Goal: Task Accomplishment & Management: Use online tool/utility

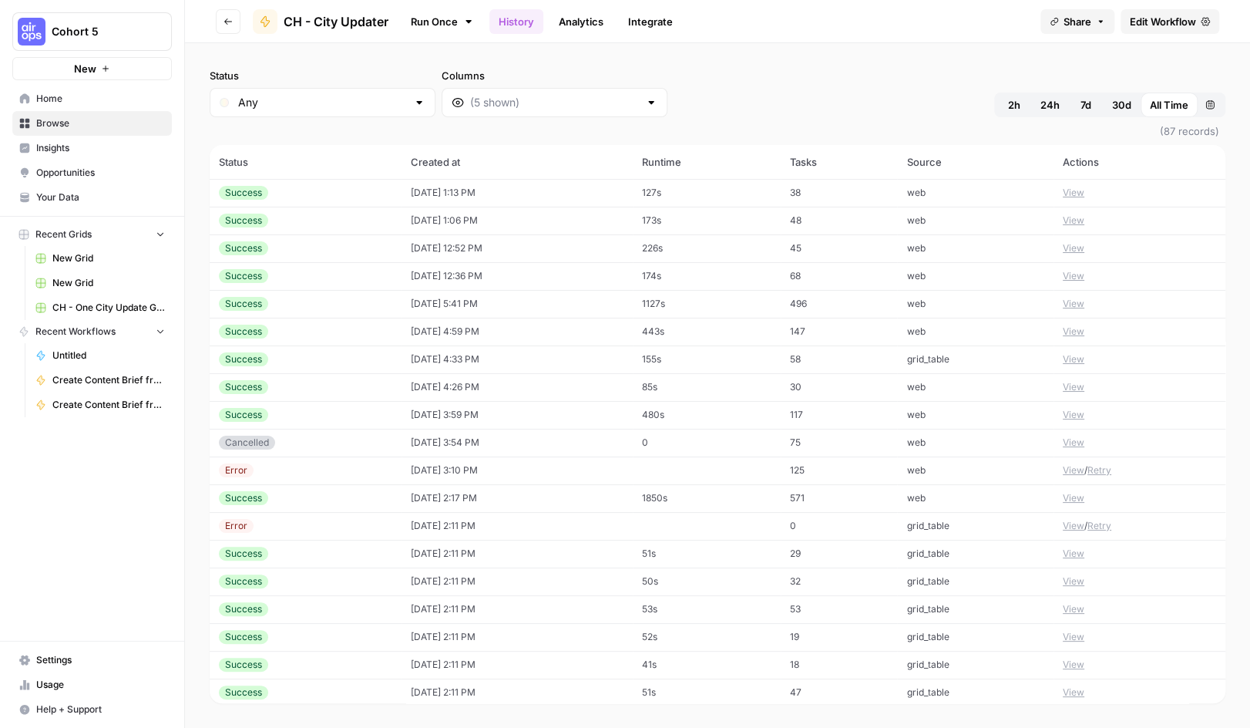
click at [54, 98] on span "Home" at bounding box center [100, 99] width 129 height 14
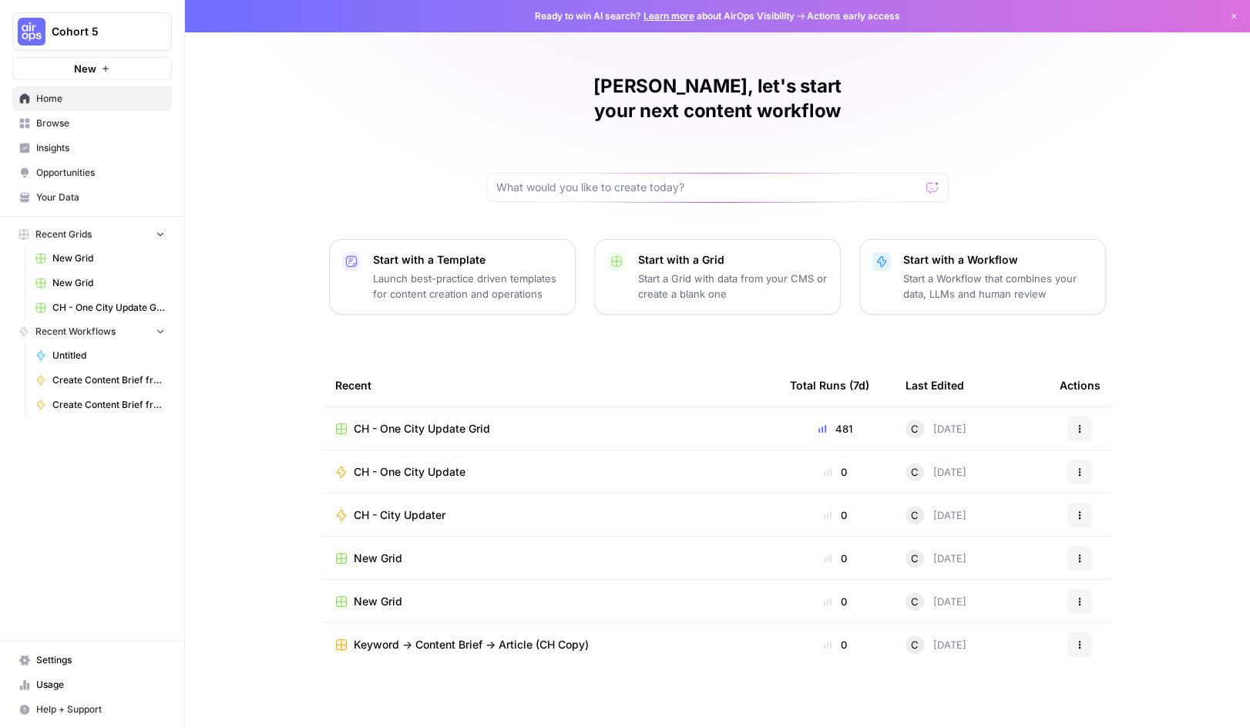
click at [111, 33] on span "Cohort 5" at bounding box center [98, 31] width 93 height 15
click at [78, 119] on span "Cohort 5" at bounding box center [142, 115] width 190 height 15
click at [47, 123] on span "Browse" at bounding box center [100, 123] width 129 height 14
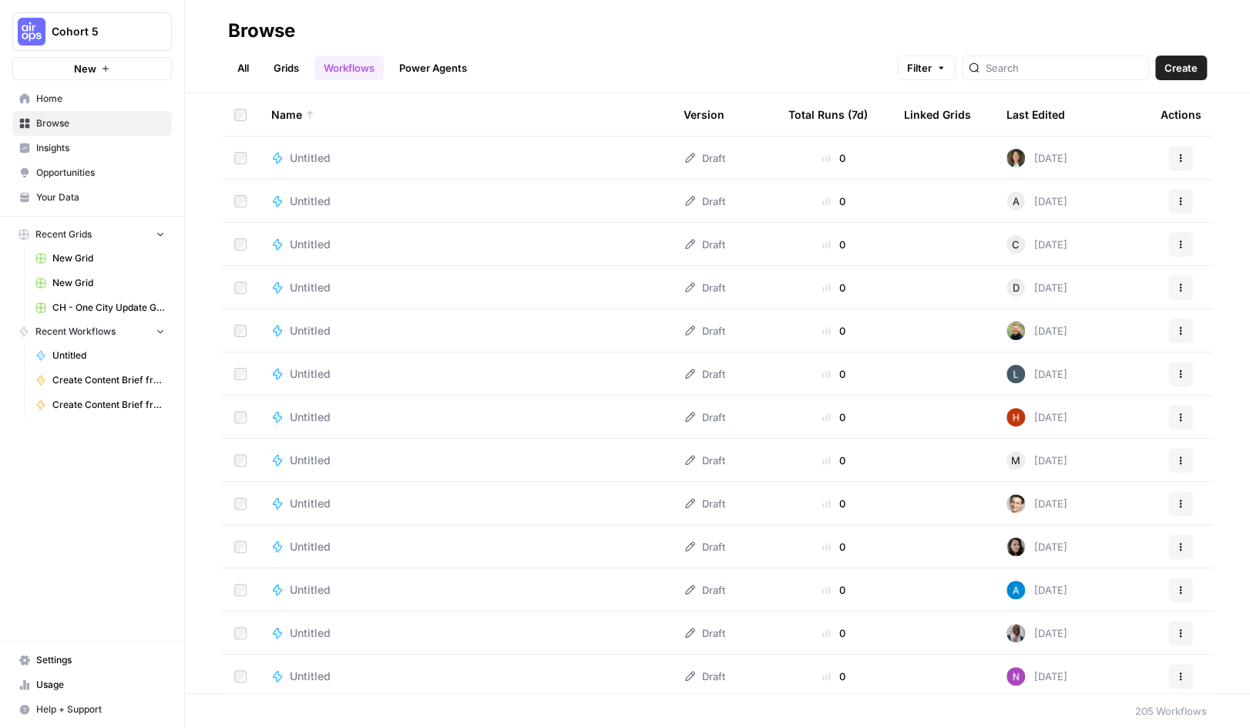
click at [1032, 110] on div "Last Edited" at bounding box center [1036, 114] width 59 height 42
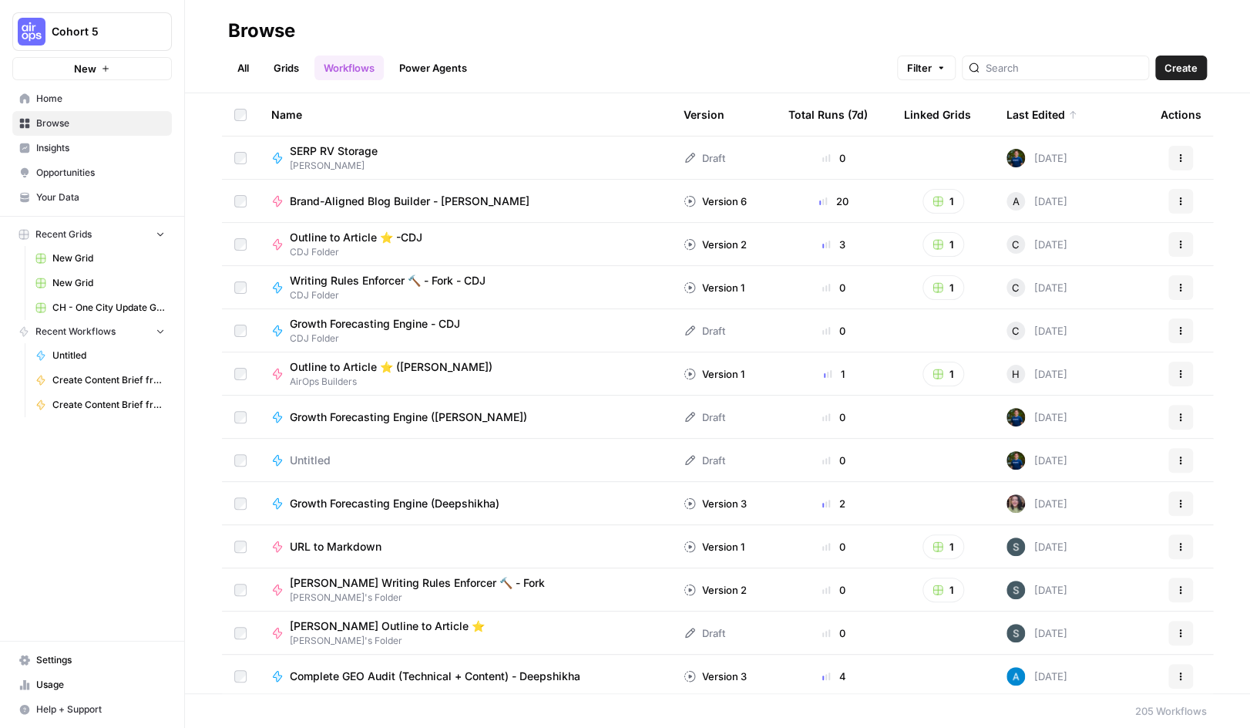
click at [340, 151] on span "SERP RV Storage" at bounding box center [334, 150] width 88 height 15
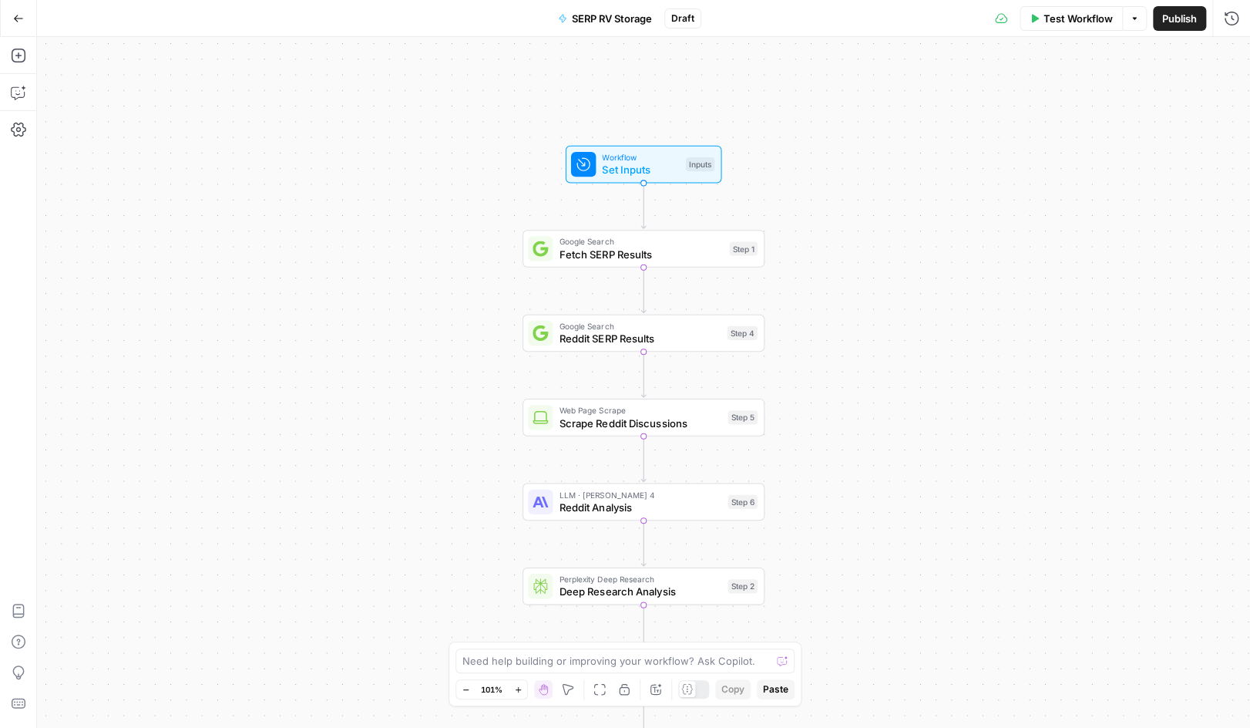
click at [17, 15] on icon "button" at bounding box center [18, 18] width 11 height 11
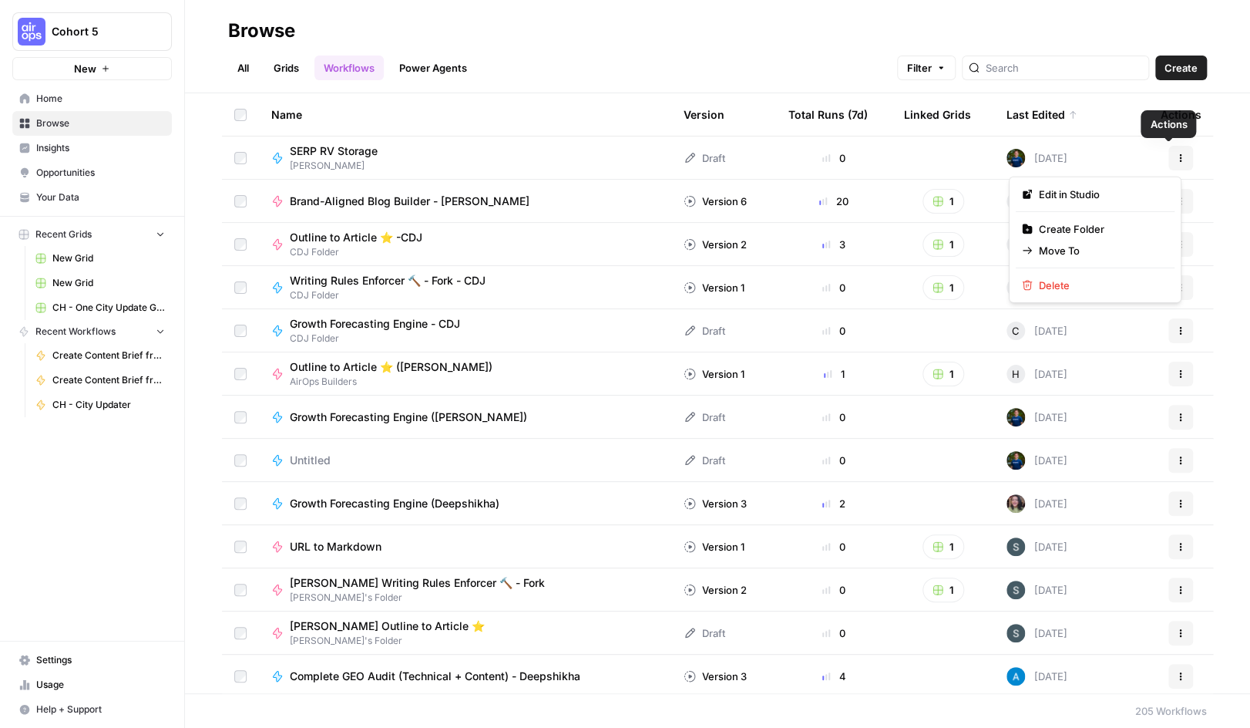
click at [1176, 154] on icon "button" at bounding box center [1180, 157] width 9 height 9
click at [339, 153] on span "SERP RV Storage" at bounding box center [334, 150] width 88 height 15
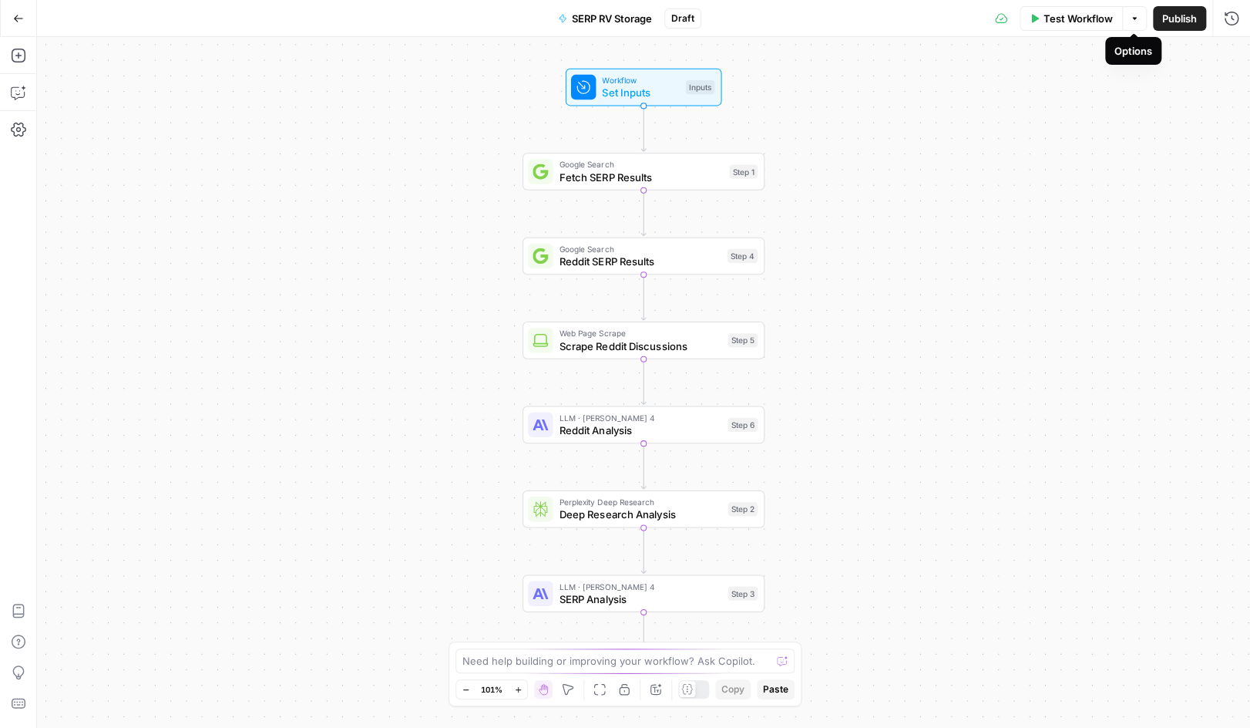
click at [1135, 20] on icon "button" at bounding box center [1134, 18] width 9 height 9
click at [301, 166] on div "Workflow Set Inputs Inputs Google Search Fetch SERP Results Step 1 Google Searc…" at bounding box center [643, 382] width 1213 height 691
click at [635, 82] on span "Workflow" at bounding box center [641, 80] width 77 height 12
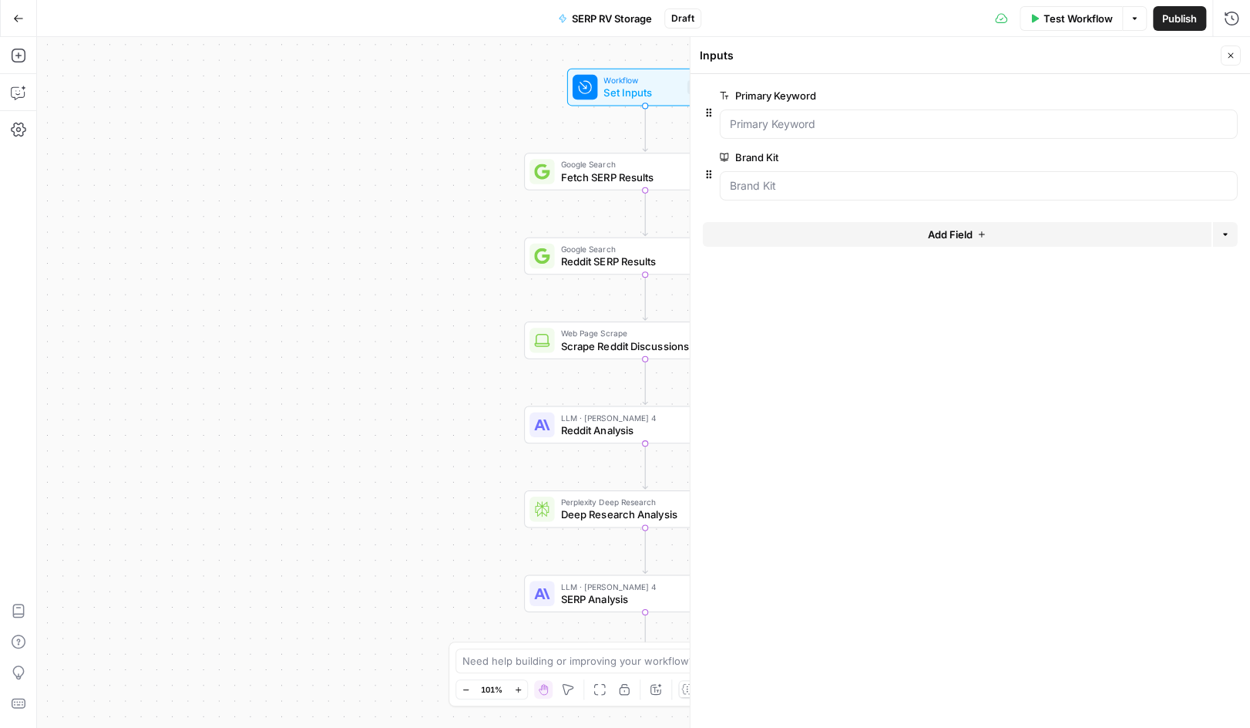
click at [402, 190] on div "Workflow Set Inputs Inputs Google Search Fetch SERP Results Step 1 Google Searc…" at bounding box center [643, 382] width 1213 height 691
click at [20, 136] on icon "button" at bounding box center [18, 129] width 15 height 15
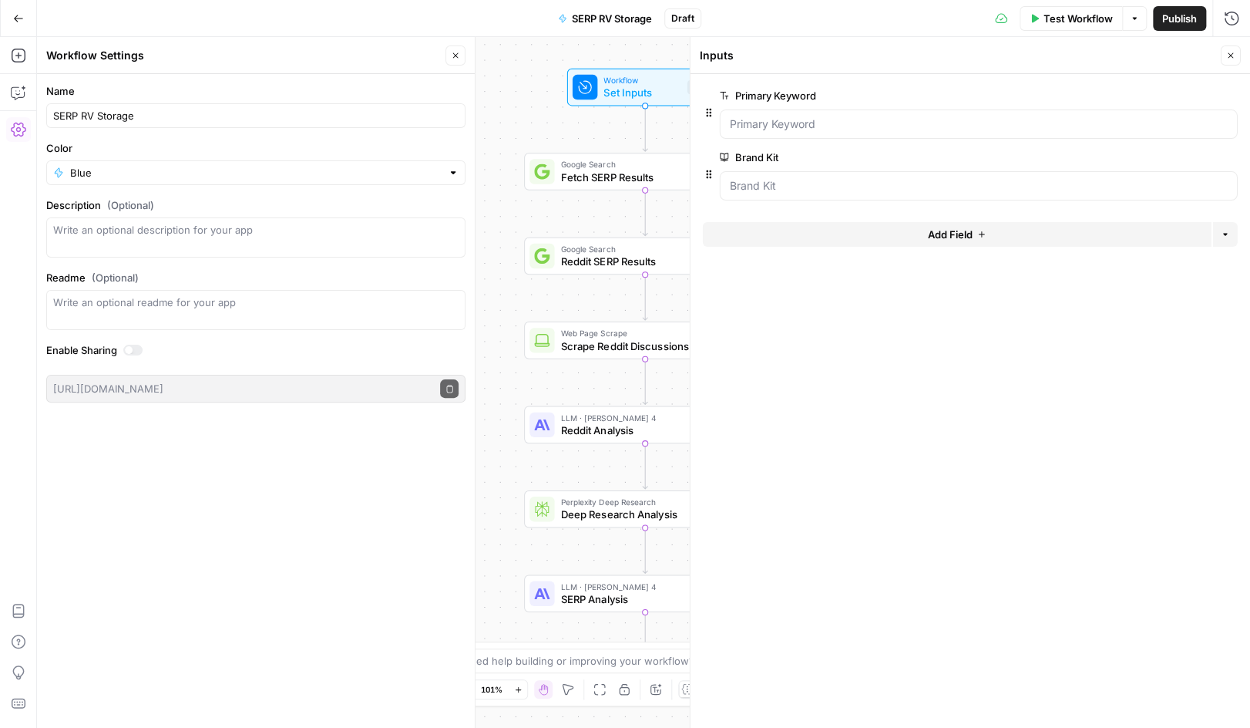
click at [14, 17] on icon "button" at bounding box center [18, 18] width 11 height 11
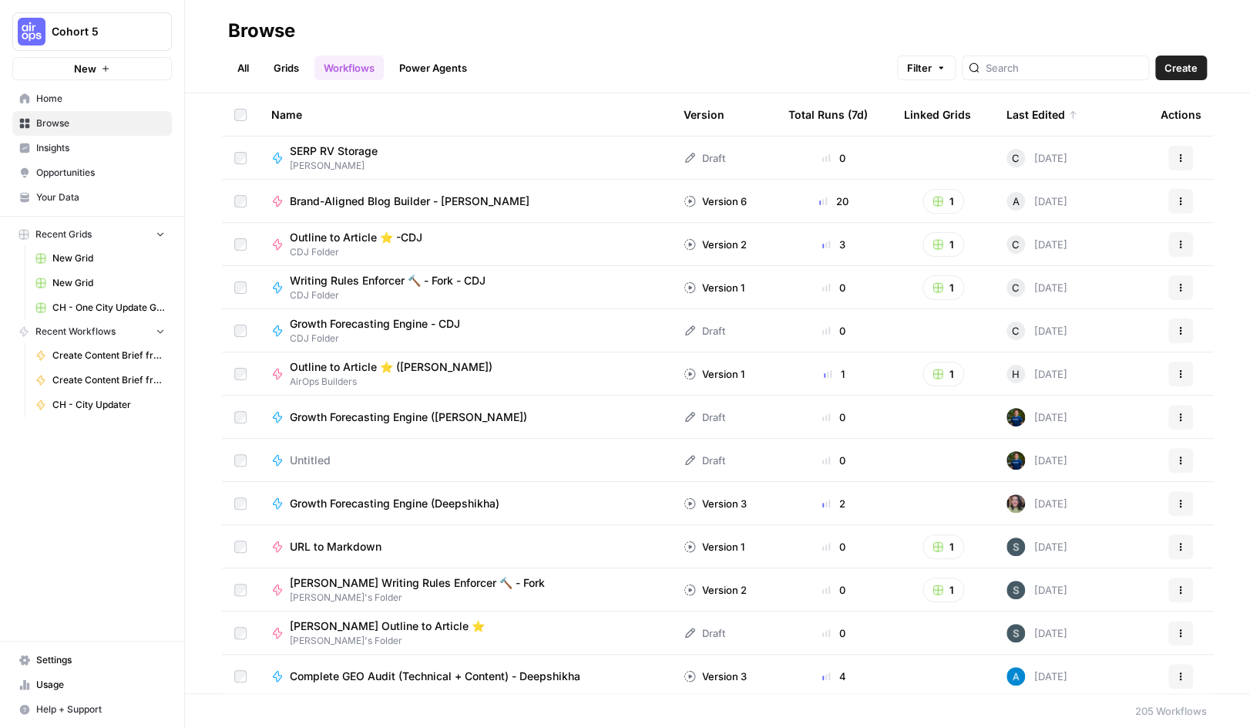
click at [382, 504] on span "Growth Forecasting Engine (Deepshikha)" at bounding box center [395, 503] width 210 height 15
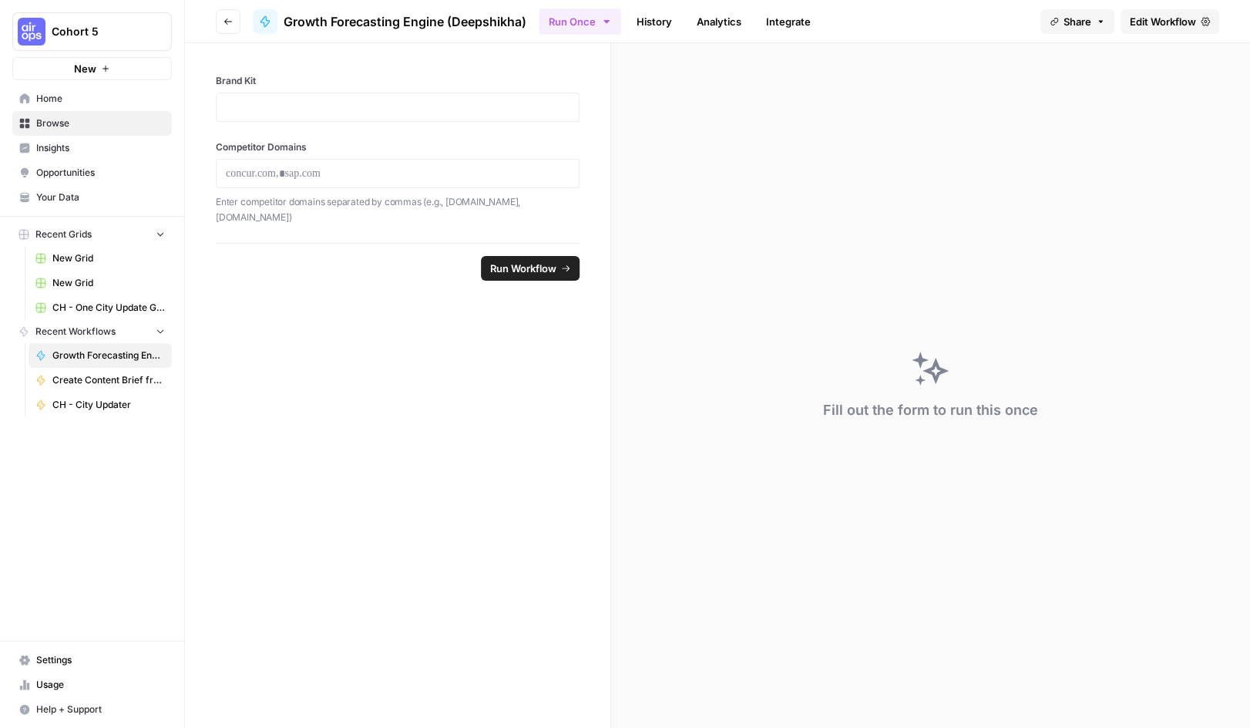
click at [233, 25] on button "Go back" at bounding box center [228, 21] width 25 height 25
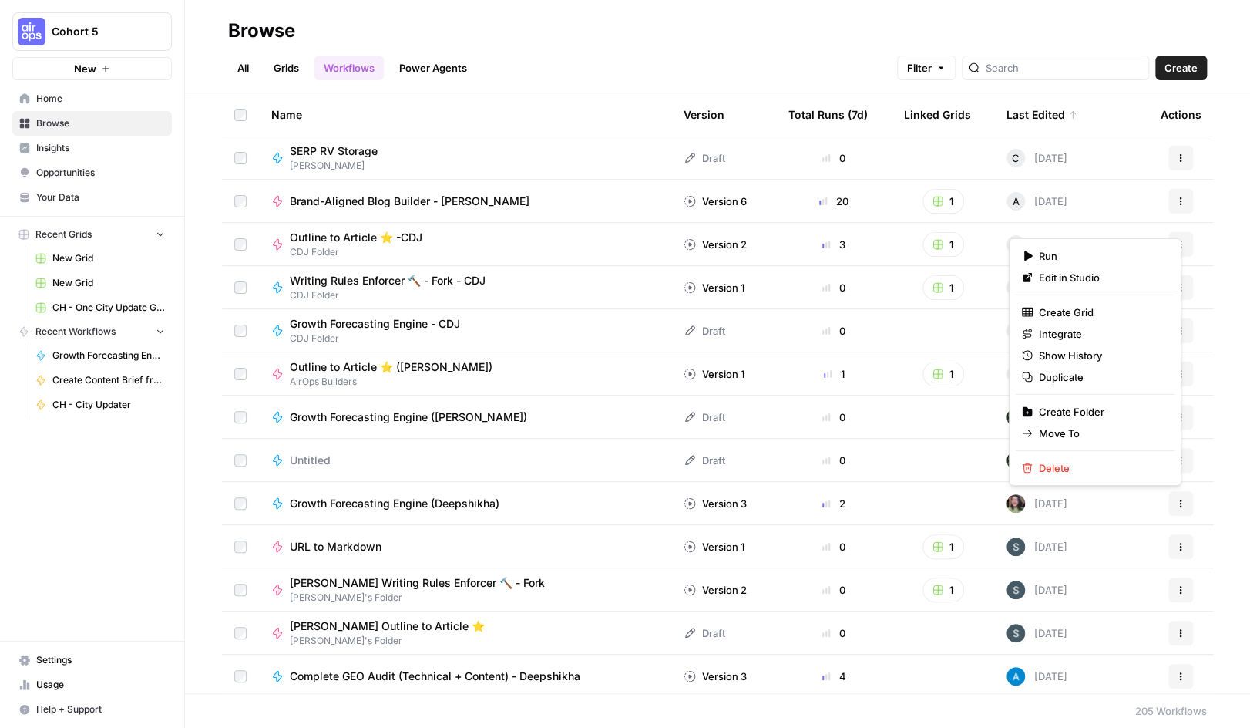
click at [1173, 503] on button "Actions" at bounding box center [1180, 503] width 25 height 25
click at [405, 499] on span "Growth Forecasting Engine (Deepshikha)" at bounding box center [395, 503] width 210 height 15
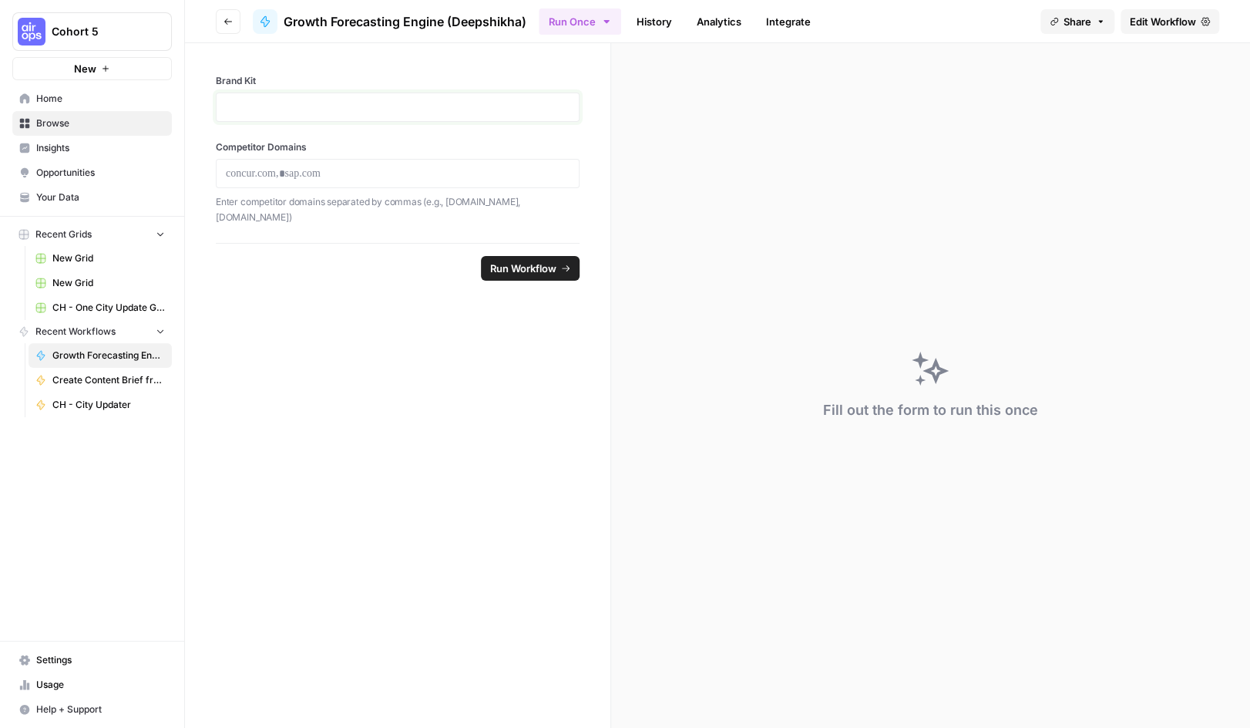
click at [321, 106] on p at bounding box center [398, 106] width 344 height 15
click at [616, 21] on button "Run Once" at bounding box center [580, 21] width 82 height 26
click at [614, 21] on button "Run Once" at bounding box center [580, 21] width 82 height 26
click at [268, 24] on icon at bounding box center [265, 21] width 12 height 12
click at [1158, 22] on span "Edit Workflow" at bounding box center [1163, 21] width 66 height 15
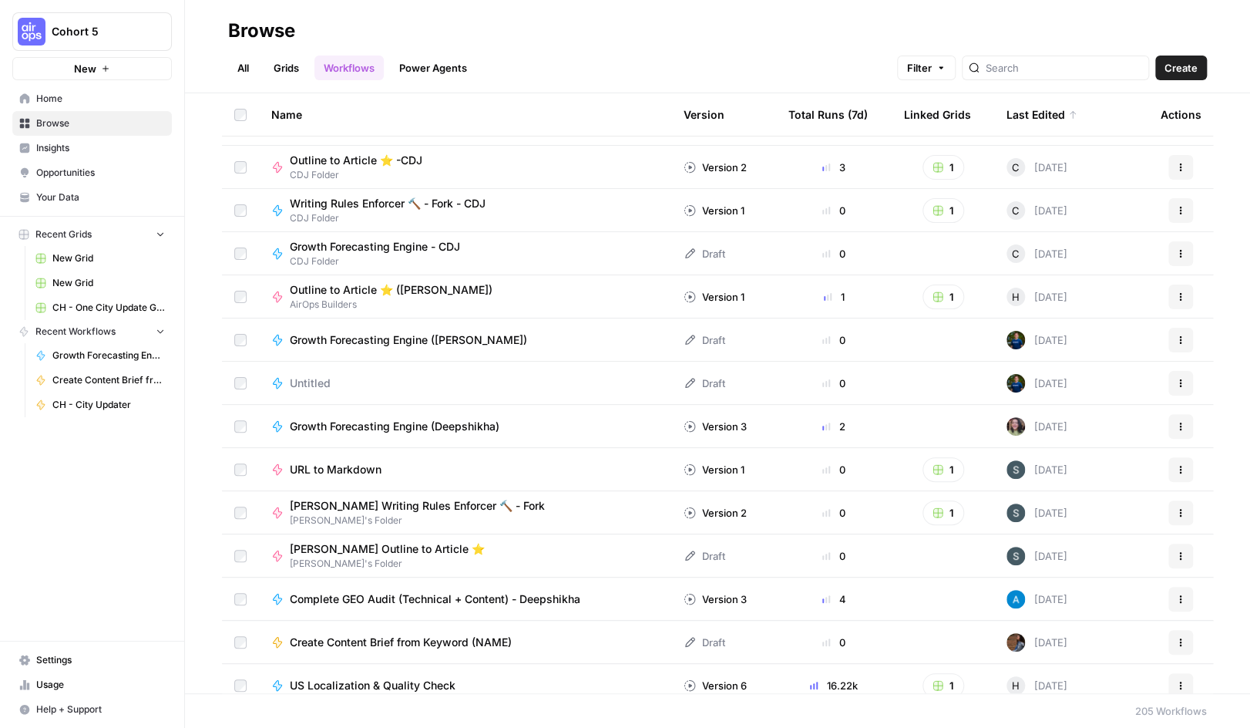
scroll to position [154, 0]
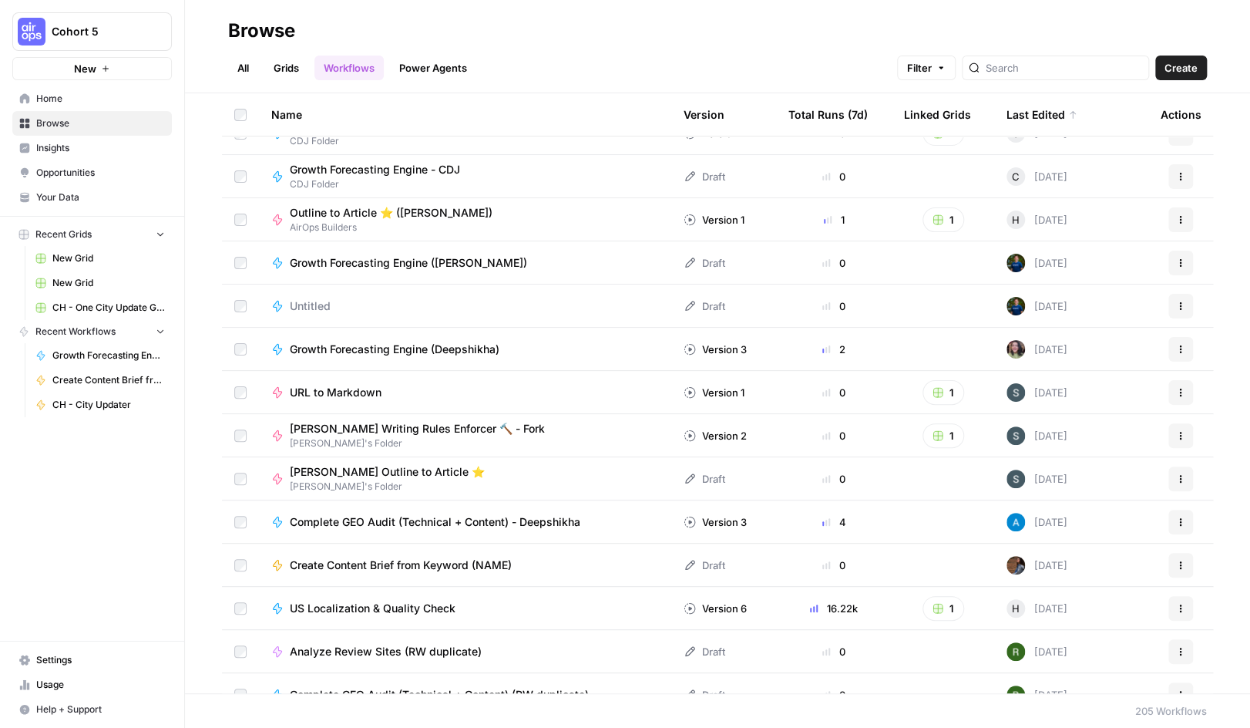
click at [360, 614] on span "US Localization & Quality Check" at bounding box center [373, 607] width 166 height 15
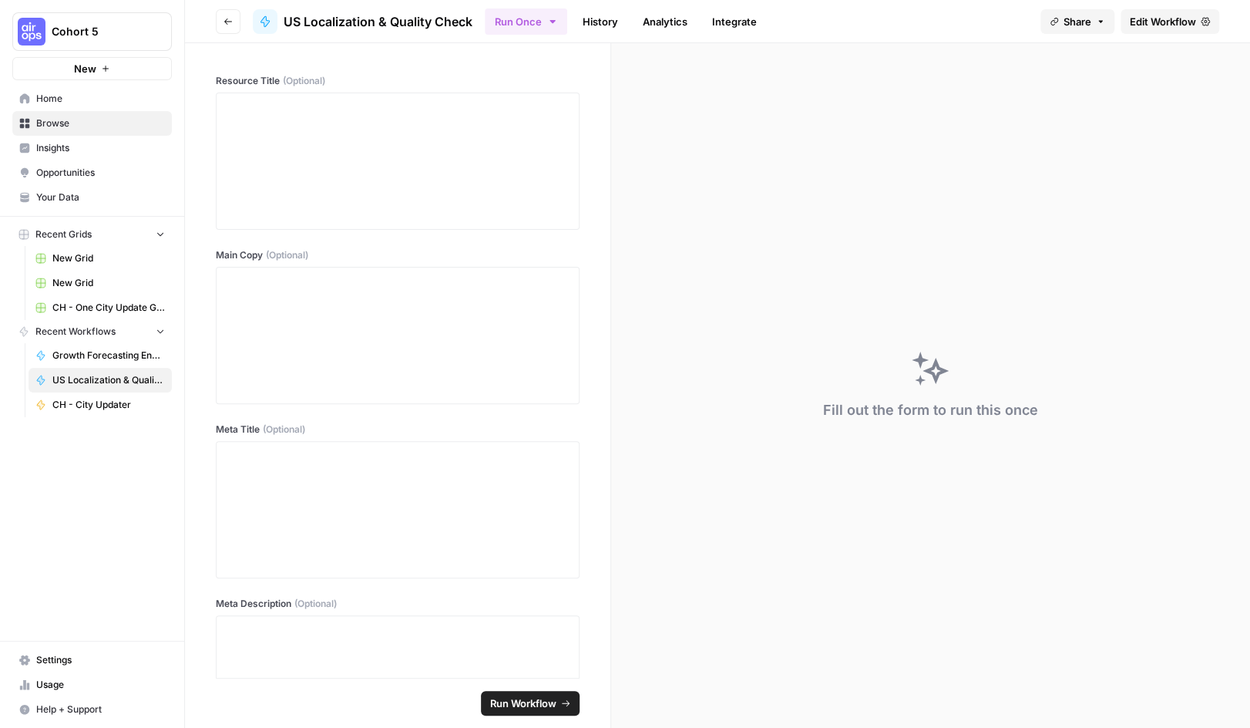
click at [1166, 17] on span "Edit Workflow" at bounding box center [1163, 21] width 66 height 15
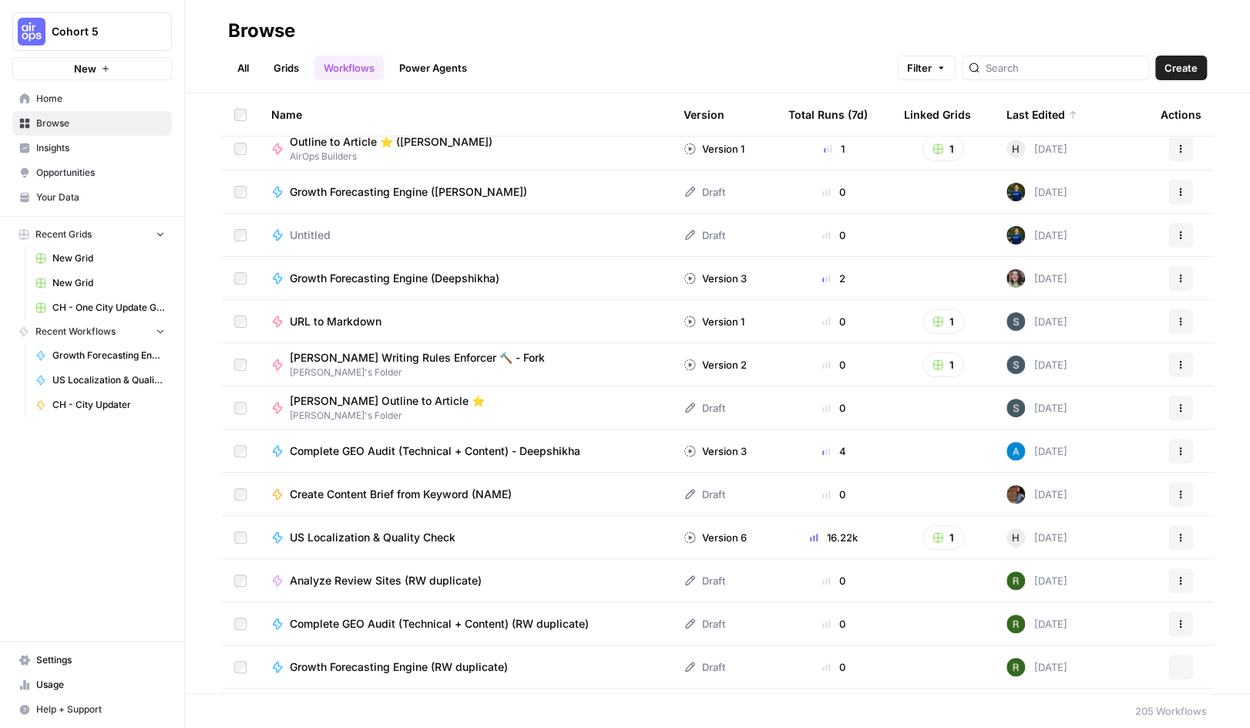
scroll to position [231, 0]
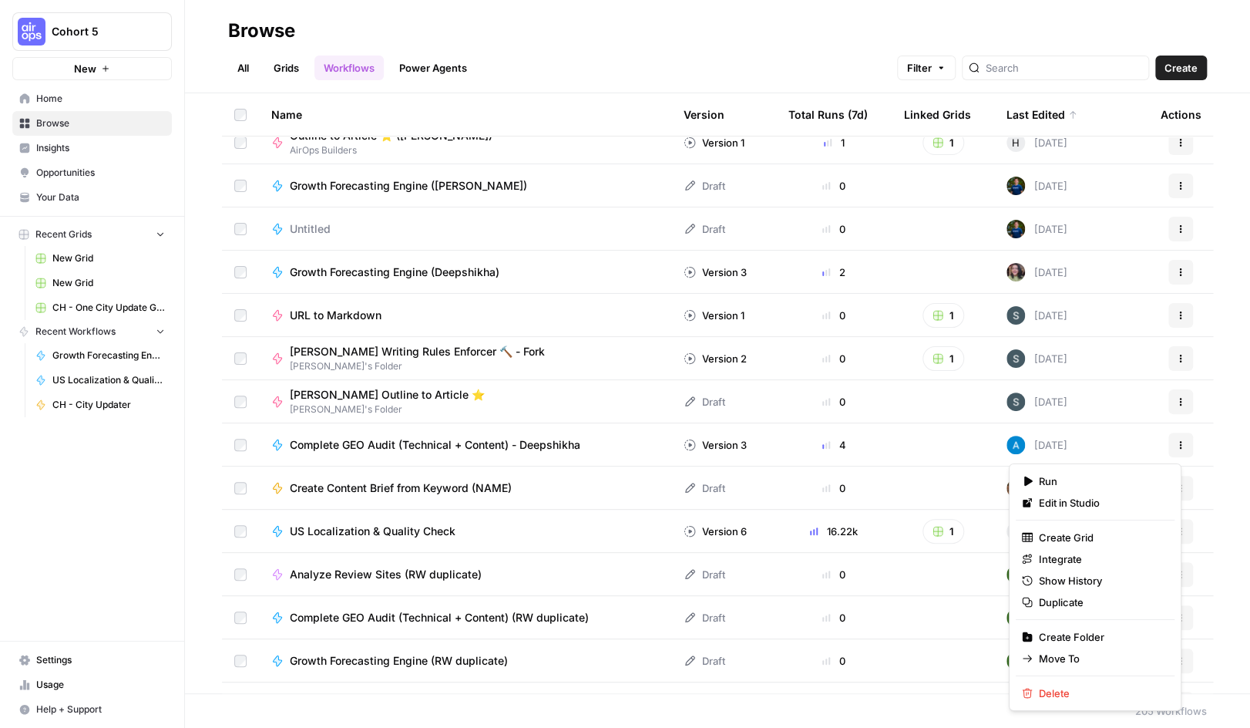
click at [1176, 447] on icon "button" at bounding box center [1180, 444] width 9 height 9
click at [1103, 606] on span "Duplicate" at bounding box center [1100, 601] width 123 height 15
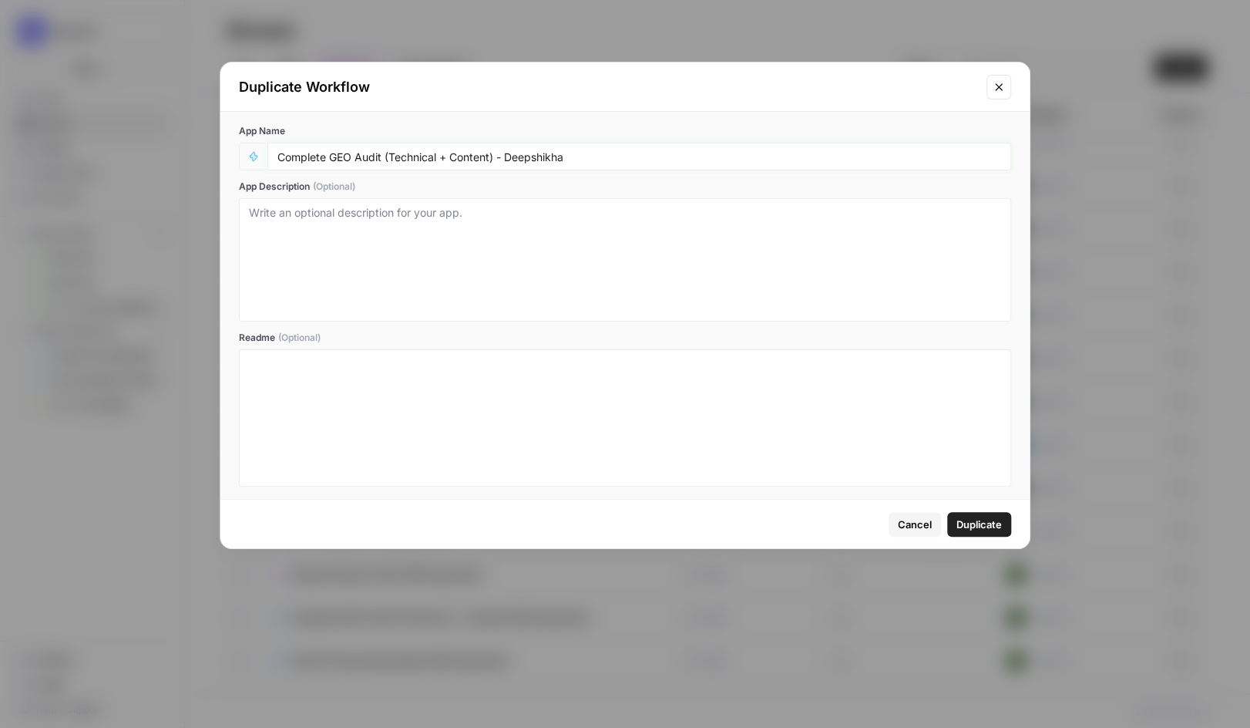
click at [503, 153] on input "Complete GEO Audit (Technical + Content) - Deepshikha" at bounding box center [639, 157] width 724 height 14
drag, startPoint x: 505, startPoint y: 153, endPoint x: 629, endPoint y: 153, distance: 124.1
click at [629, 153] on input "Complete GEO Audit (Technical + Content) - Deepshikha" at bounding box center [639, 157] width 724 height 14
type input "Complete GEO Audit (Technical + Content) - CHTst"
click at [978, 523] on span "Duplicate" at bounding box center [978, 523] width 45 height 15
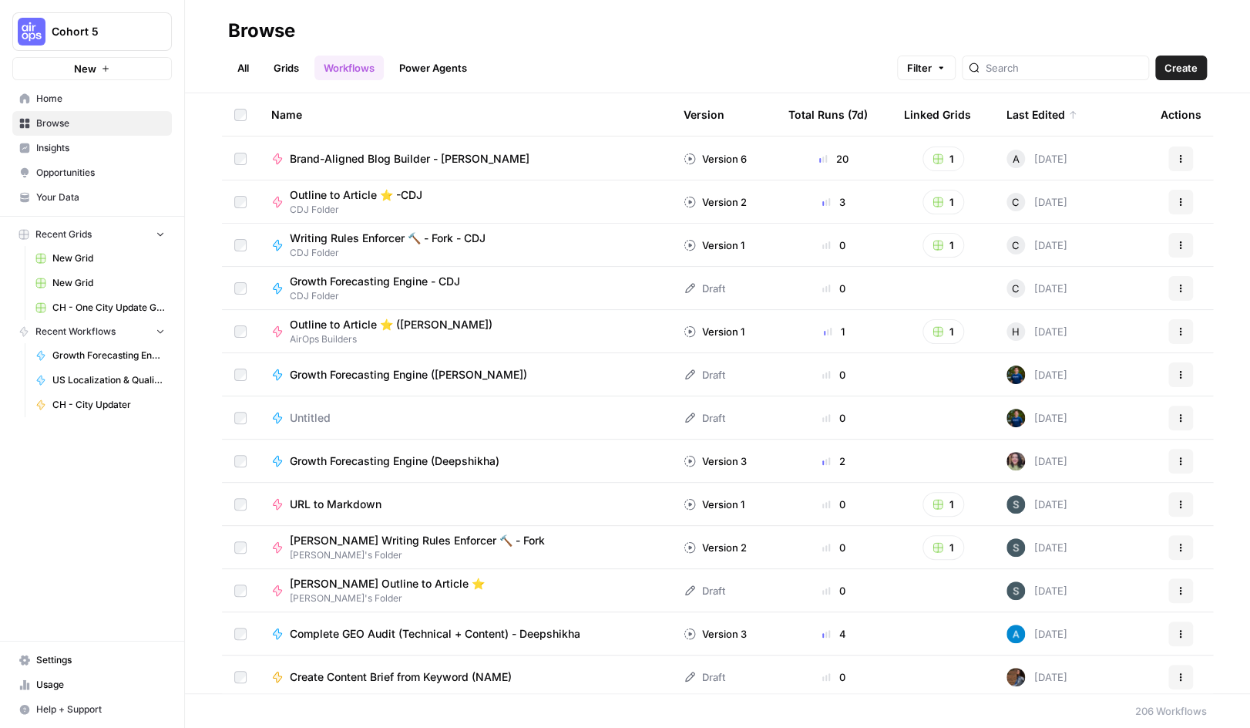
scroll to position [0, 0]
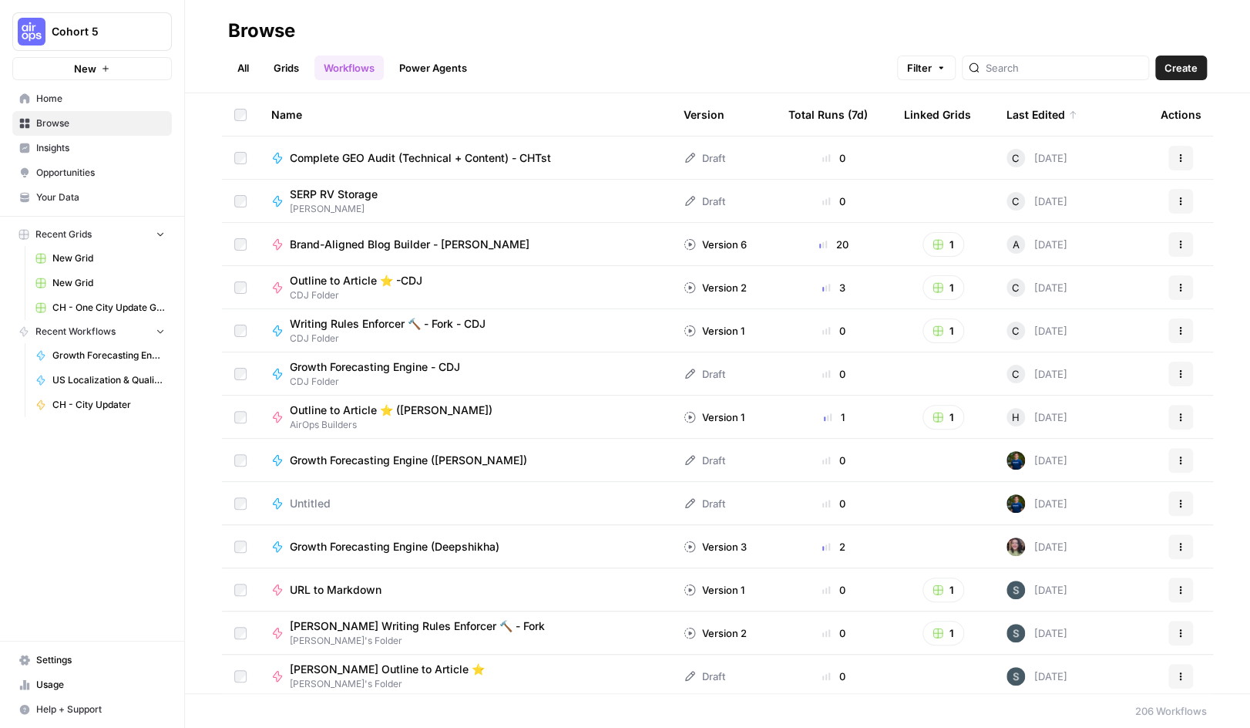
click at [1168, 163] on button "Actions" at bounding box center [1180, 158] width 25 height 25
click at [1064, 253] on span "Move To" at bounding box center [1100, 250] width 123 height 15
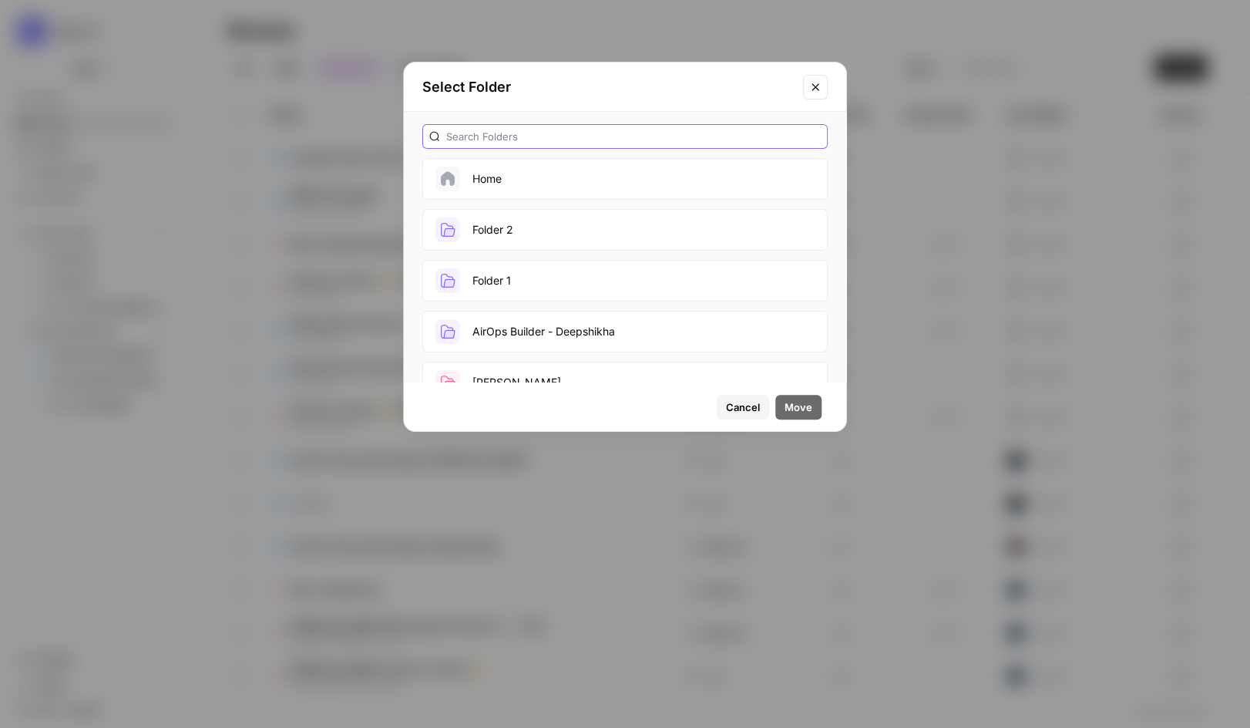
click at [657, 129] on input "text" at bounding box center [633, 136] width 375 height 15
type input "t"
type input "c"
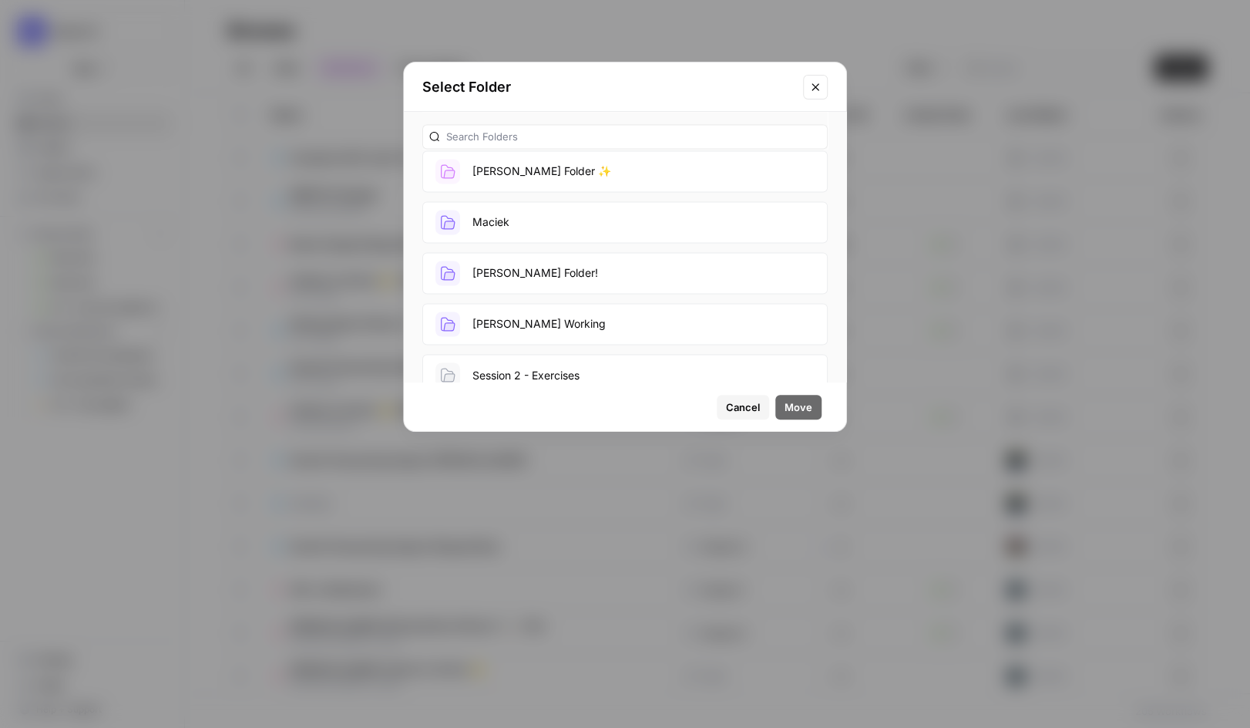
scroll to position [1339, 0]
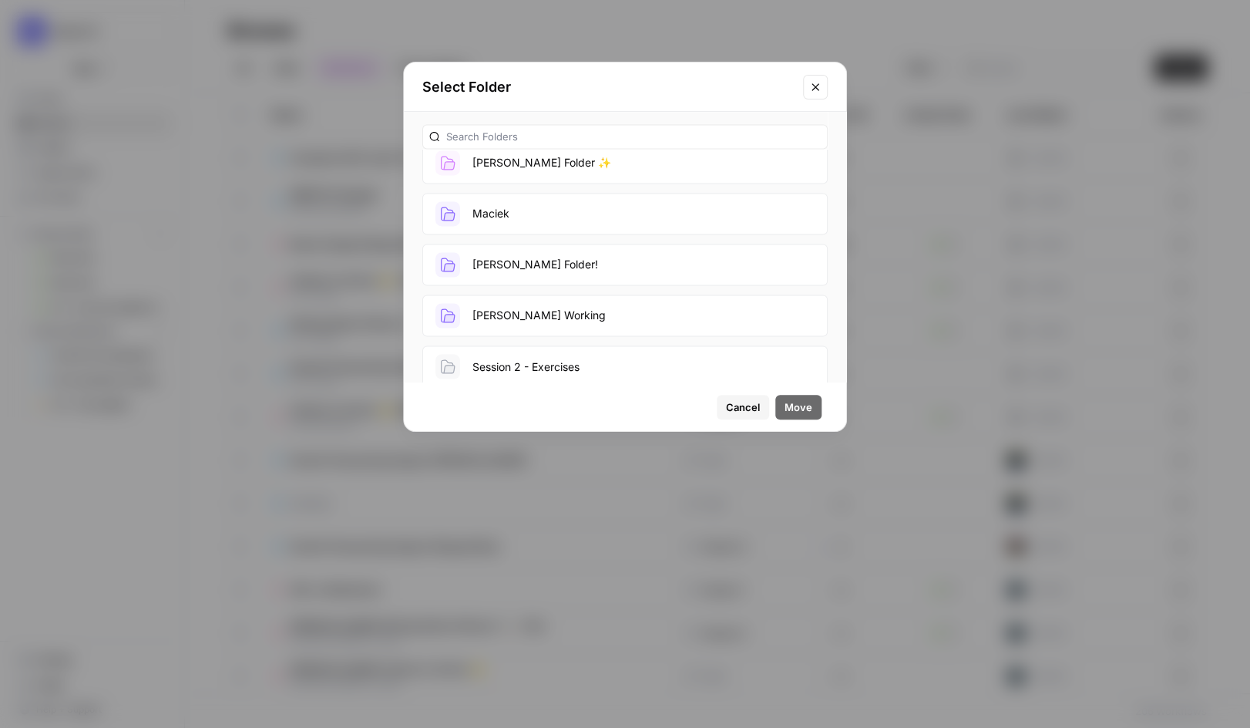
click at [487, 308] on button "Harkins Working" at bounding box center [624, 315] width 405 height 42
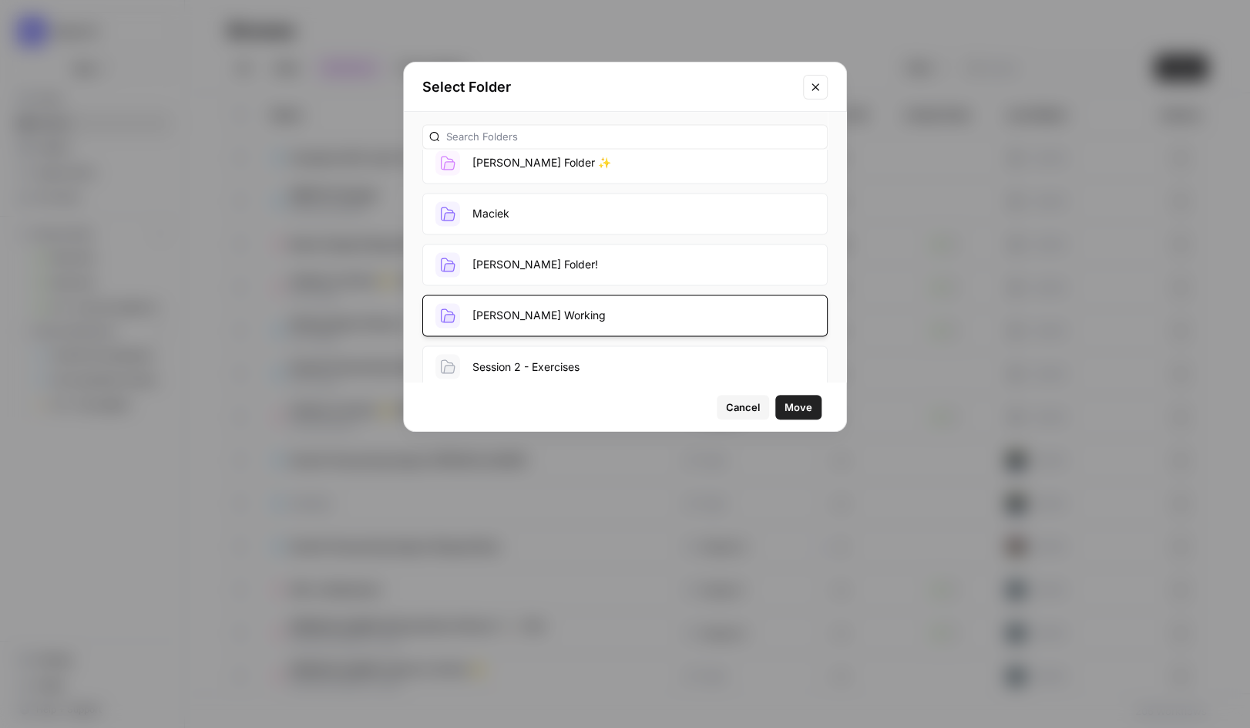
click at [794, 409] on span "Move" at bounding box center [799, 406] width 28 height 15
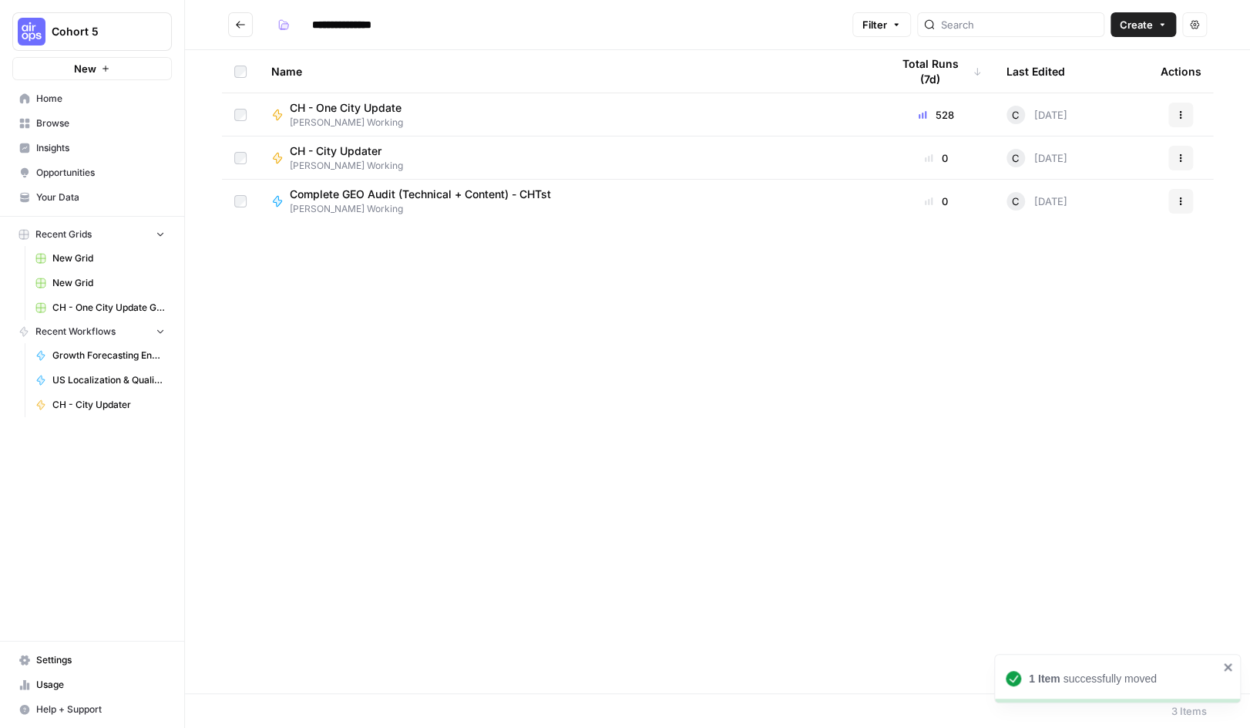
click at [402, 196] on span "Complete GEO Audit (Technical + Content) - CHTst" at bounding box center [420, 194] width 261 height 15
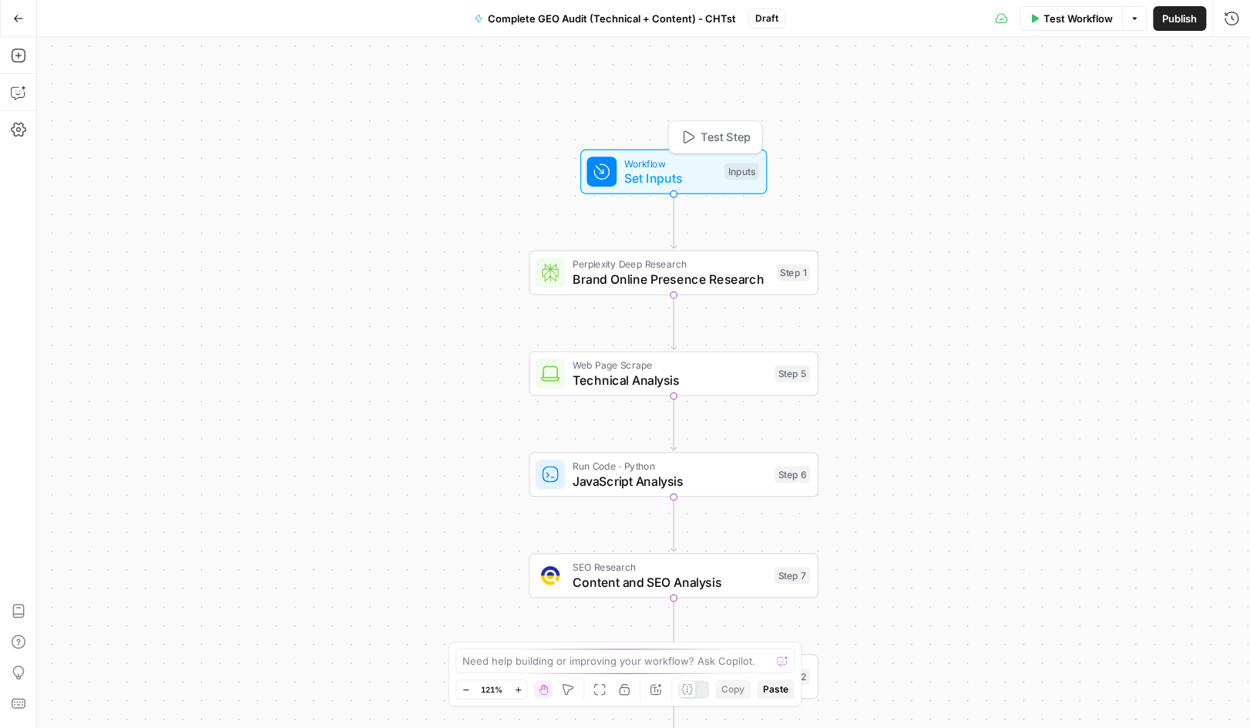
click at [643, 170] on span "Set Inputs" at bounding box center [670, 178] width 92 height 18
click at [634, 165] on span "Workflow" at bounding box center [670, 163] width 92 height 15
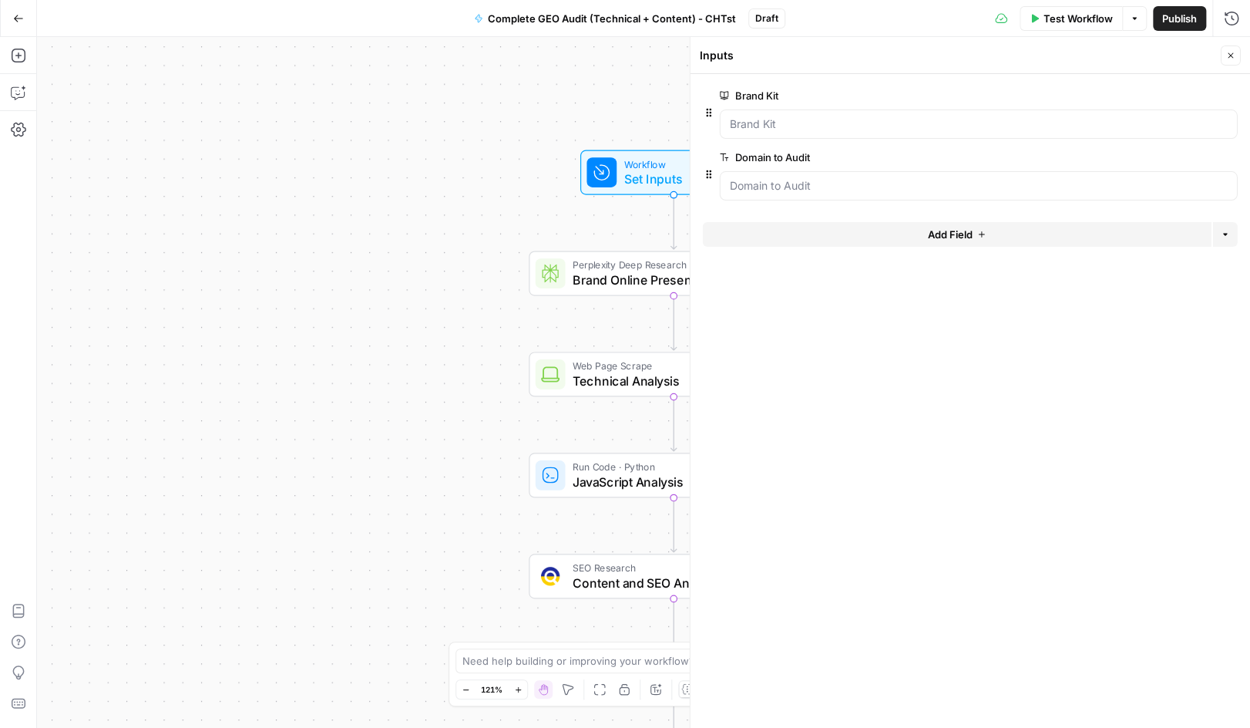
click at [487, 207] on div "Workflow Set Inputs Inputs Perplexity Deep Research Brand Online Presence Resea…" at bounding box center [643, 382] width 1213 height 691
click at [1175, 19] on span "Publish" at bounding box center [1179, 18] width 35 height 15
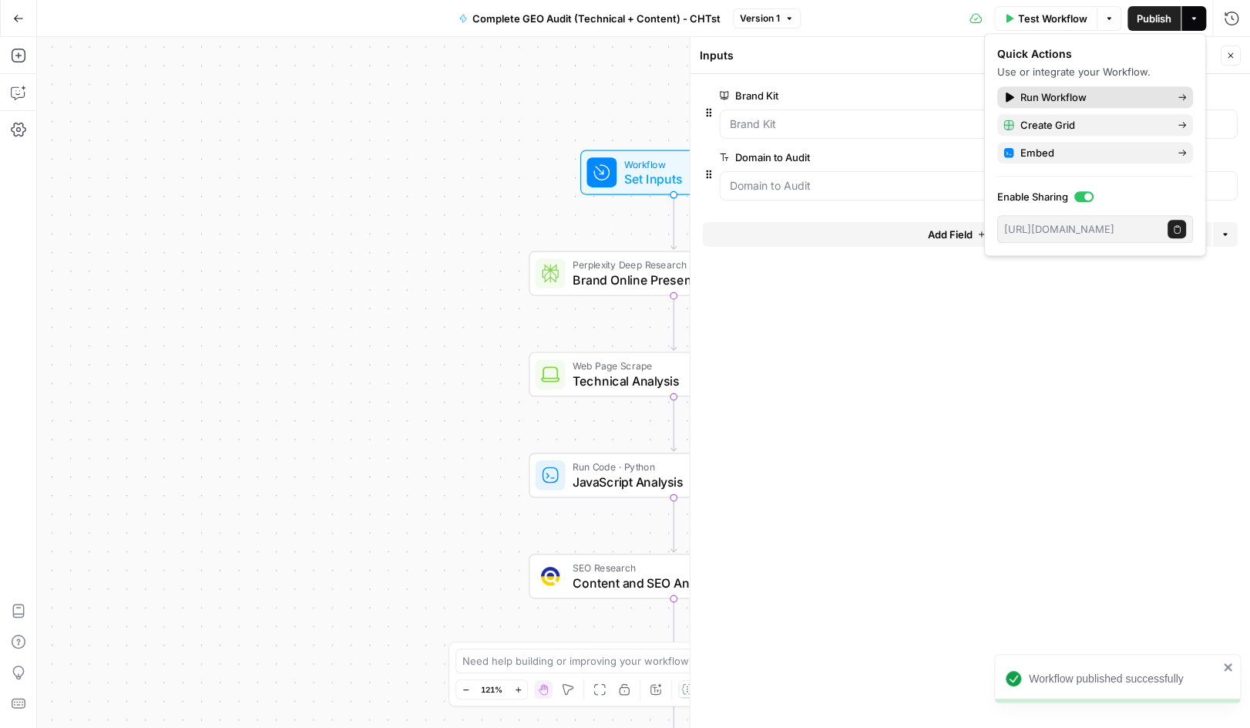
click at [1008, 94] on icon at bounding box center [1010, 97] width 8 height 10
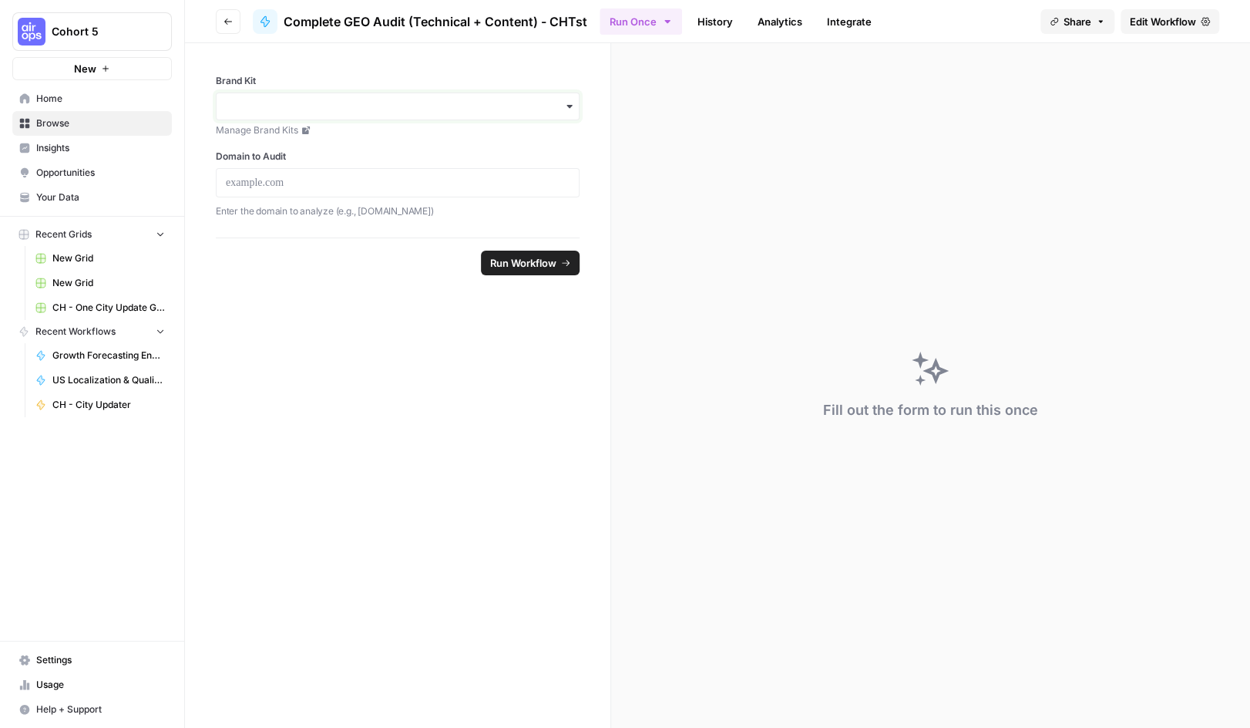
click at [365, 106] on input "Brand Kit" at bounding box center [398, 106] width 344 height 15
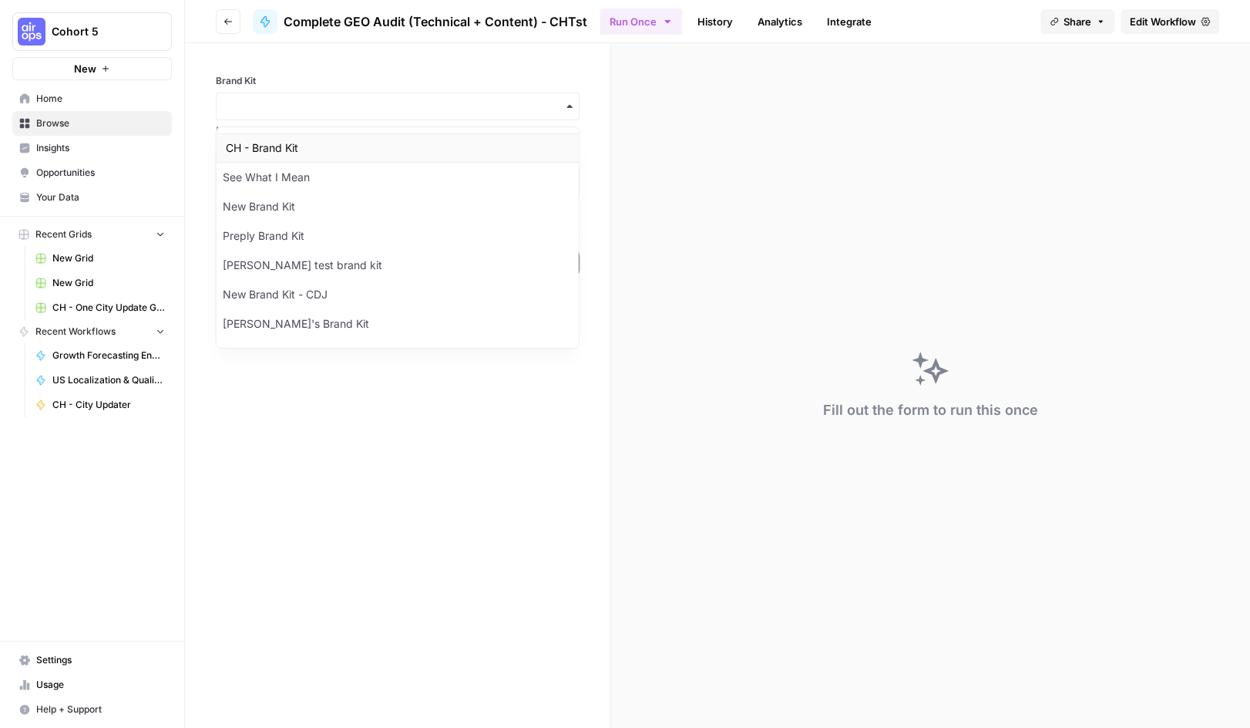
click at [313, 143] on div "CH - Brand Kit" at bounding box center [398, 147] width 362 height 29
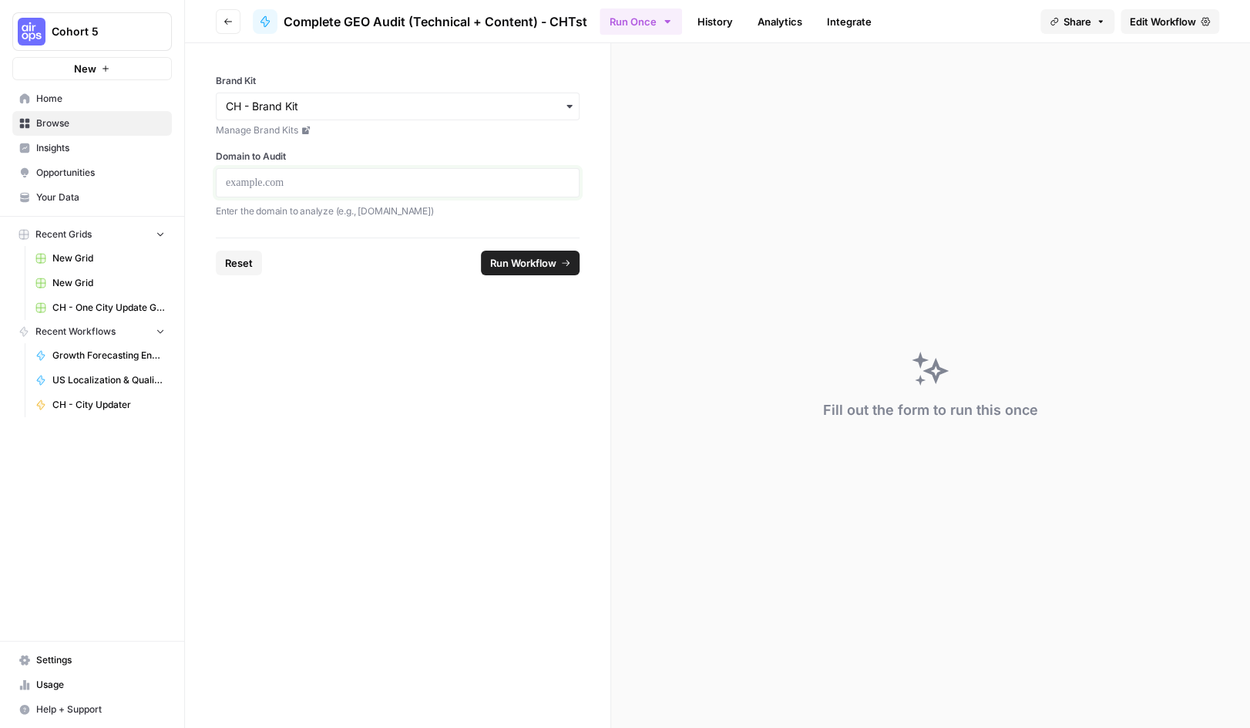
click at [301, 187] on p at bounding box center [398, 182] width 344 height 15
click at [503, 270] on button "Run Workflow" at bounding box center [530, 262] width 99 height 25
click at [51, 98] on span "Home" at bounding box center [100, 99] width 129 height 14
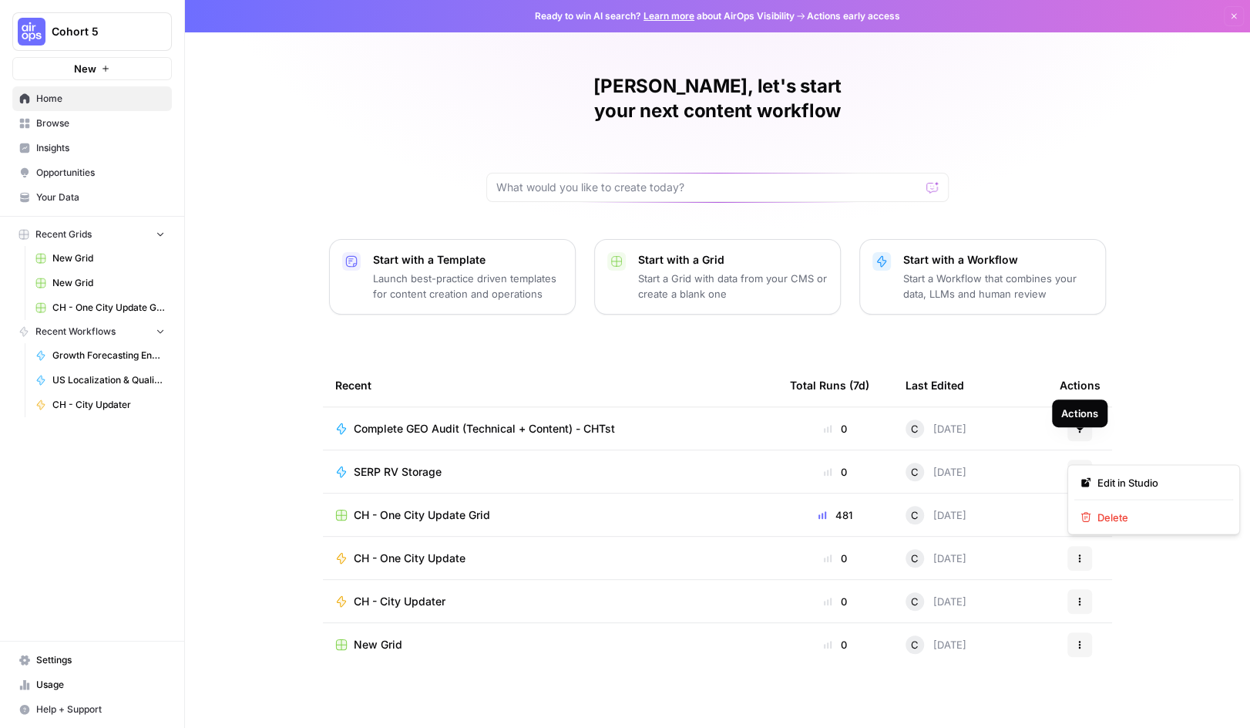
click at [1083, 467] on icon "button" at bounding box center [1079, 471] width 9 height 9
click at [309, 460] on div "Craig, let's start your next content workflow Start with a Template Launch best…" at bounding box center [717, 367] width 1065 height 734
click at [40, 94] on span "Home" at bounding box center [100, 99] width 129 height 14
click at [47, 123] on span "Browse" at bounding box center [100, 123] width 129 height 14
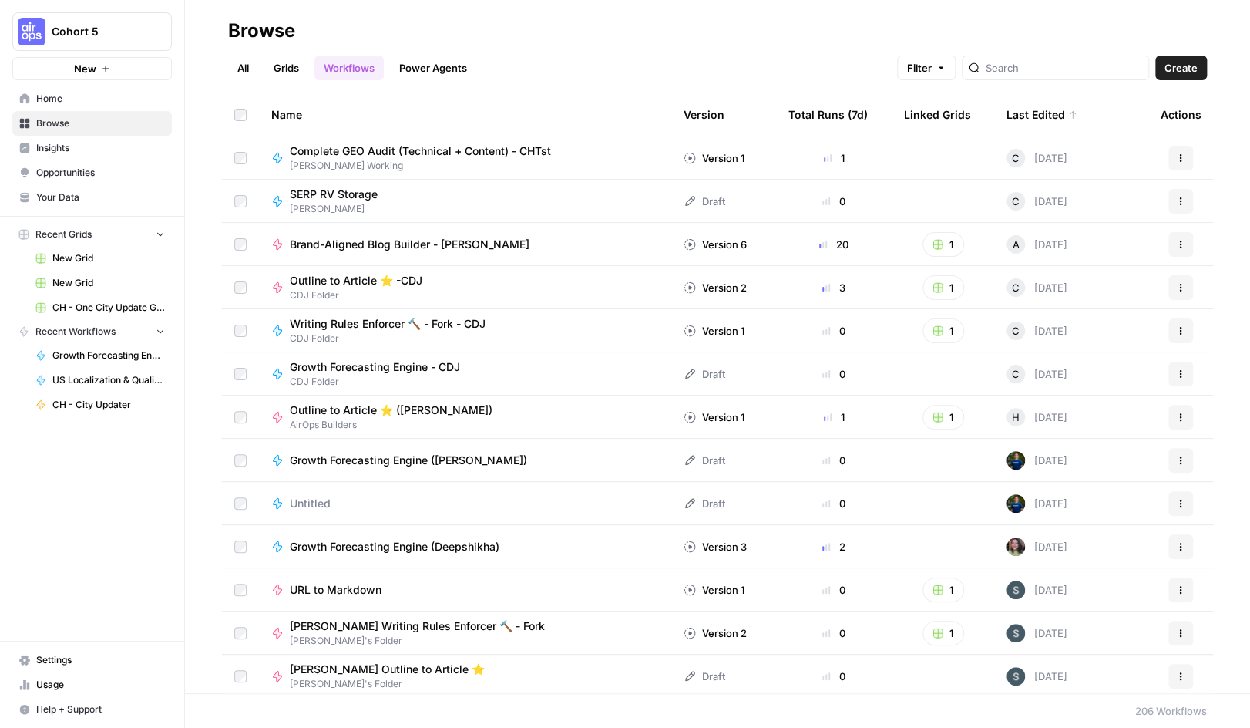
click at [331, 194] on span "SERP RV Storage" at bounding box center [334, 194] width 88 height 15
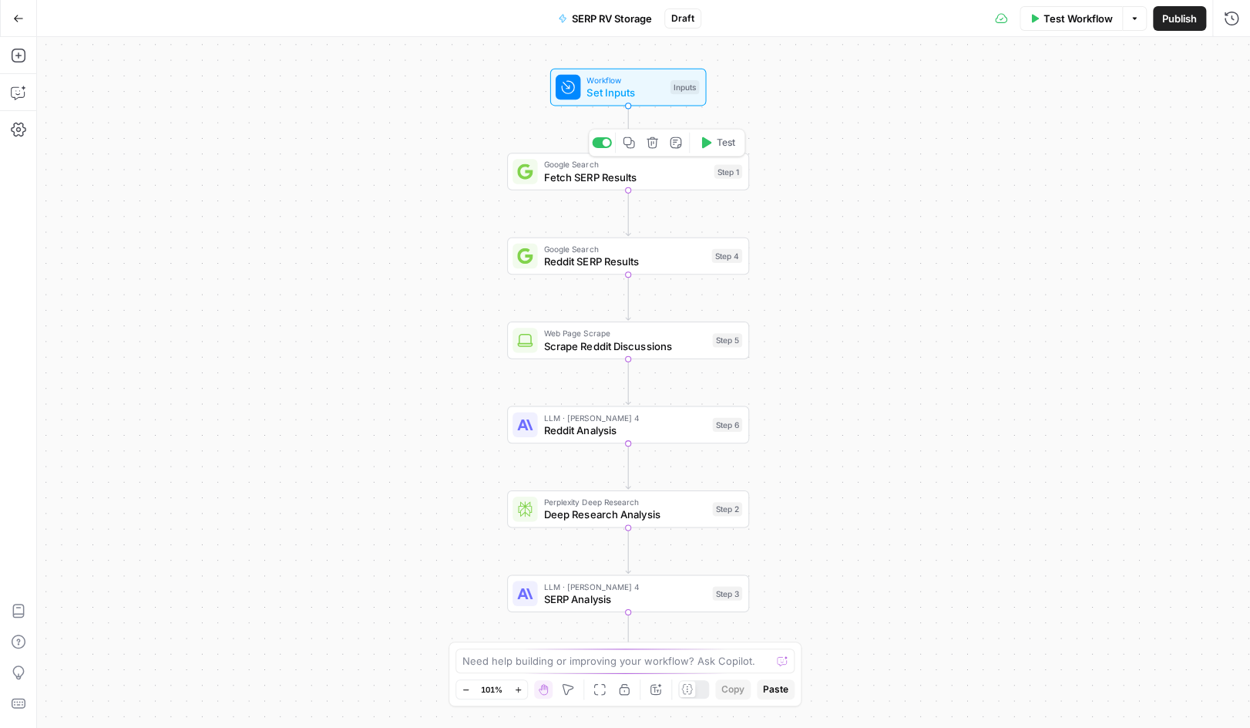
click at [587, 173] on span "Fetch SERP Results" at bounding box center [626, 176] width 164 height 15
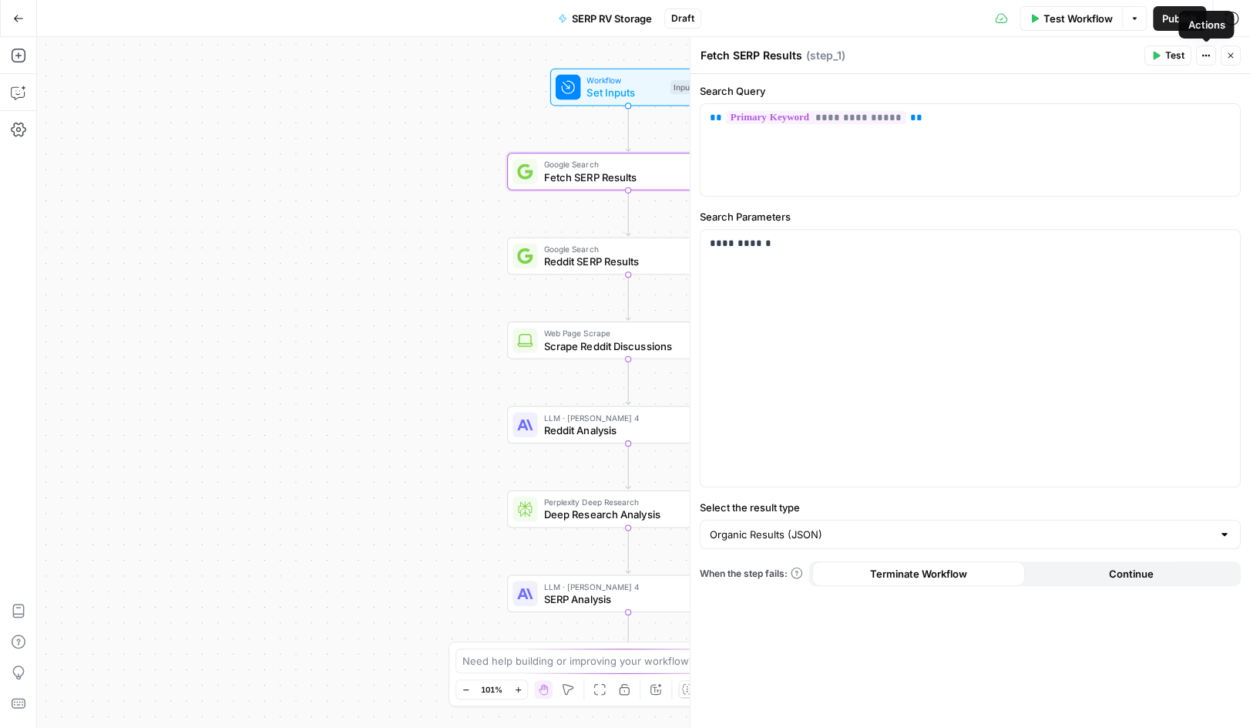
click at [1232, 59] on icon "button" at bounding box center [1230, 55] width 9 height 9
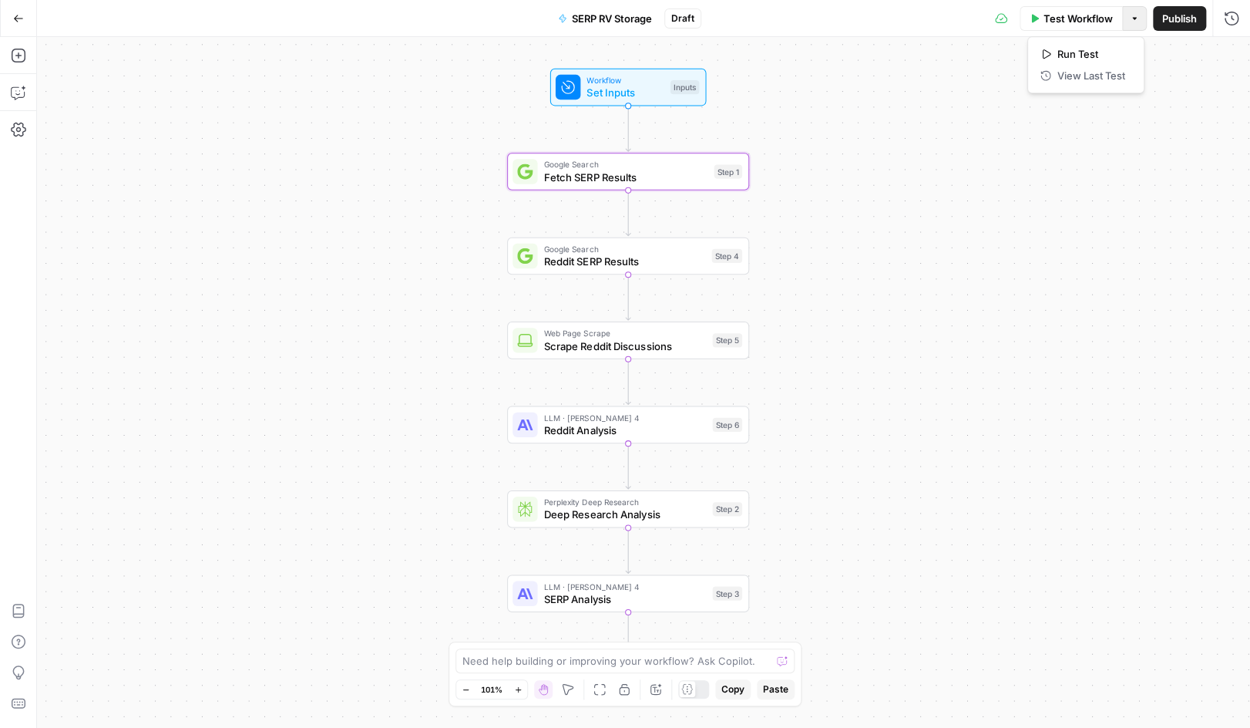
click at [1131, 22] on icon "button" at bounding box center [1134, 18] width 9 height 9
click at [452, 141] on div "Workflow Set Inputs Inputs Google Search Fetch SERP Results Step 1 Google Searc…" at bounding box center [643, 382] width 1213 height 691
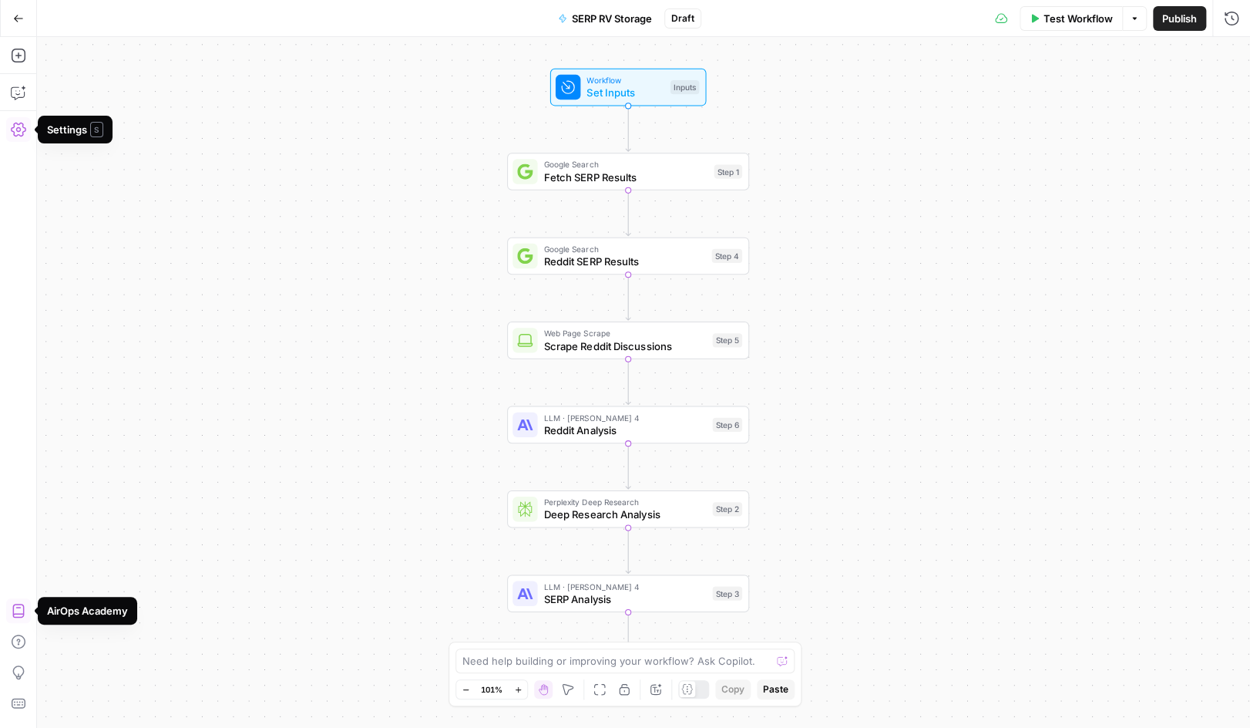
drag, startPoint x: 23, startPoint y: 138, endPoint x: 20, endPoint y: 129, distance: 9.7
click at [20, 129] on icon "button" at bounding box center [18, 129] width 15 height 15
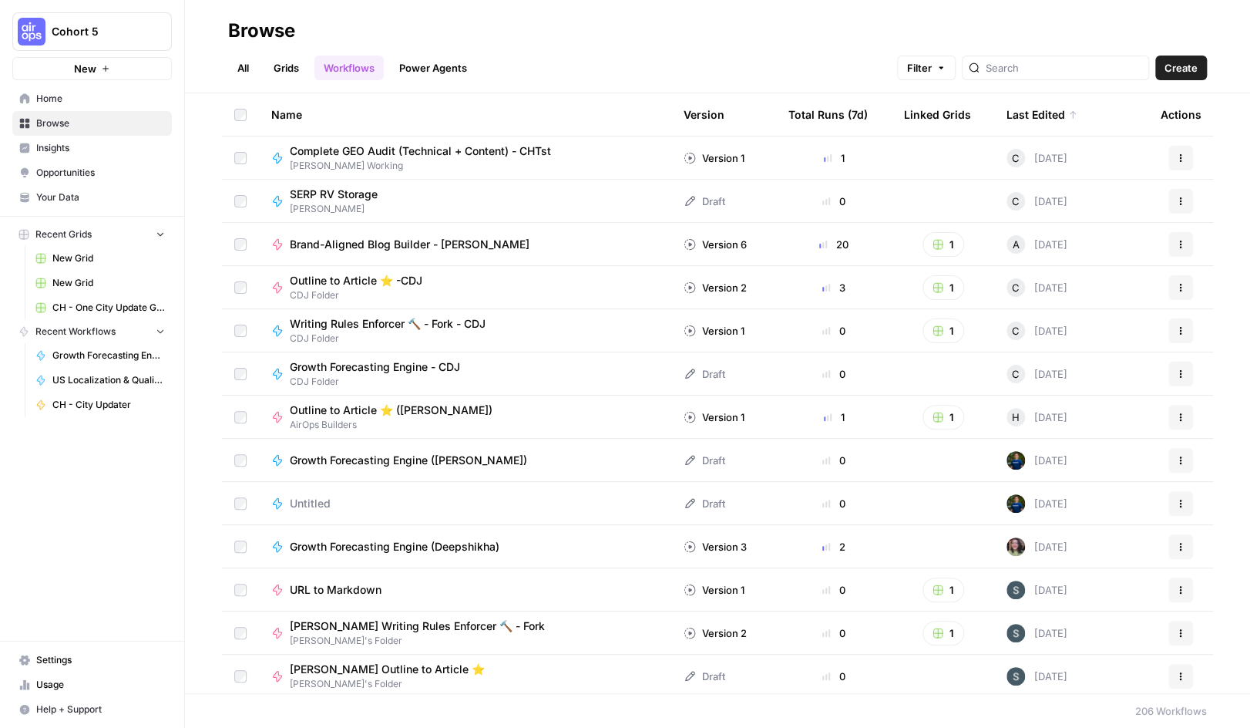
click at [435, 462] on span "Growth Forecasting Engine ([PERSON_NAME])" at bounding box center [408, 459] width 237 height 15
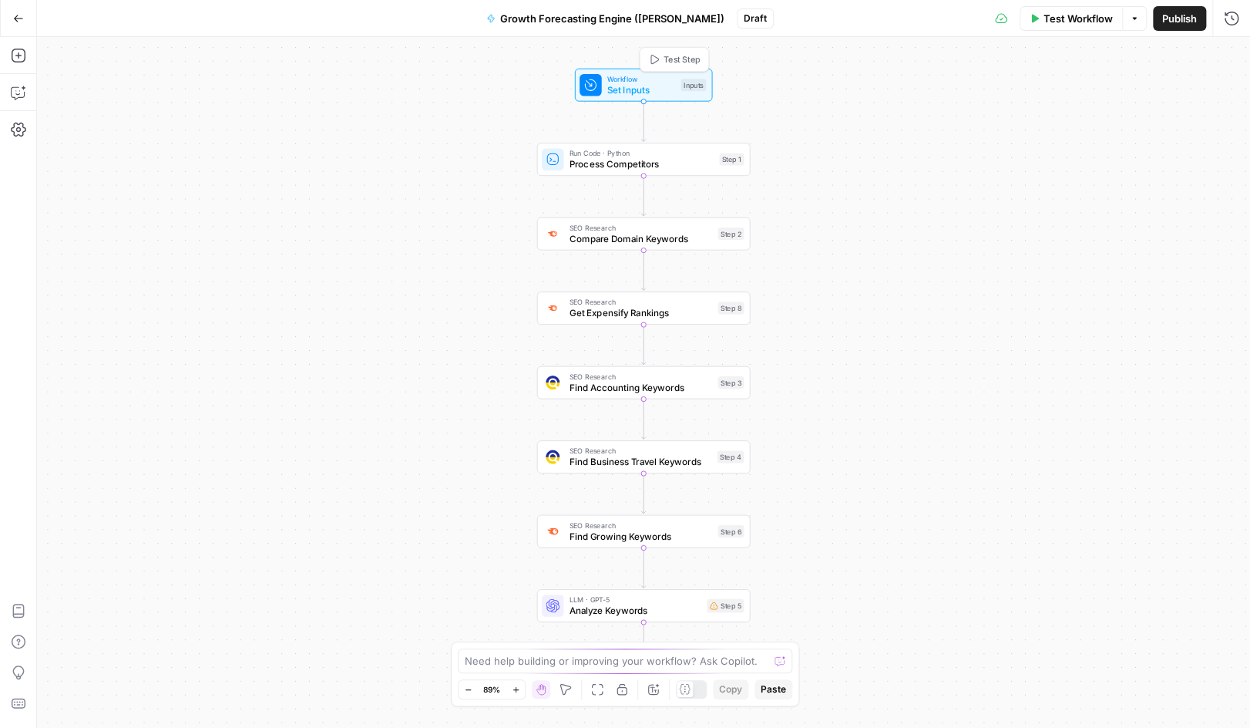
click at [634, 73] on span "Workflow" at bounding box center [641, 78] width 68 height 11
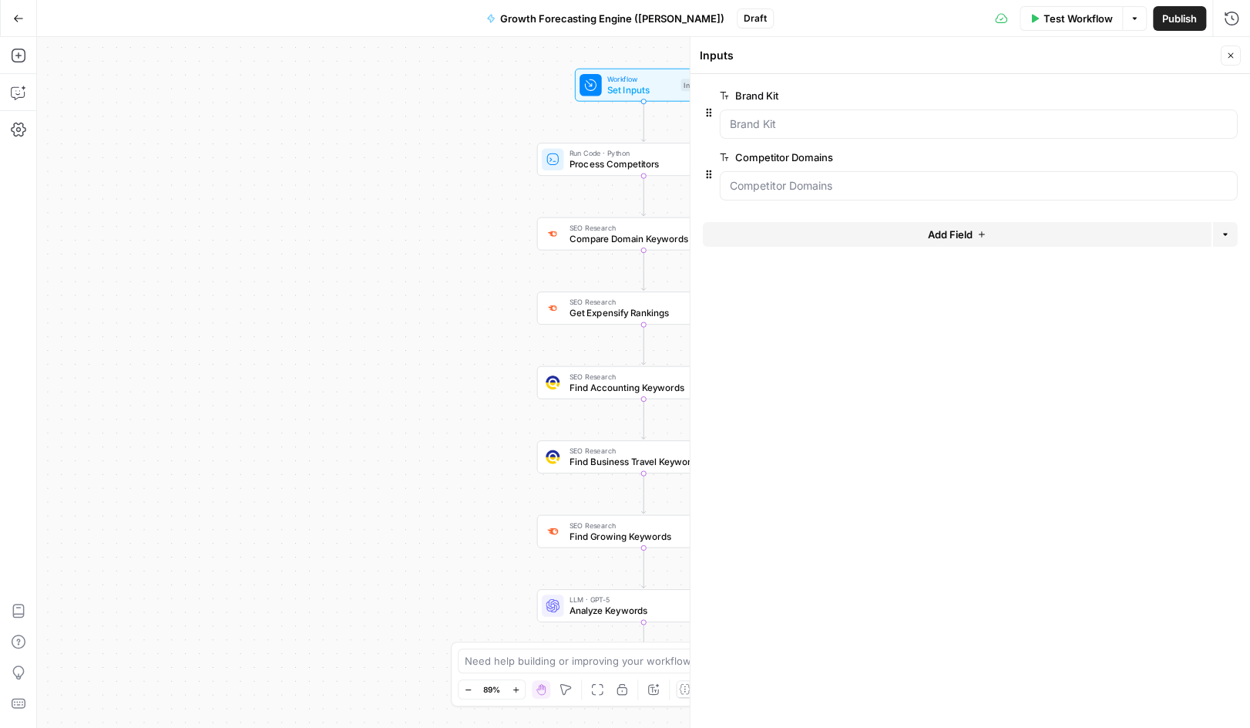
click at [432, 172] on div "Workflow Set Inputs Inputs Run Code · Python Process Competitors Step 1 SEO Res…" at bounding box center [643, 382] width 1213 height 691
click at [606, 166] on span "Process Competitors" at bounding box center [642, 164] width 145 height 14
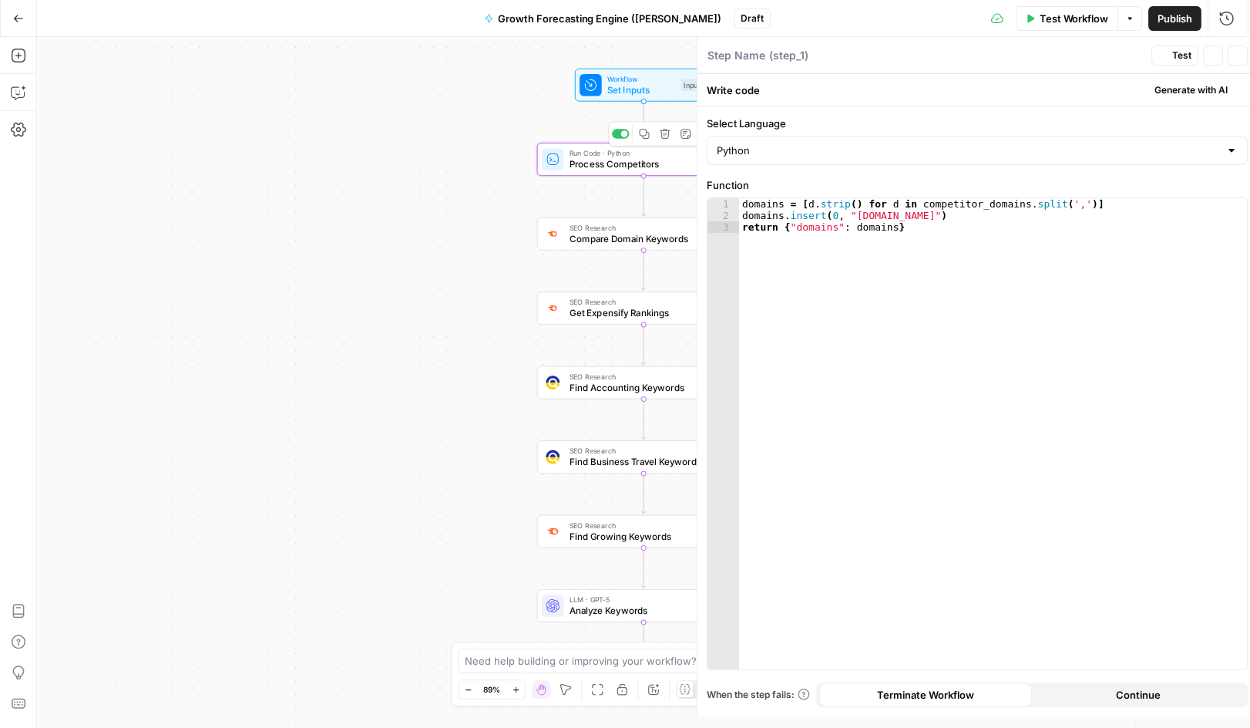
type textarea "Process Competitors"
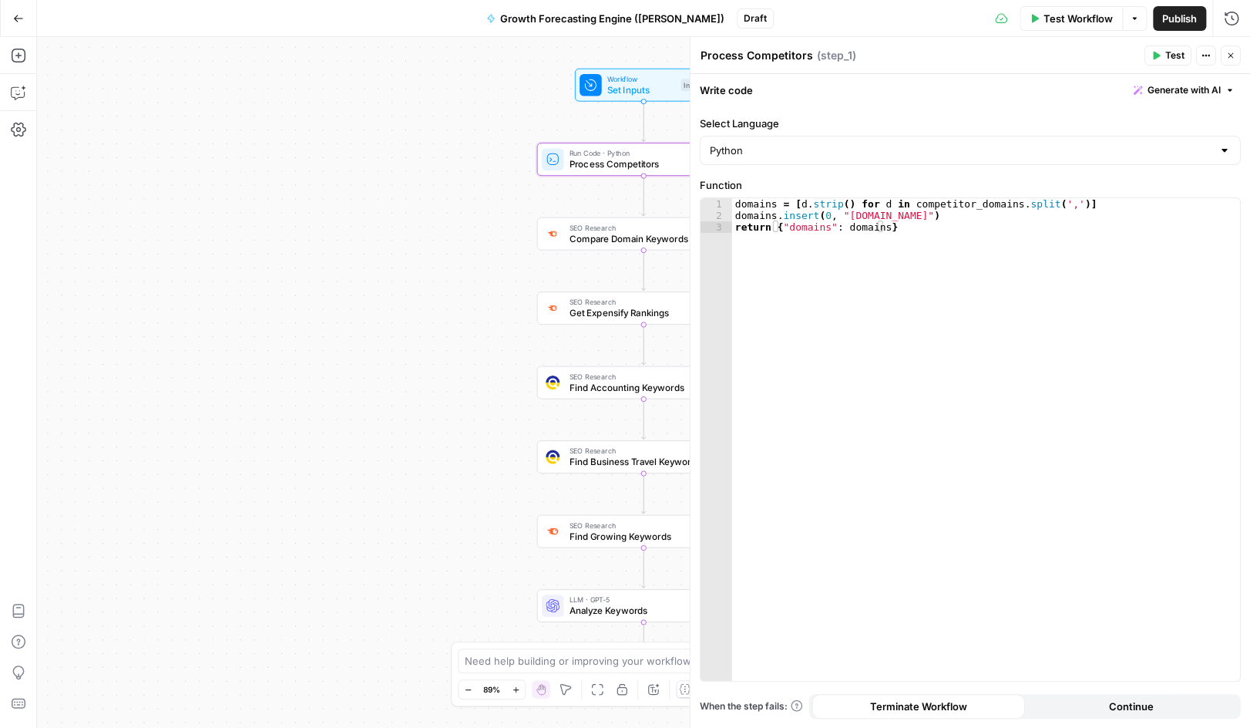
click at [1232, 55] on icon "button" at bounding box center [1230, 55] width 9 height 9
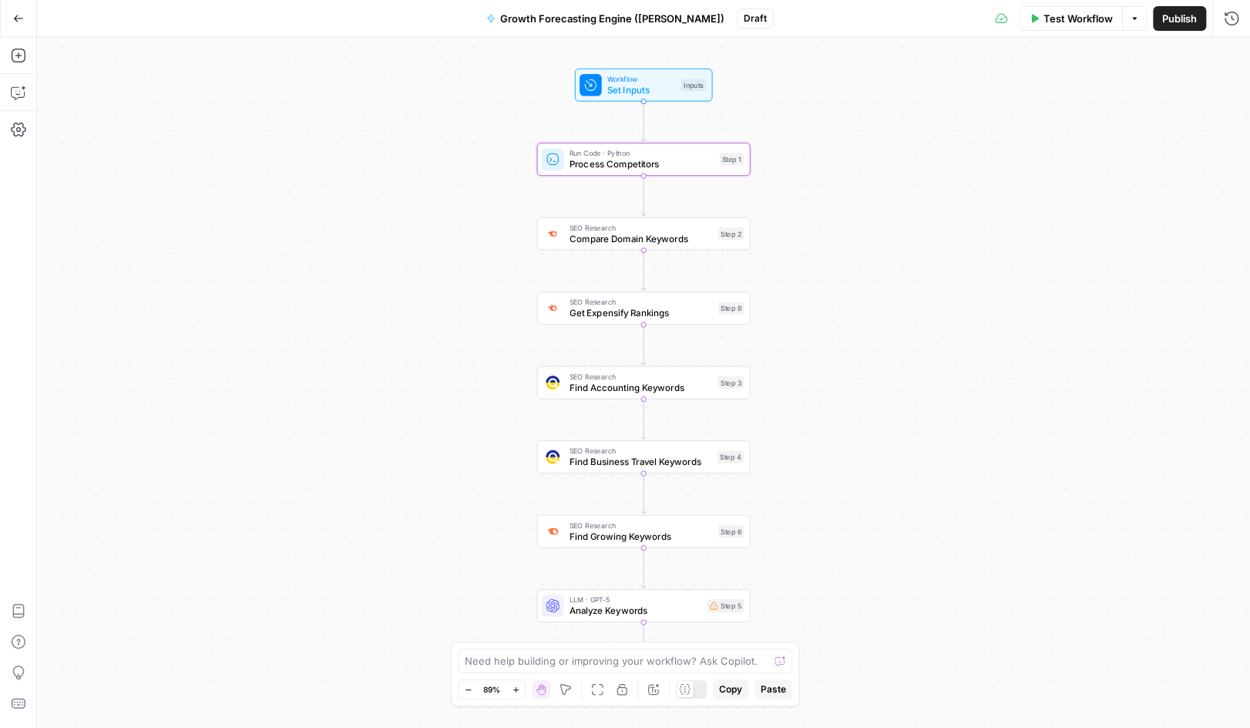
click at [592, 234] on span "Compare Domain Keywords" at bounding box center [641, 238] width 143 height 14
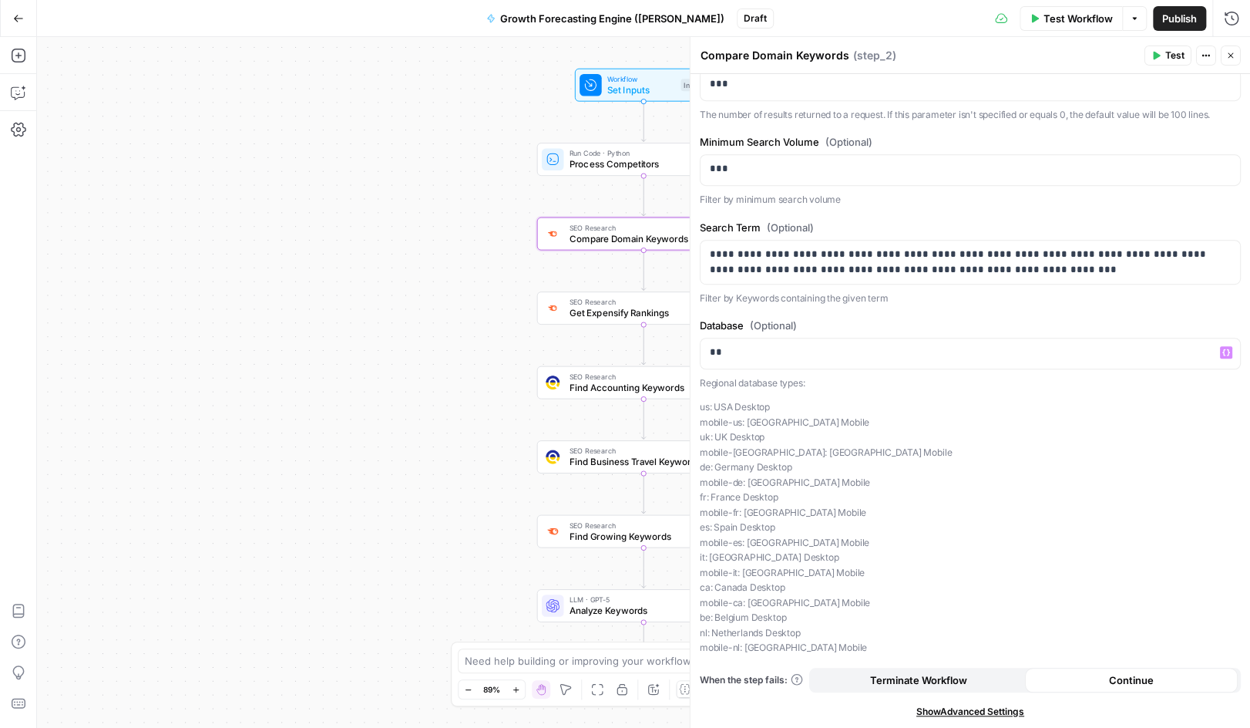
scroll to position [421, 0]
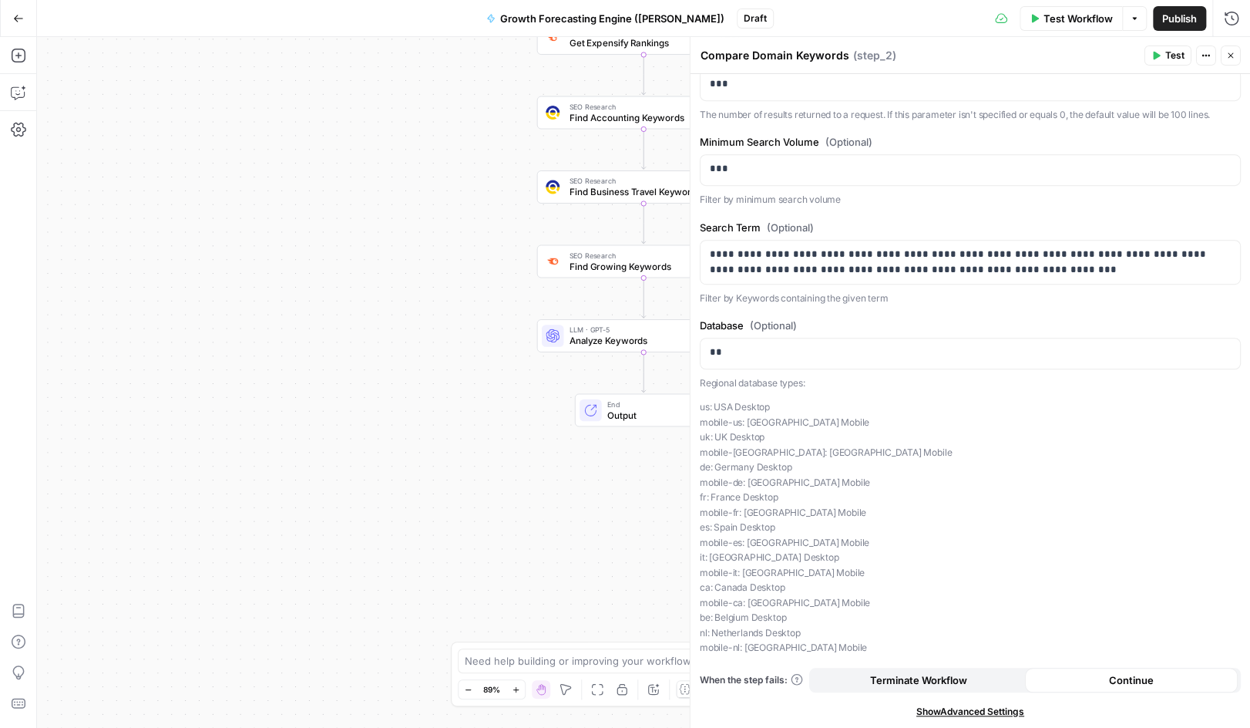
drag, startPoint x: 1238, startPoint y: 55, endPoint x: 1108, endPoint y: 77, distance: 132.2
click at [1236, 55] on button "Close" at bounding box center [1231, 55] width 20 height 20
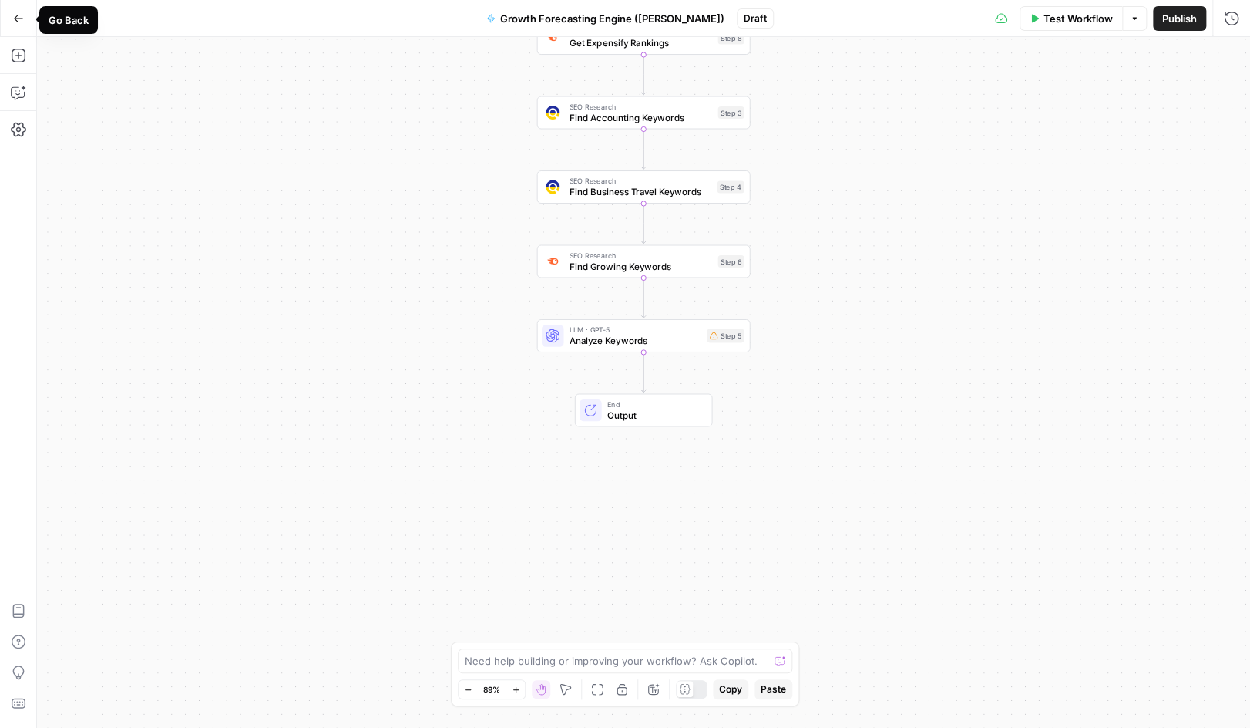
click at [18, 22] on icon "button" at bounding box center [18, 18] width 11 height 11
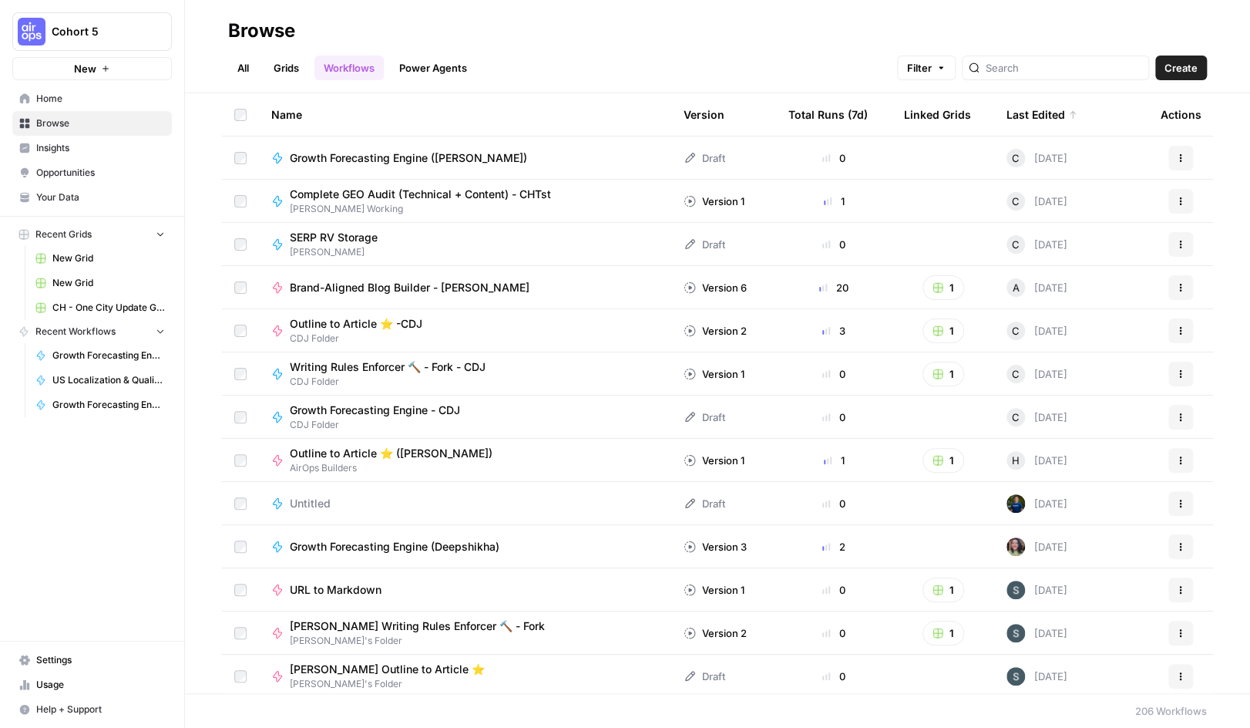
click at [341, 369] on span "Writing Rules Enforcer 🔨 - Fork - CDJ" at bounding box center [388, 366] width 196 height 15
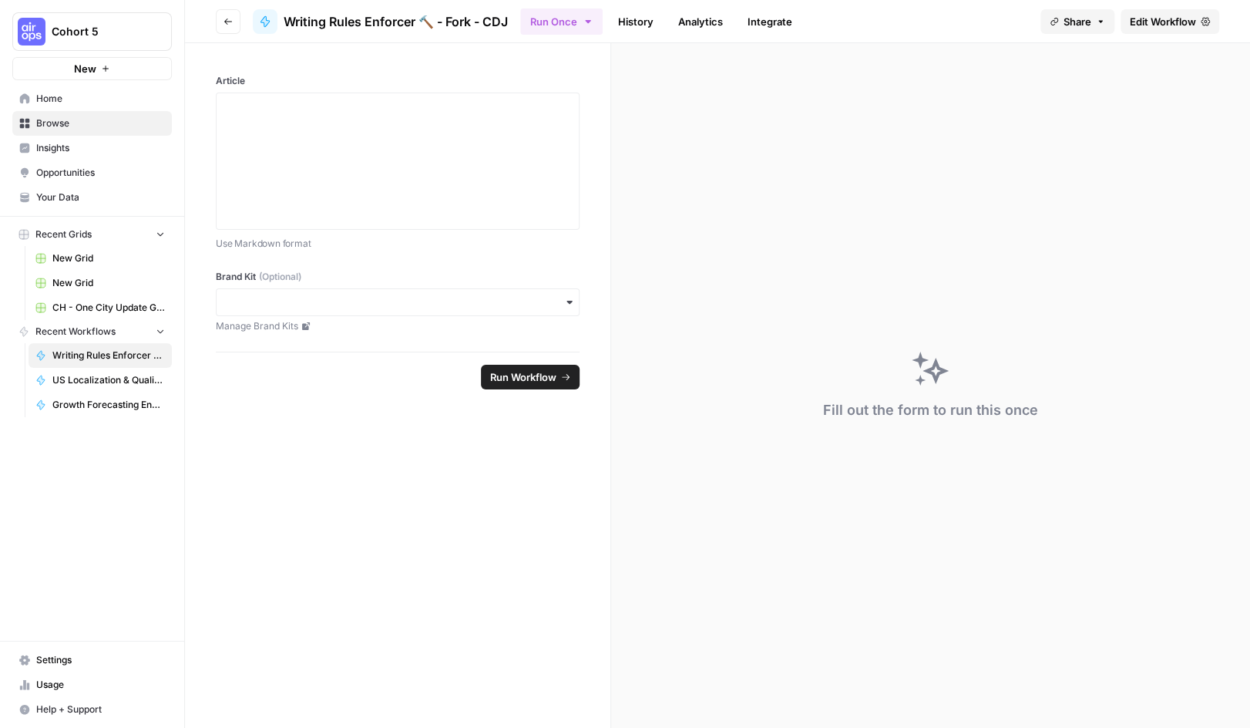
click at [1173, 22] on span "Edit Workflow" at bounding box center [1163, 21] width 66 height 15
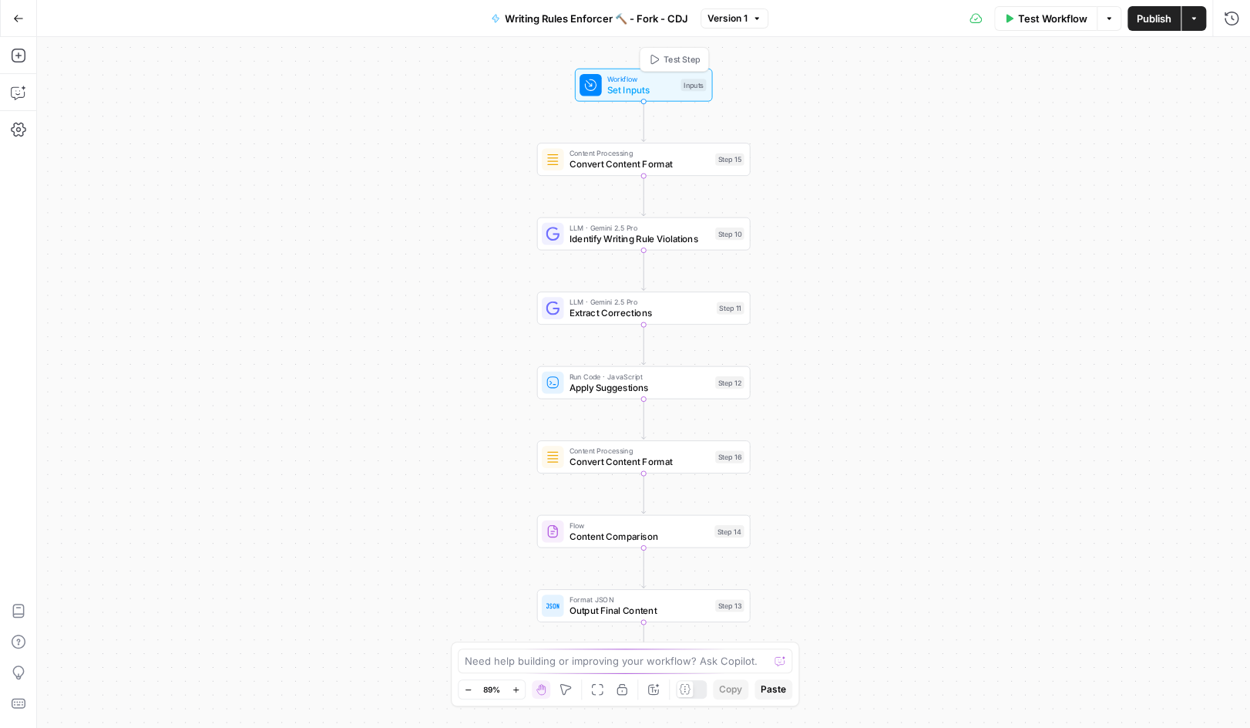
click at [626, 81] on span "Workflow" at bounding box center [641, 78] width 68 height 11
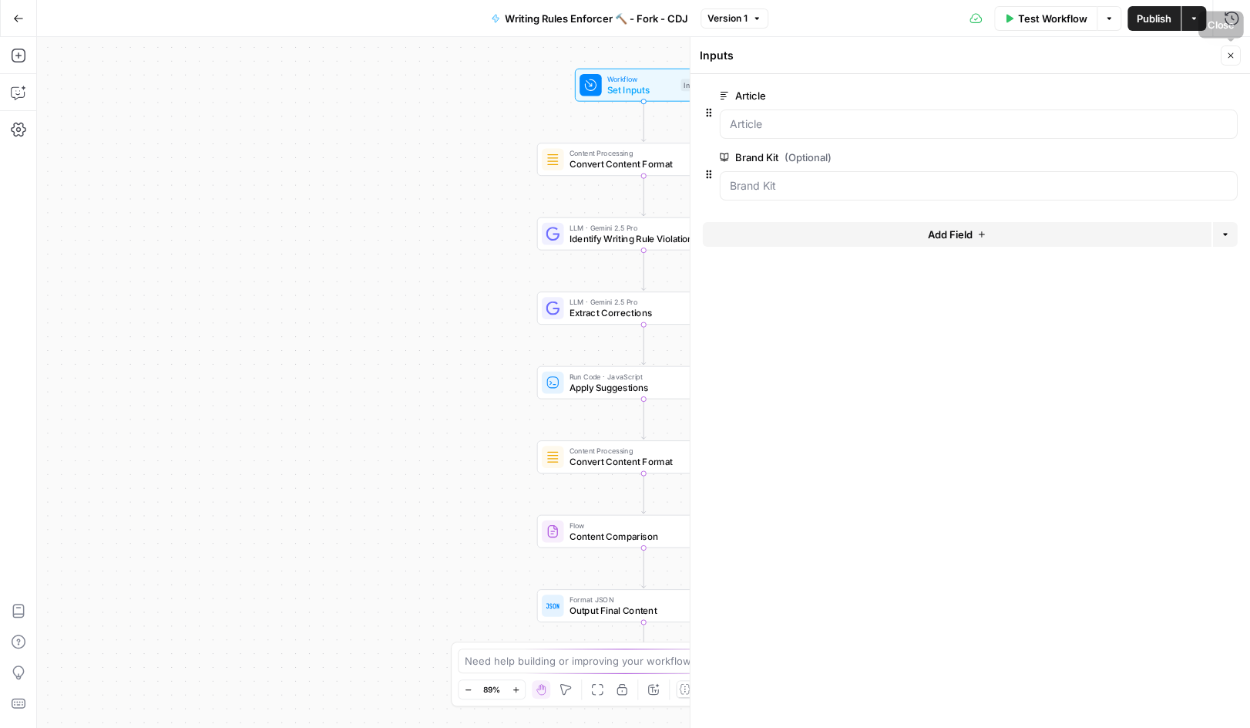
click at [1240, 52] on header "Inputs Close" at bounding box center [971, 55] width 560 height 37
click at [1230, 55] on icon "button" at bounding box center [1230, 55] width 9 height 9
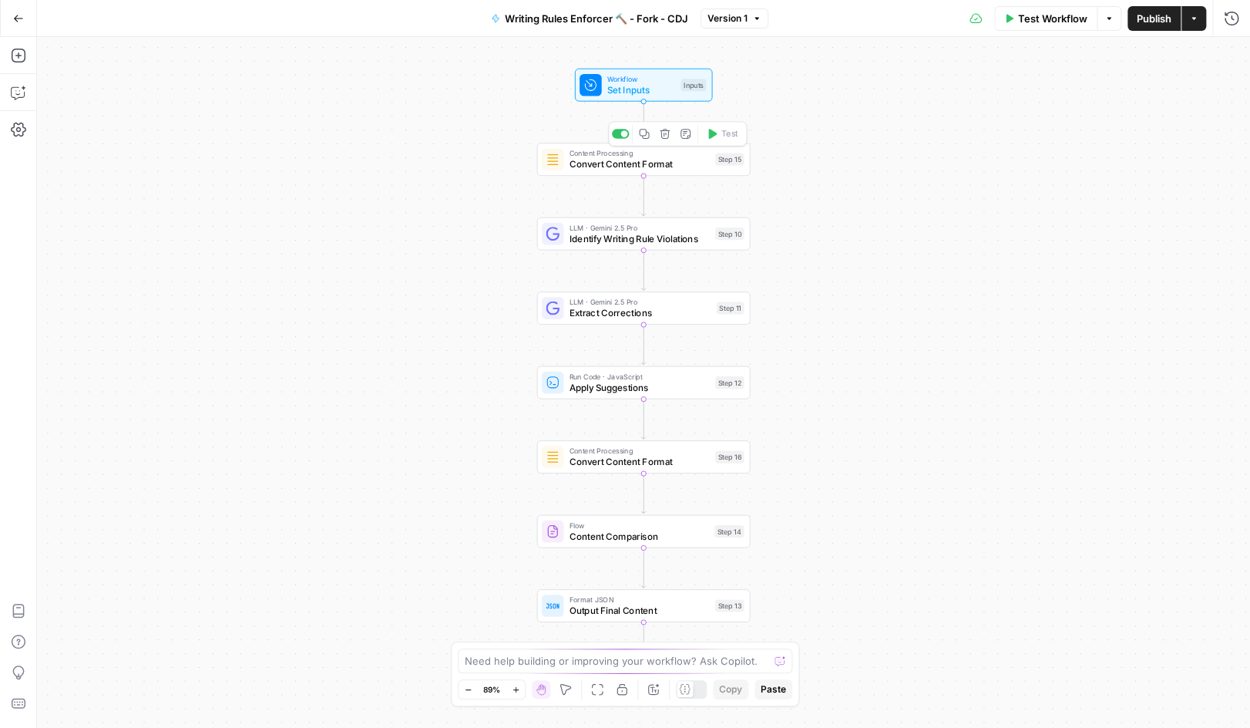
click at [593, 167] on span "Convert Content Format" at bounding box center [640, 164] width 140 height 14
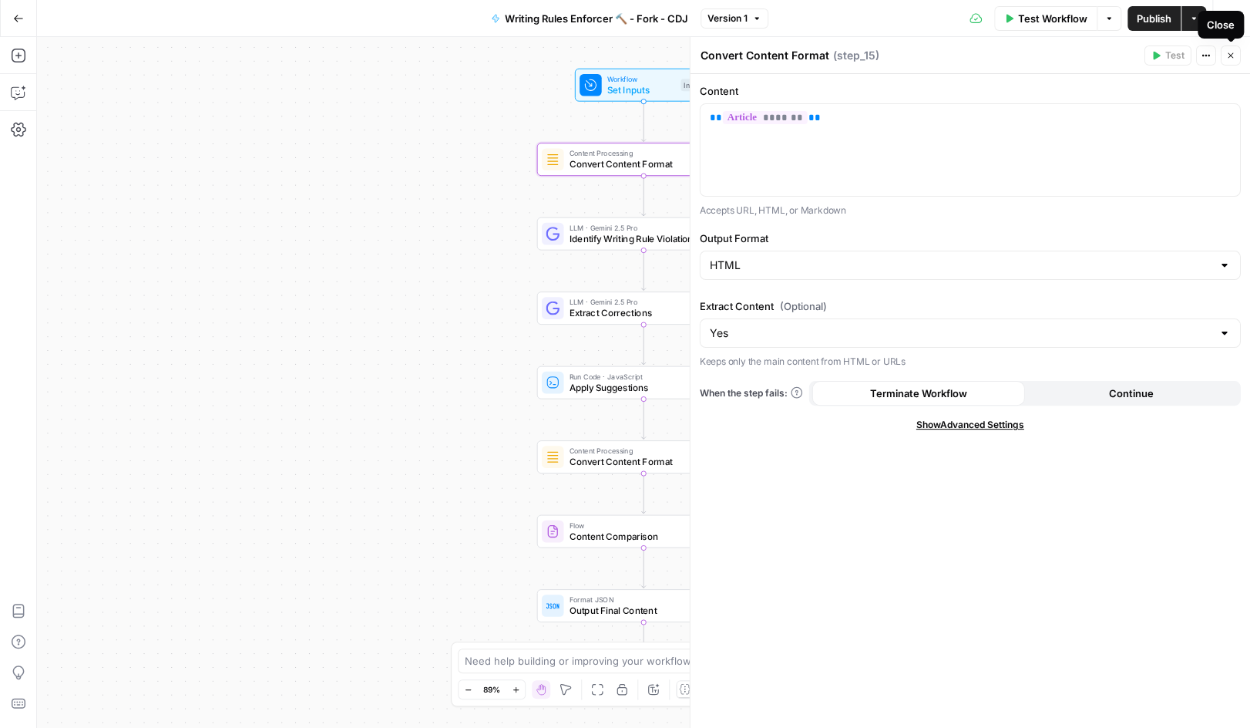
click at [1236, 52] on button "Close" at bounding box center [1231, 55] width 20 height 20
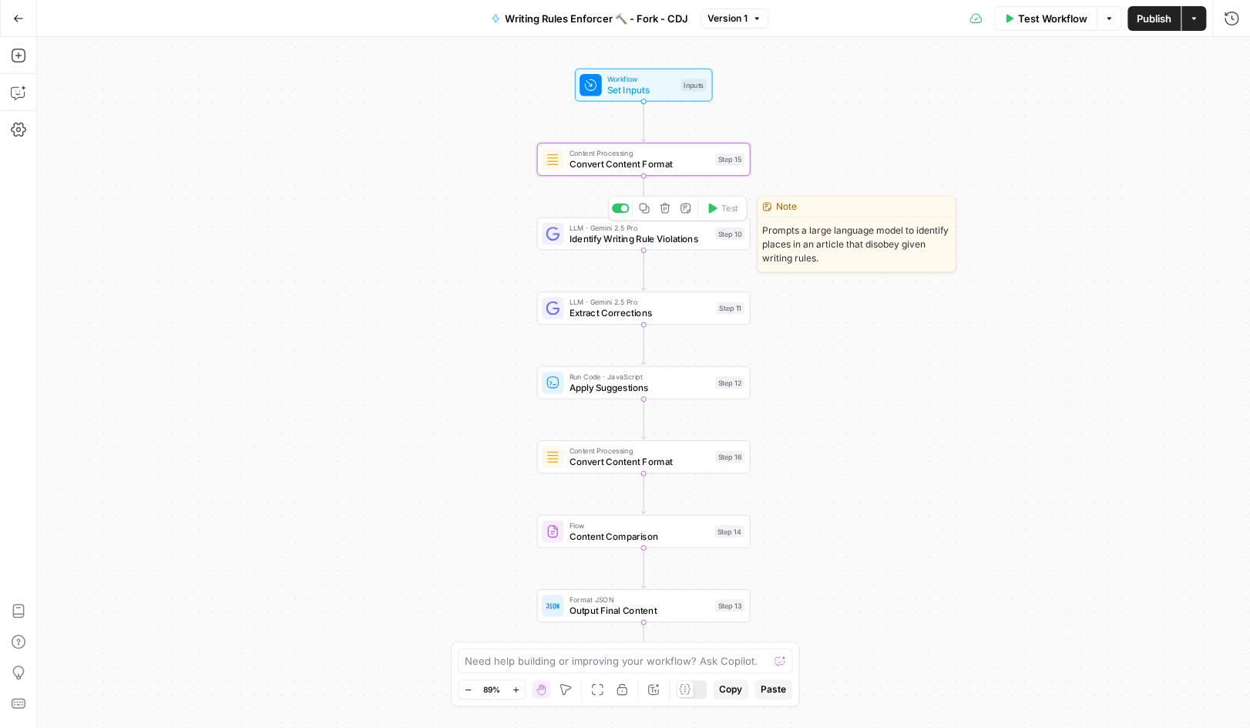
click at [597, 237] on span "Identify Writing Rule Violations" at bounding box center [640, 238] width 140 height 14
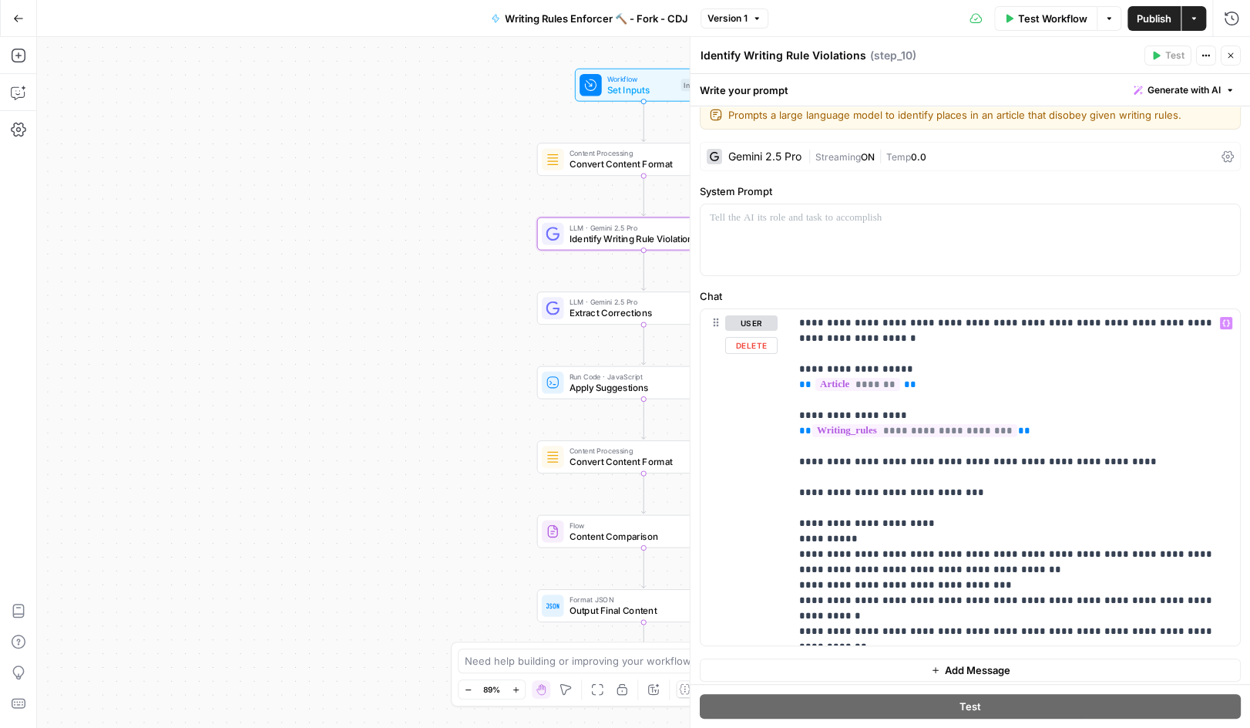
scroll to position [21, 0]
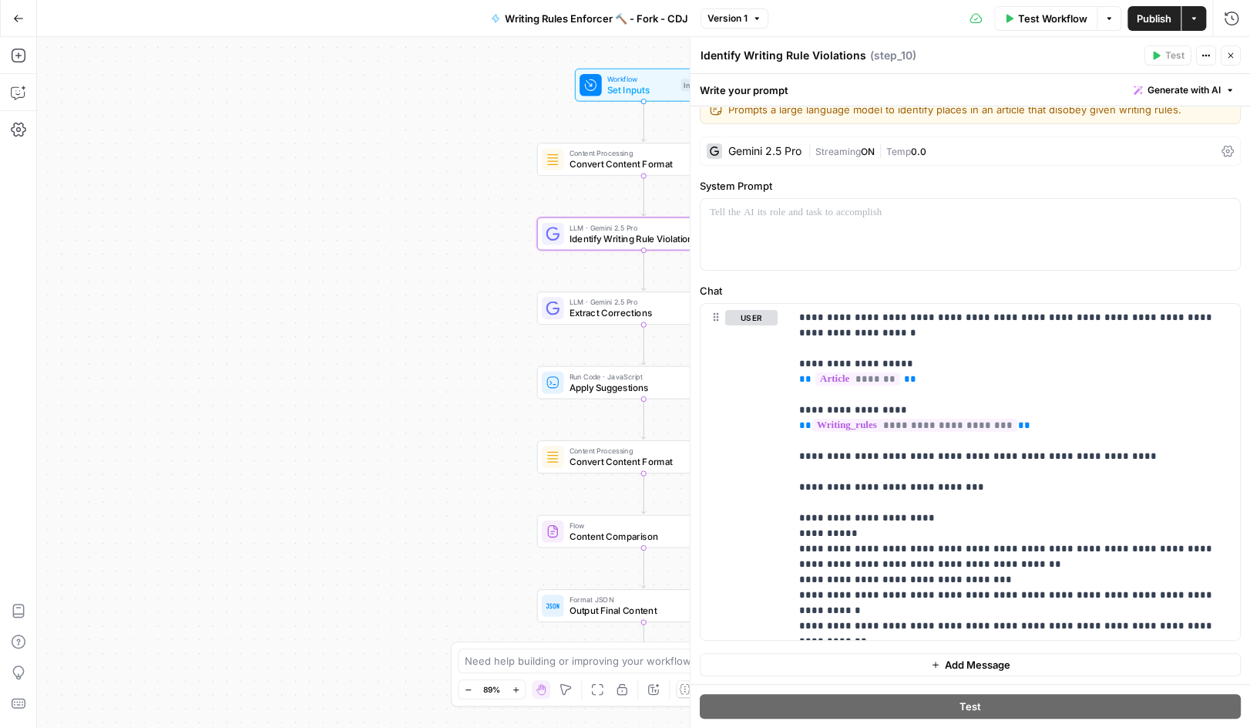
drag, startPoint x: 1233, startPoint y: 58, endPoint x: 1227, endPoint y: 67, distance: 11.1
click at [1233, 58] on icon "button" at bounding box center [1230, 55] width 9 height 9
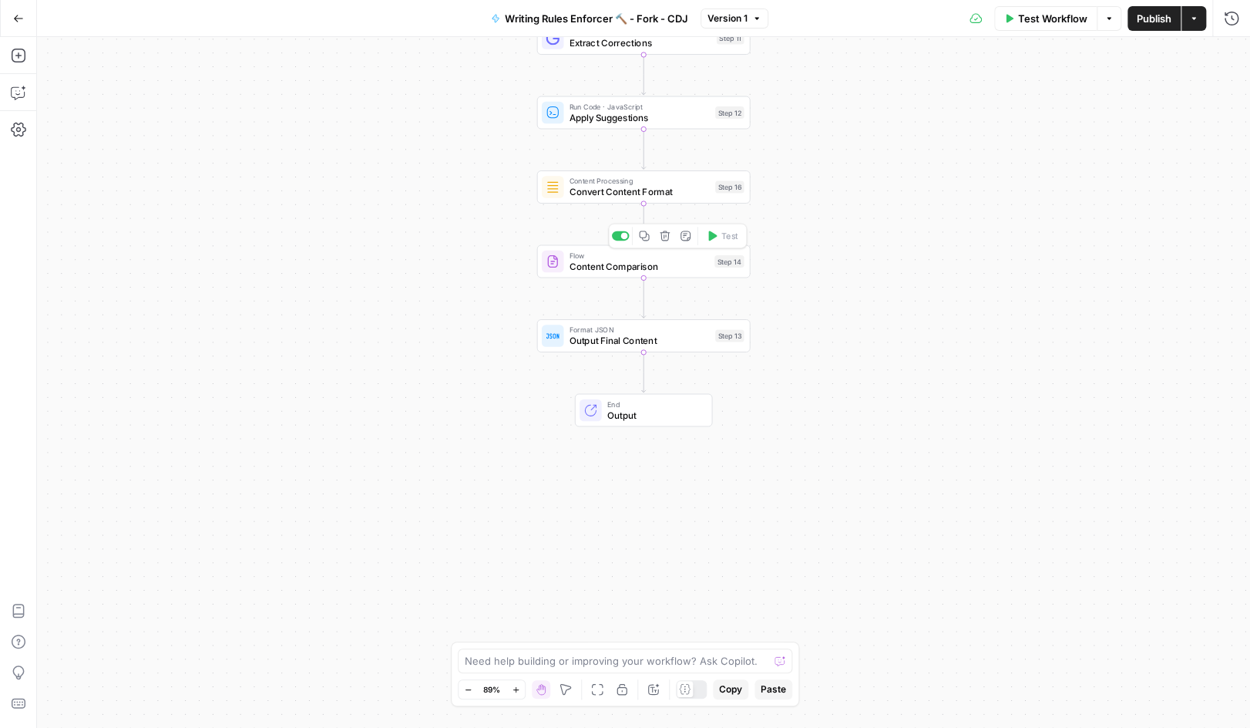
click at [578, 264] on span "Content Comparison" at bounding box center [640, 266] width 140 height 14
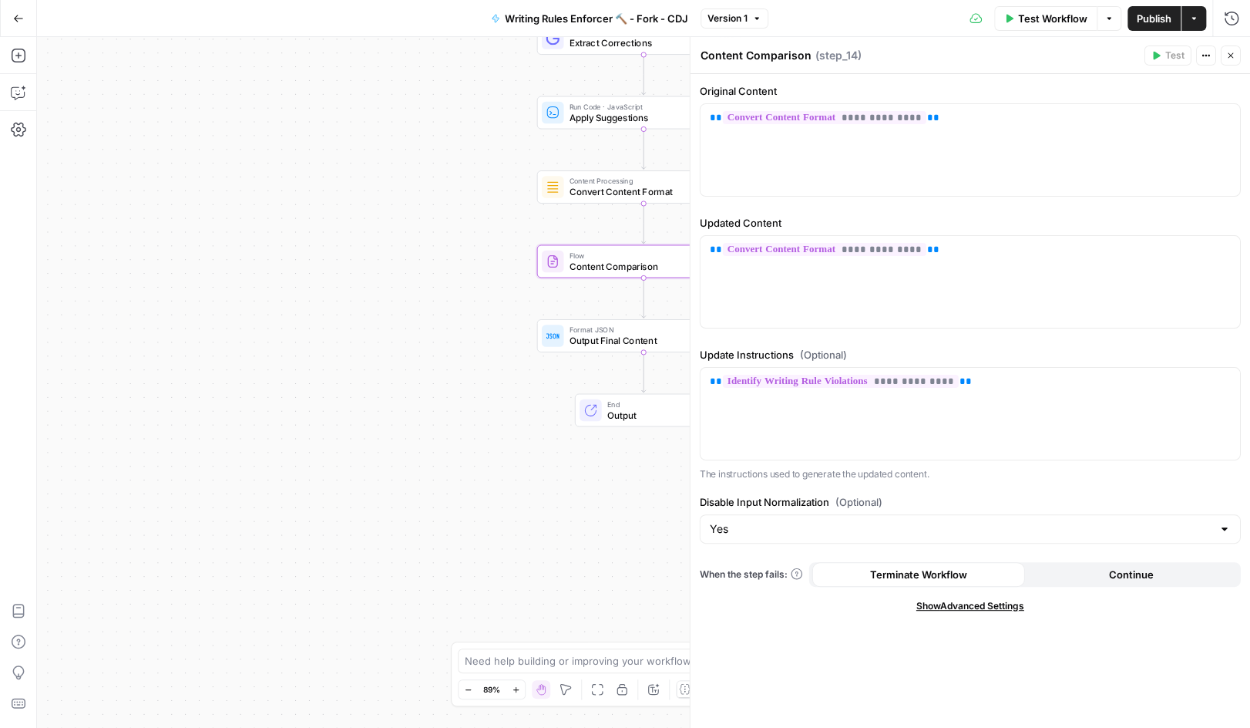
click at [1231, 59] on icon "button" at bounding box center [1230, 55] width 9 height 9
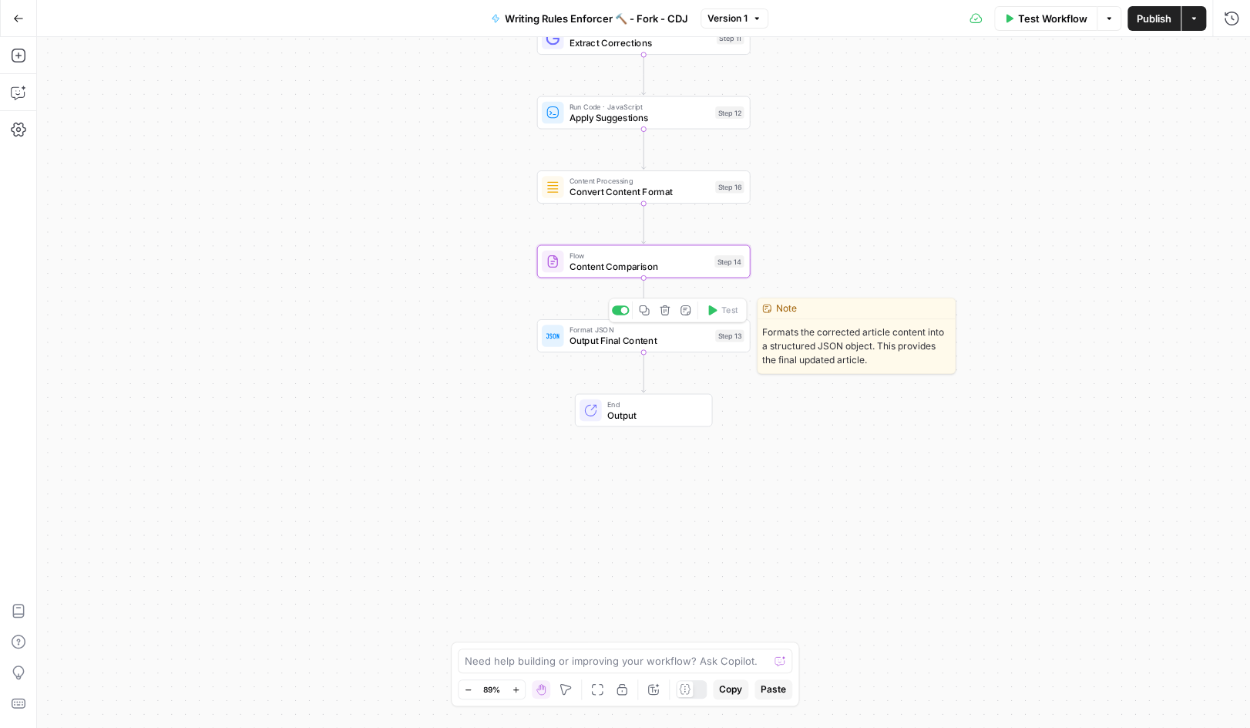
click at [601, 335] on span "Output Final Content" at bounding box center [640, 341] width 140 height 14
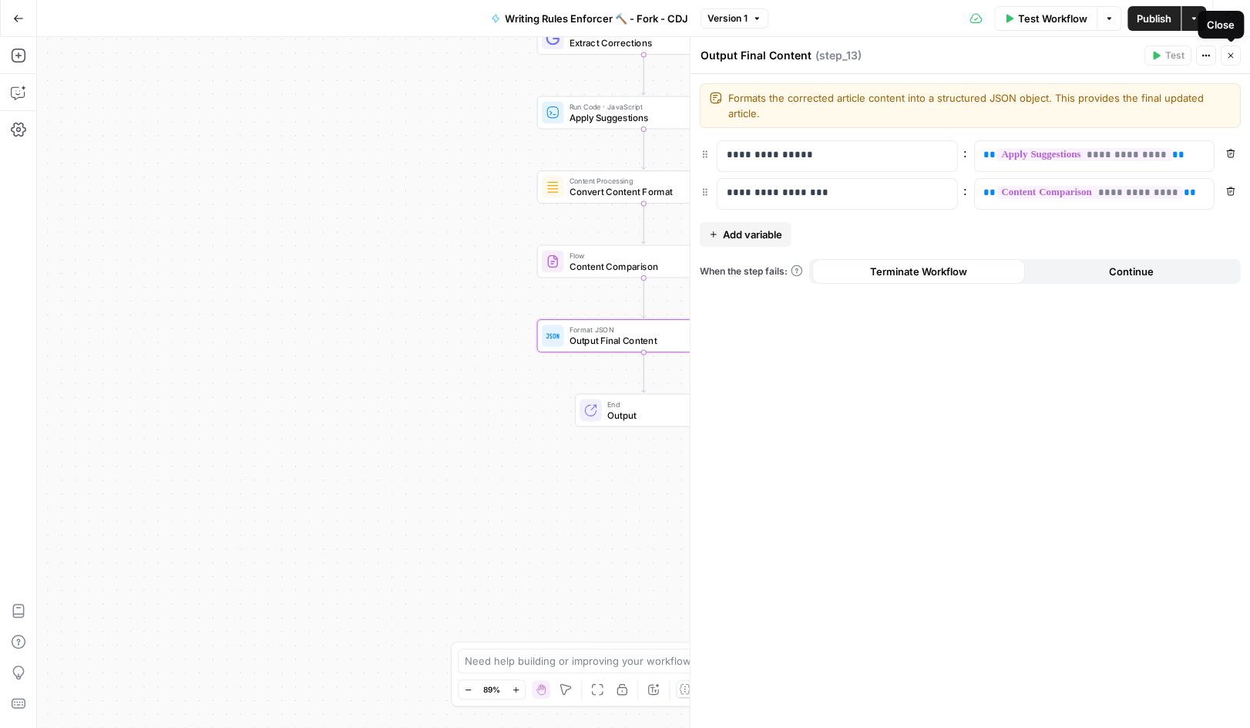
drag, startPoint x: 1236, startPoint y: 55, endPoint x: 911, endPoint y: 281, distance: 396.4
click at [1235, 56] on button "Close" at bounding box center [1231, 55] width 20 height 20
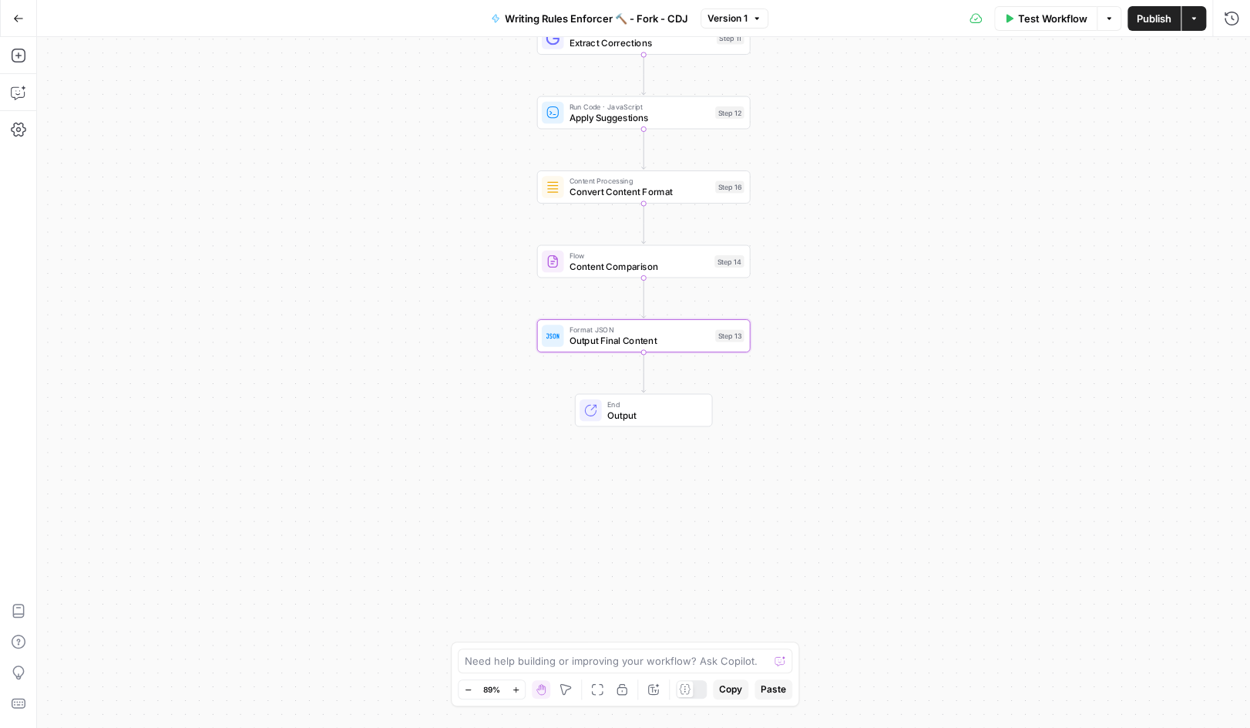
click at [616, 402] on span "End" at bounding box center [653, 403] width 93 height 11
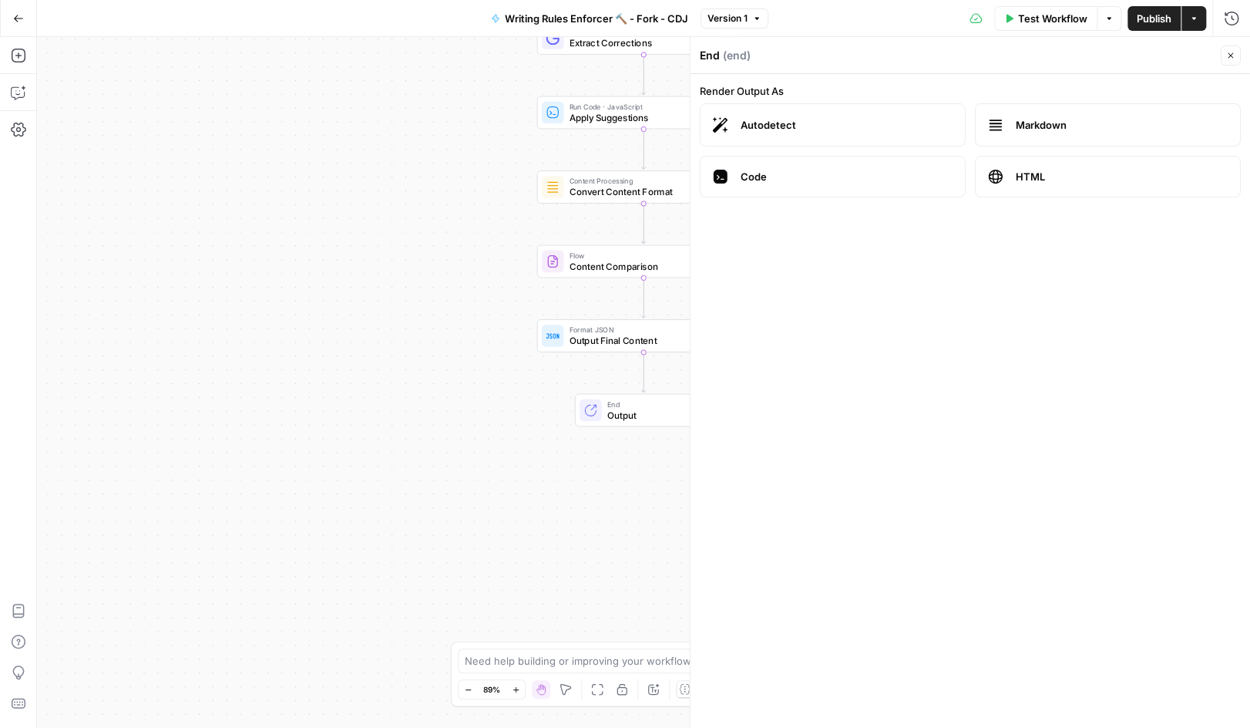
drag, startPoint x: 1227, startPoint y: 55, endPoint x: 887, endPoint y: 197, distance: 368.3
click at [1228, 55] on icon "button" at bounding box center [1230, 55] width 9 height 9
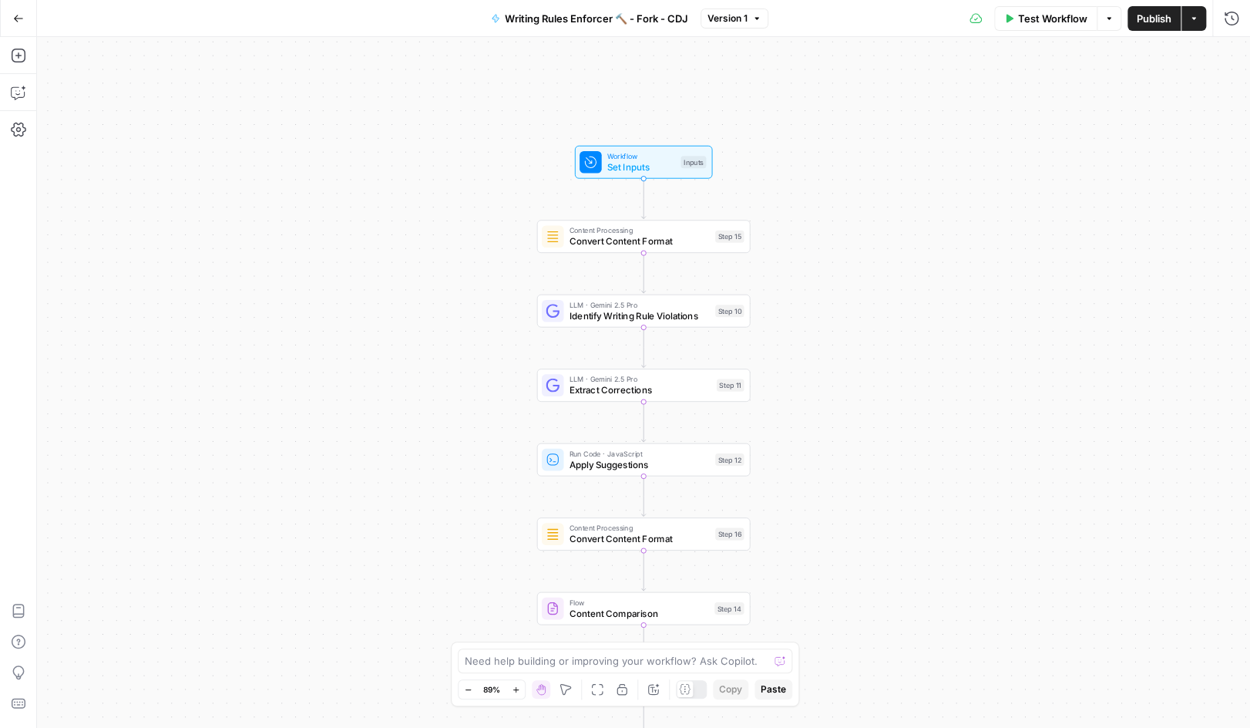
click at [16, 15] on icon "button" at bounding box center [18, 18] width 9 height 7
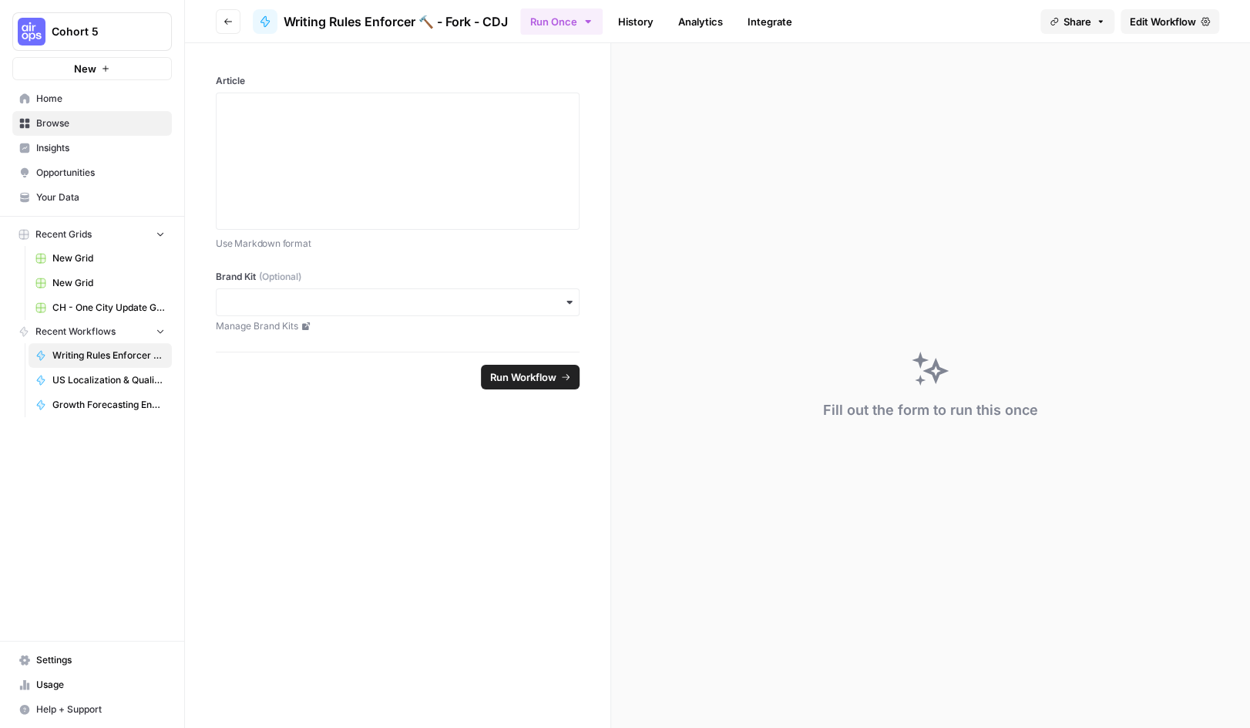
click at [44, 123] on span "Browse" at bounding box center [100, 123] width 129 height 14
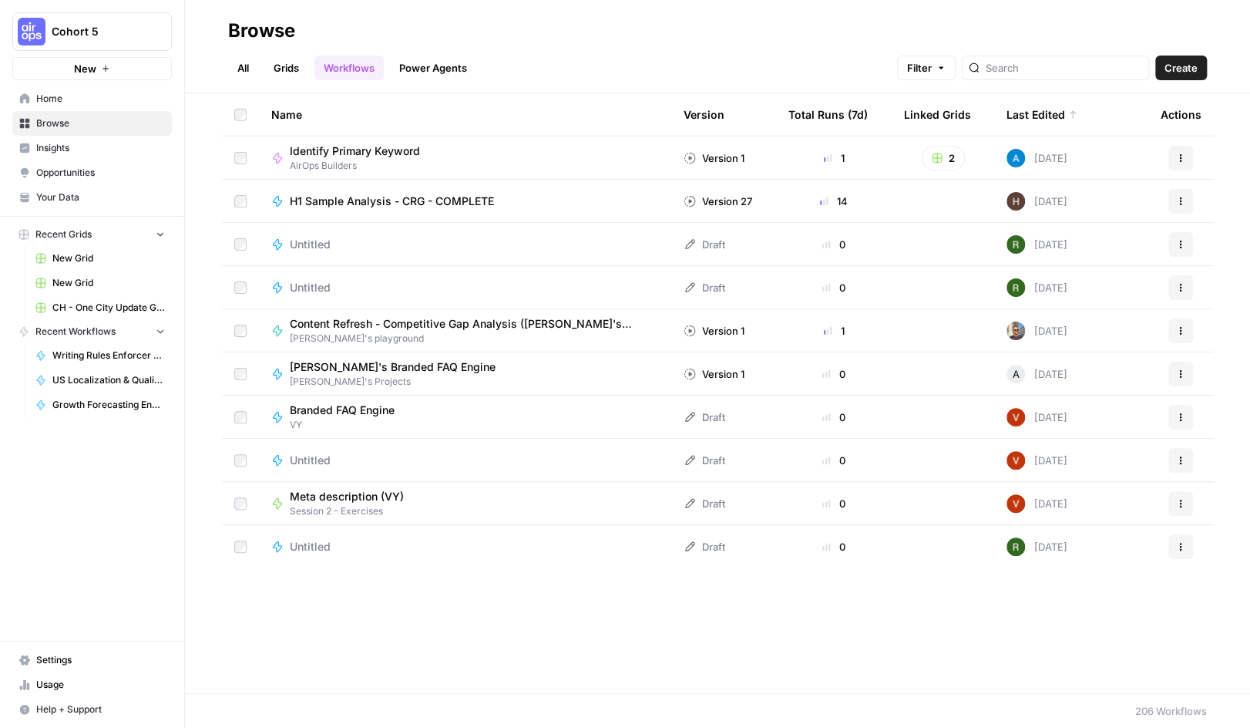
scroll to position [1850, 0]
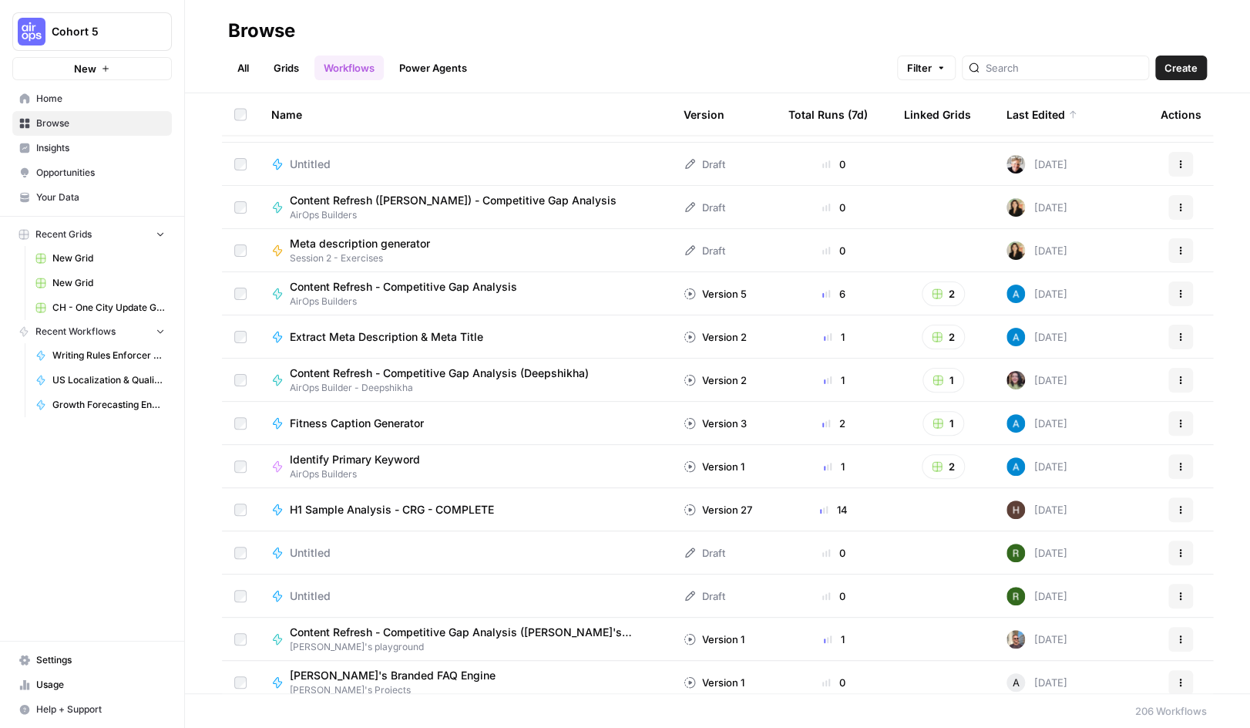
click at [816, 116] on div "Total Runs (7d)" at bounding box center [827, 114] width 79 height 42
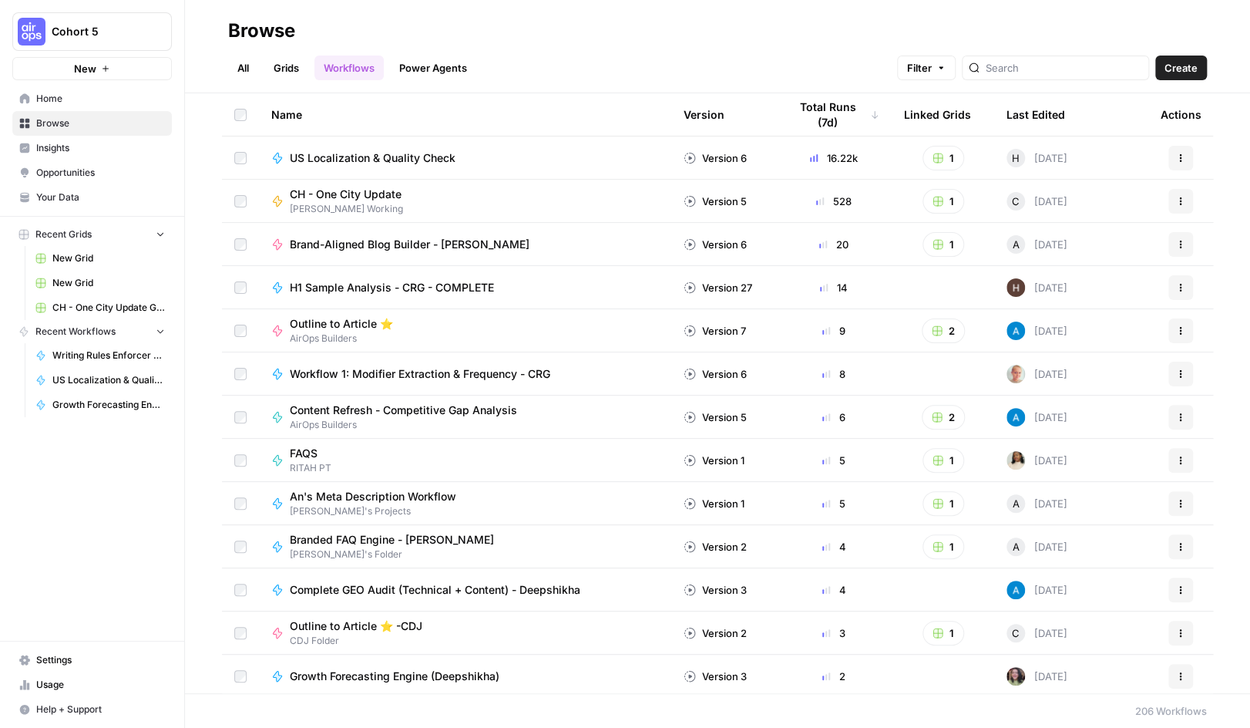
click at [933, 156] on rect "button" at bounding box center [937, 157] width 9 height 9
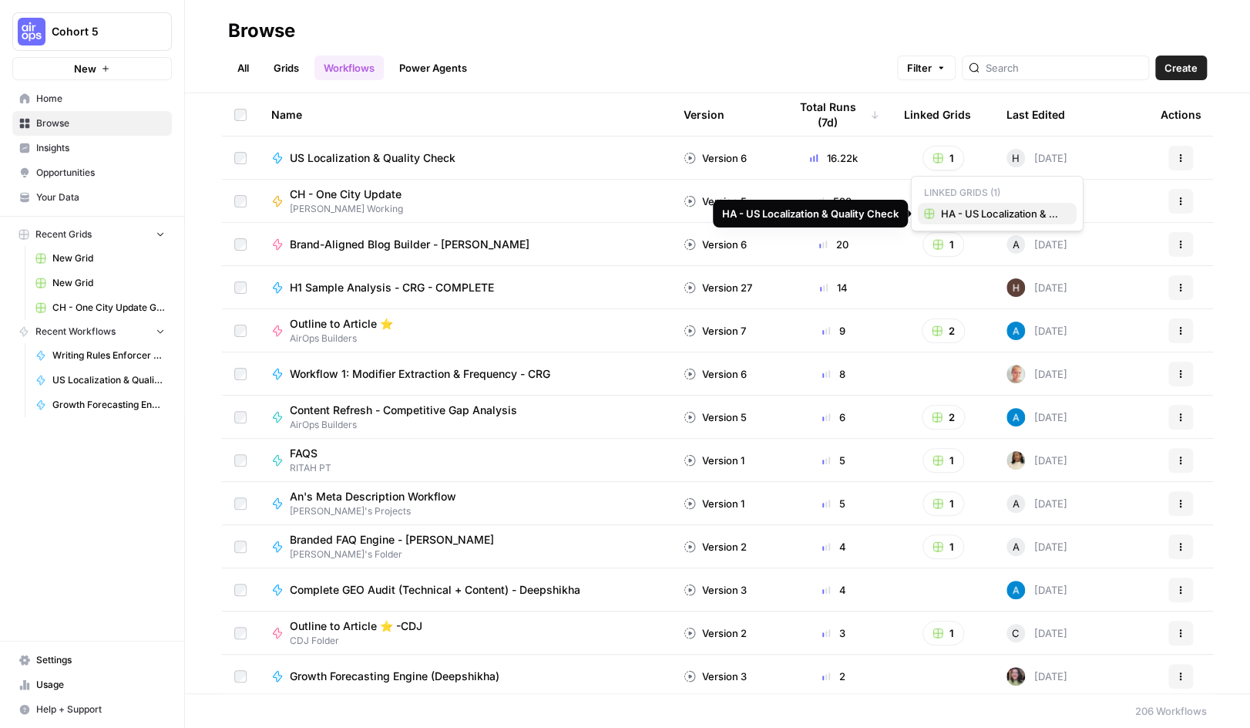
click at [961, 214] on span "HA - US Localization & Quality Check" at bounding box center [1002, 213] width 123 height 15
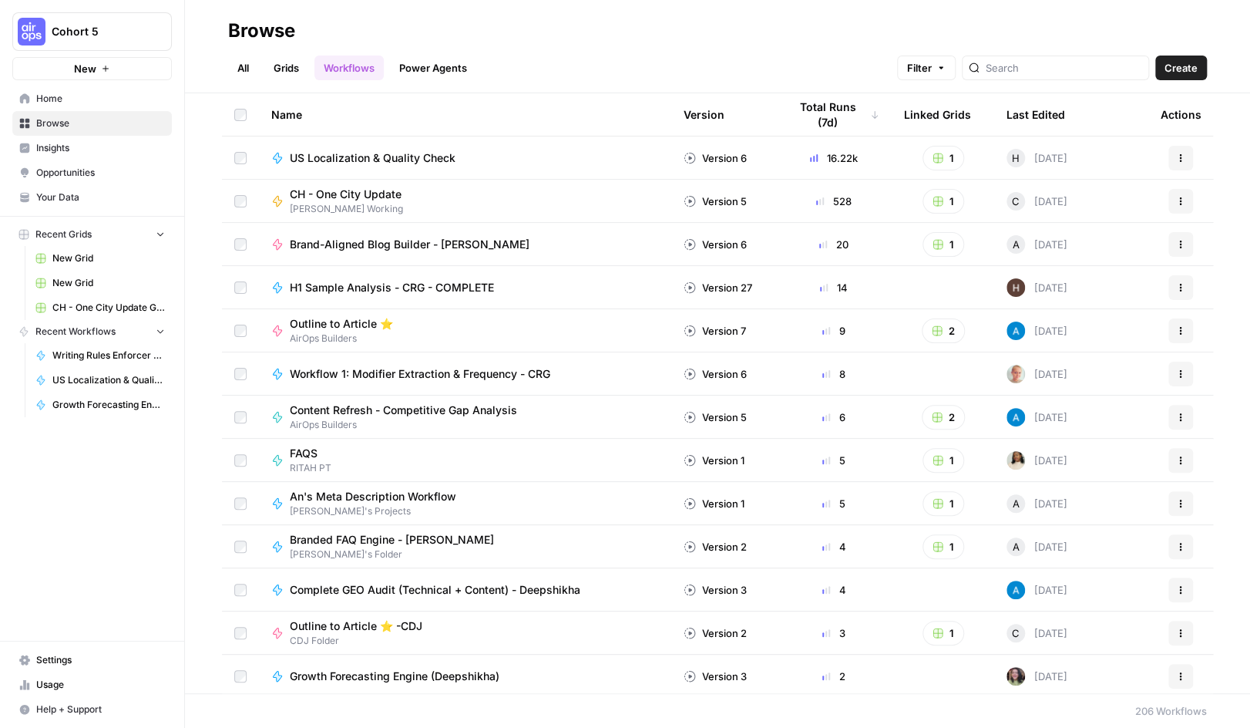
click at [55, 177] on span "Opportunities" at bounding box center [100, 173] width 129 height 14
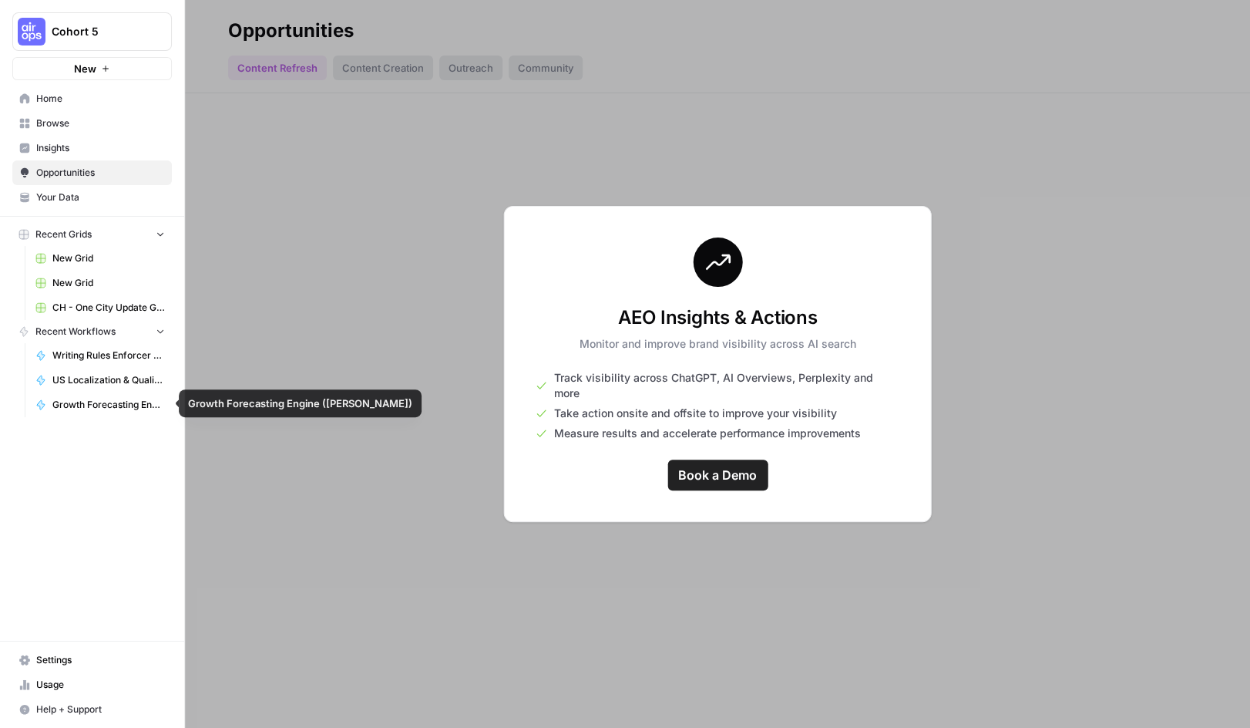
click at [74, 403] on span "Growth Forecasting Engine ([PERSON_NAME])" at bounding box center [108, 405] width 113 height 14
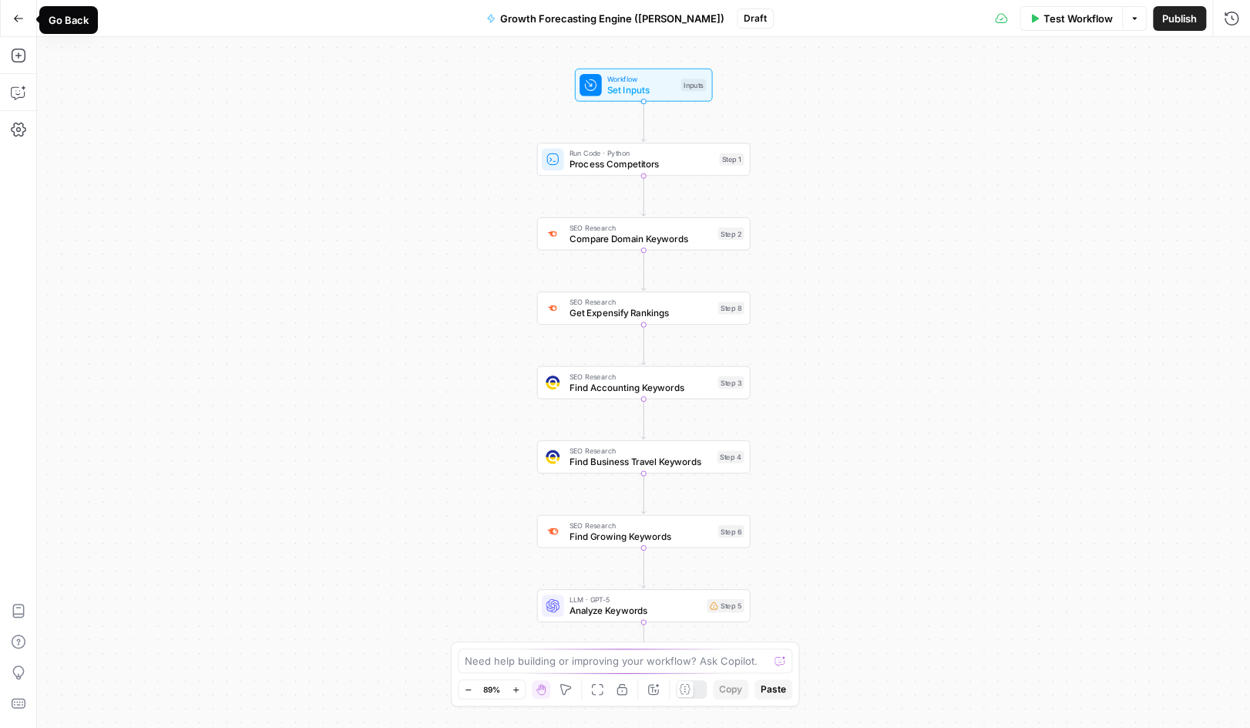
click at [18, 18] on icon "button" at bounding box center [18, 18] width 9 height 7
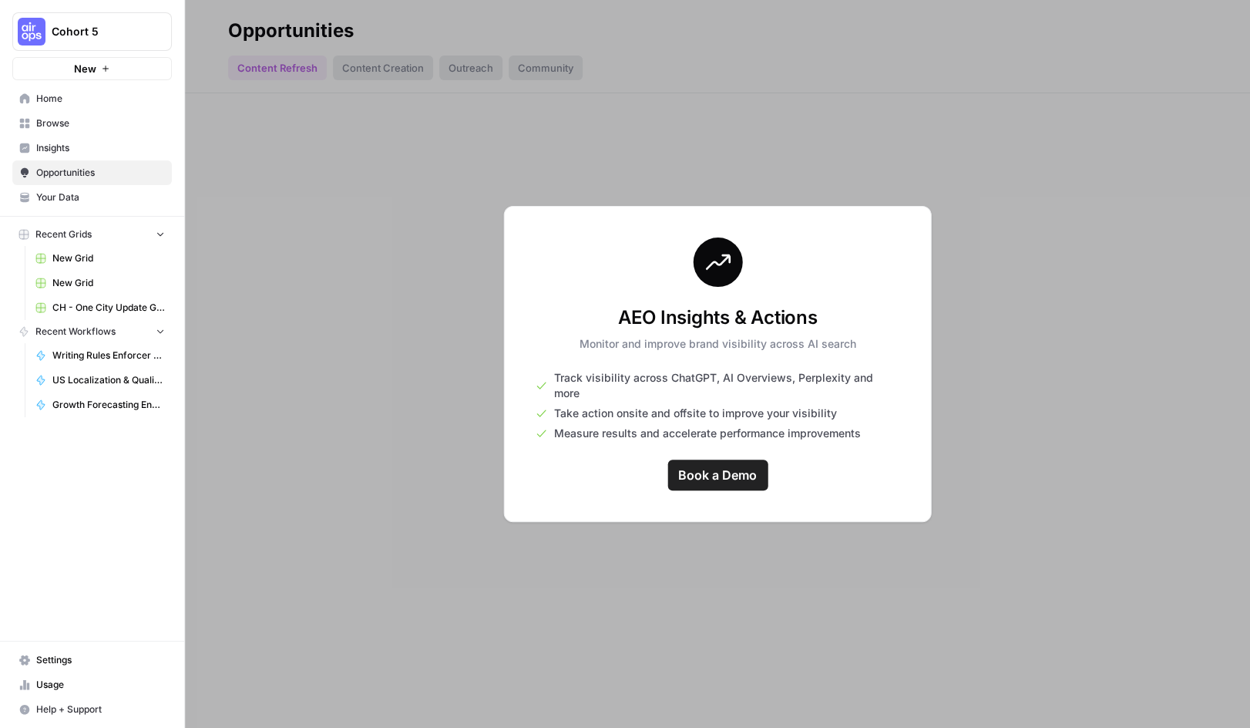
click at [44, 97] on span "Home" at bounding box center [100, 99] width 129 height 14
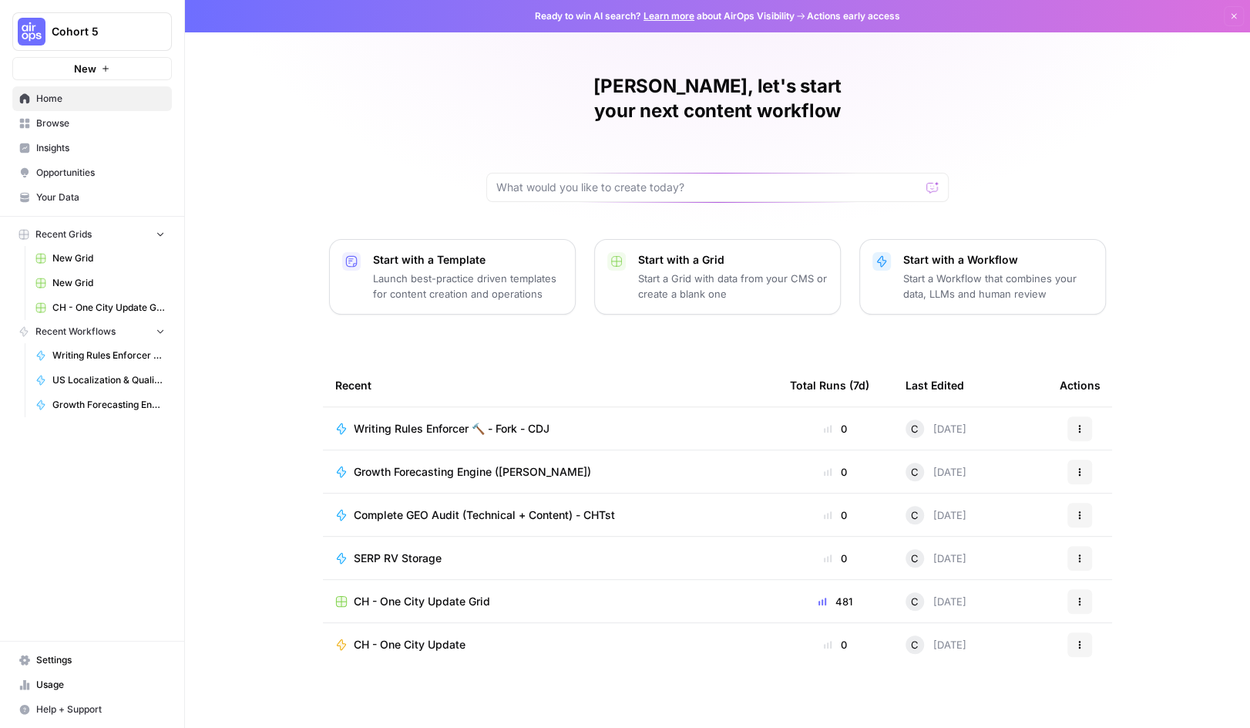
click at [466, 507] on span "Complete GEO Audit (Technical + Content) - CHTst" at bounding box center [484, 514] width 261 height 15
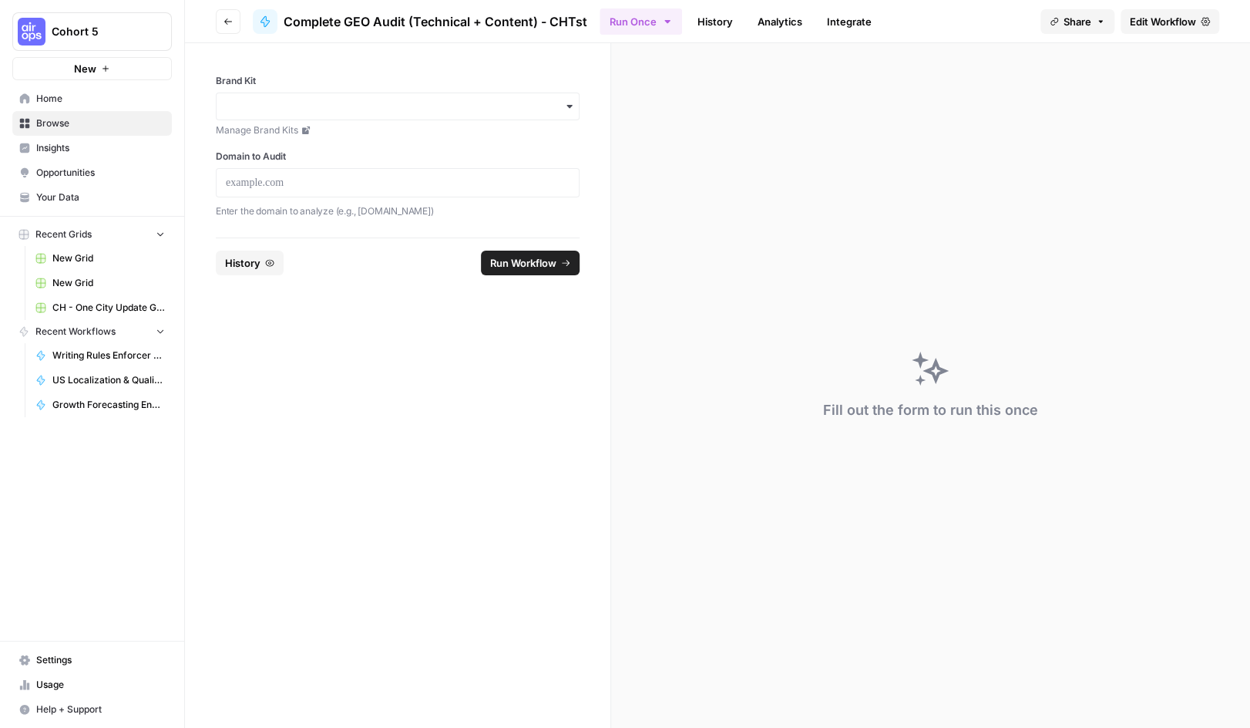
click at [238, 263] on span "History" at bounding box center [242, 262] width 35 height 15
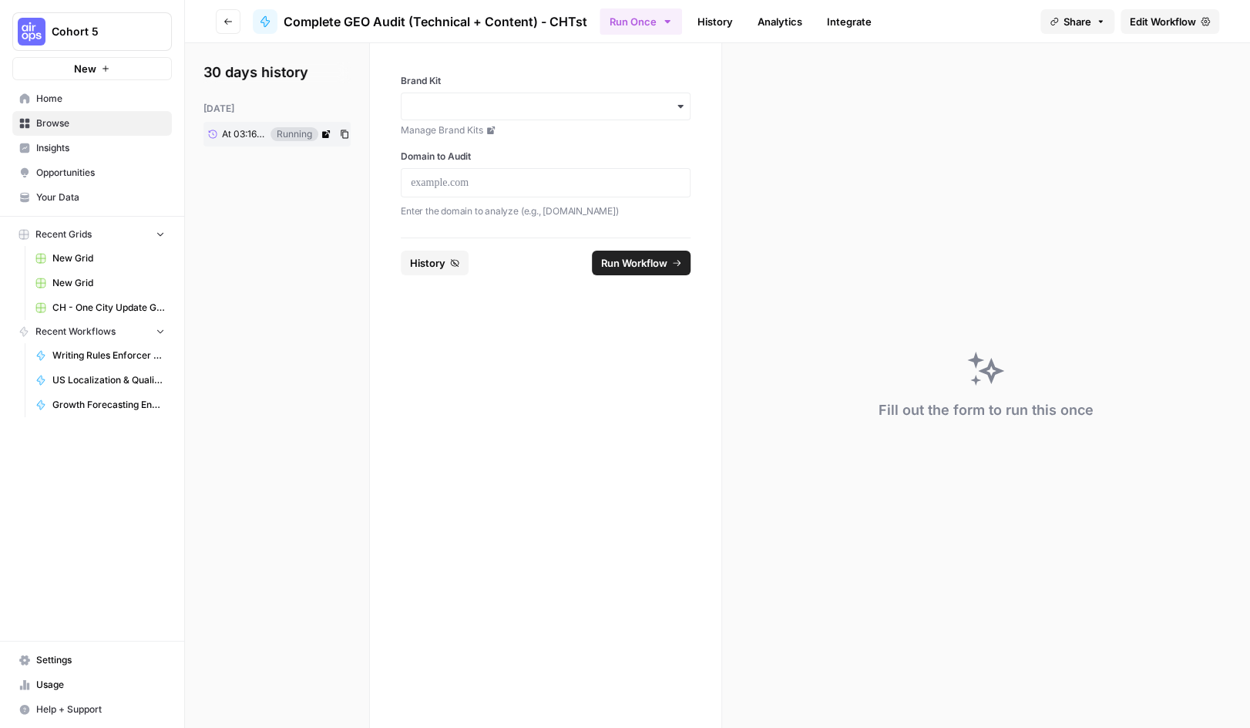
click at [328, 134] on icon at bounding box center [326, 134] width 8 height 8
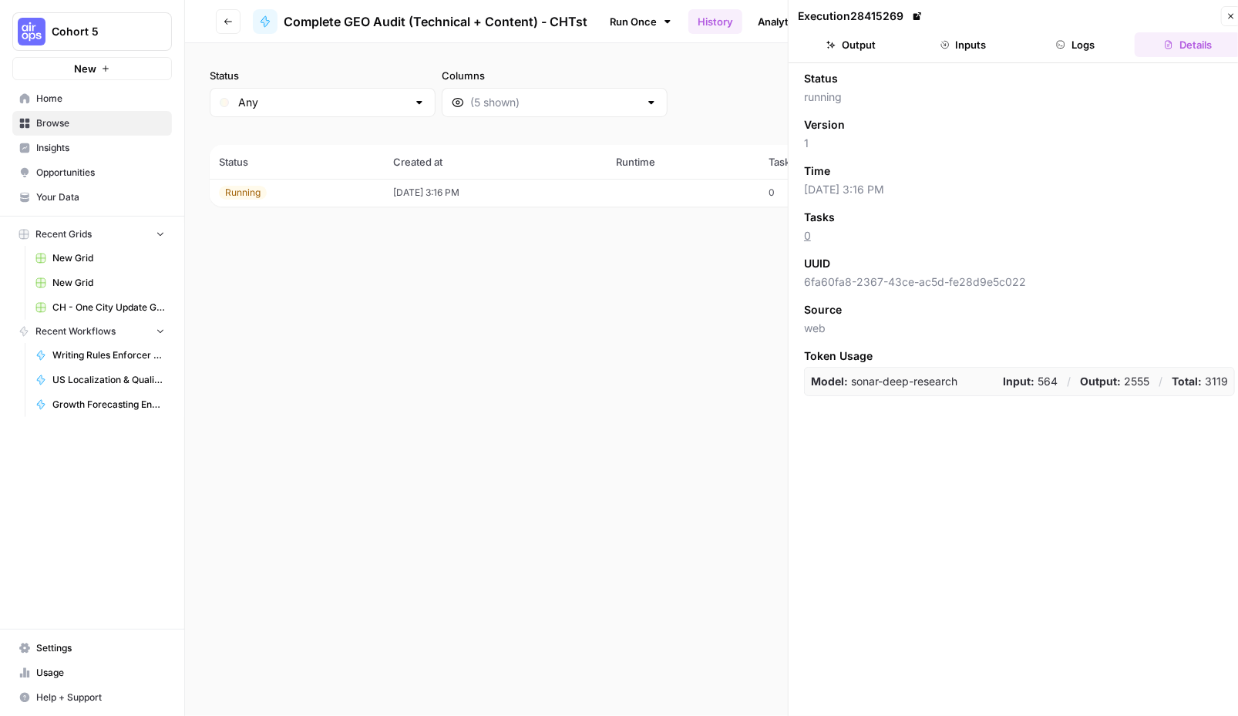
click at [1071, 45] on button "Logs" at bounding box center [1076, 44] width 106 height 25
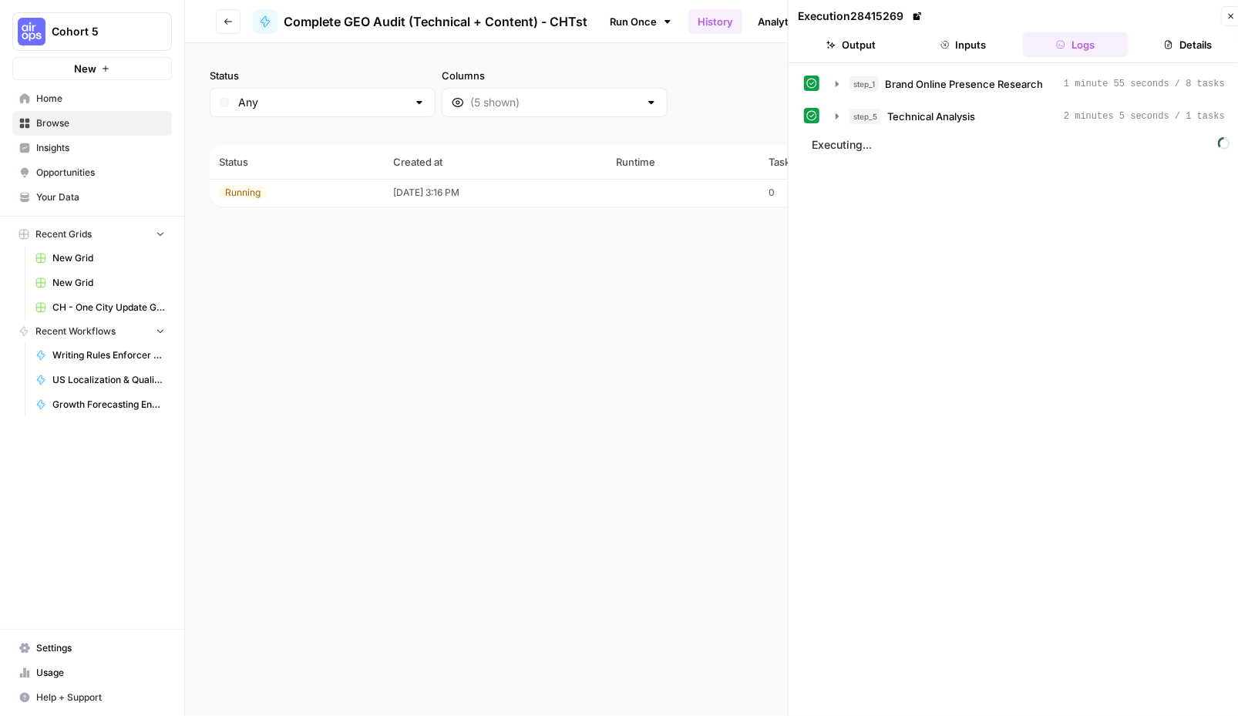
click at [954, 47] on button "Inputs" at bounding box center [963, 44] width 106 height 25
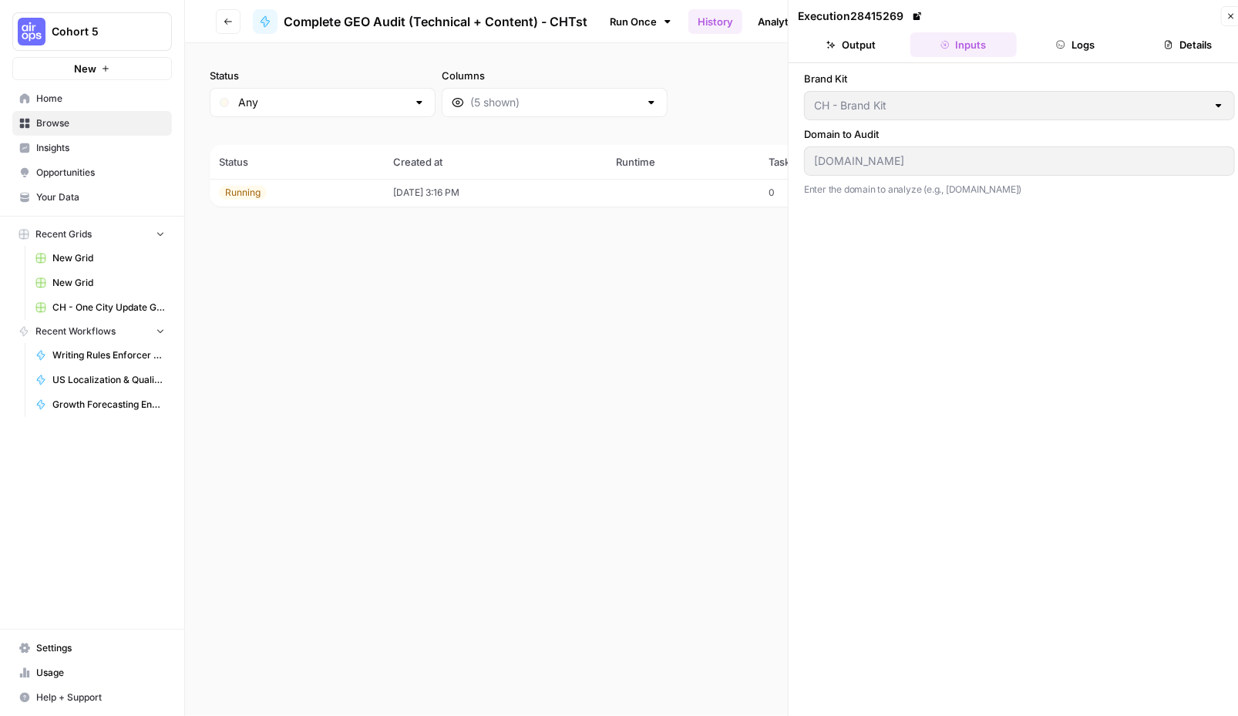
click at [845, 52] on button "Output" at bounding box center [851, 44] width 106 height 25
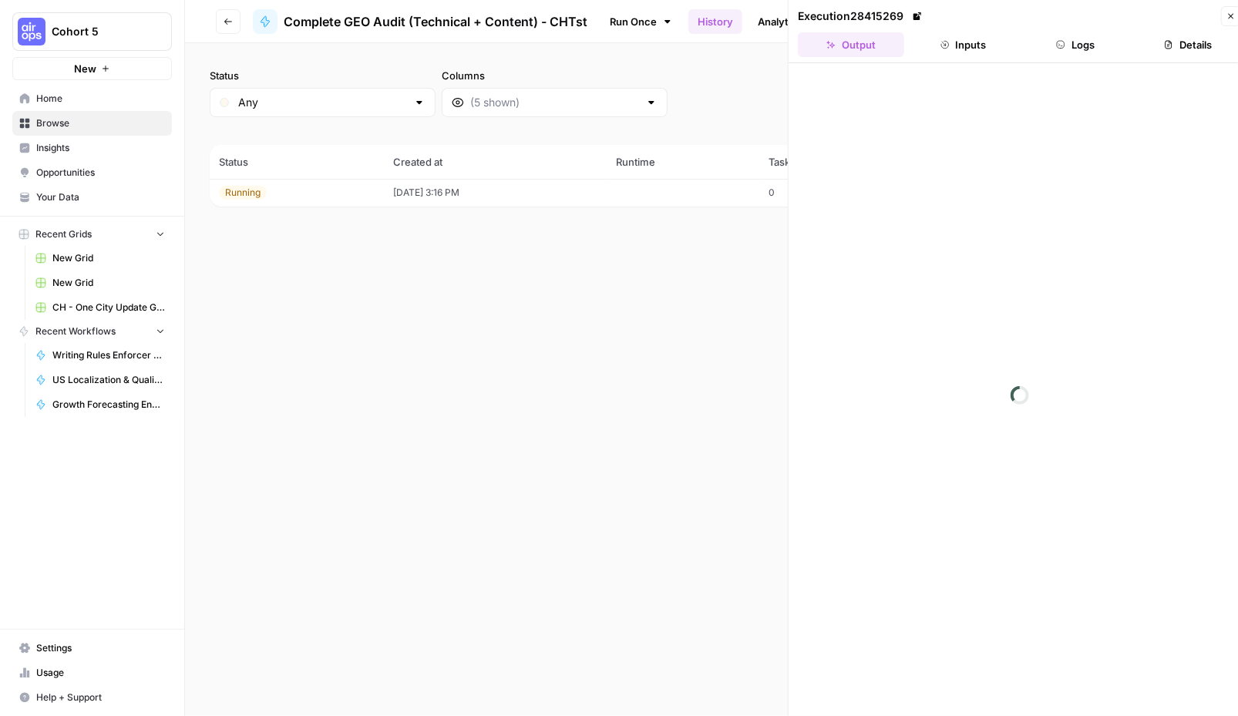
click at [1071, 49] on button "Logs" at bounding box center [1076, 44] width 106 height 25
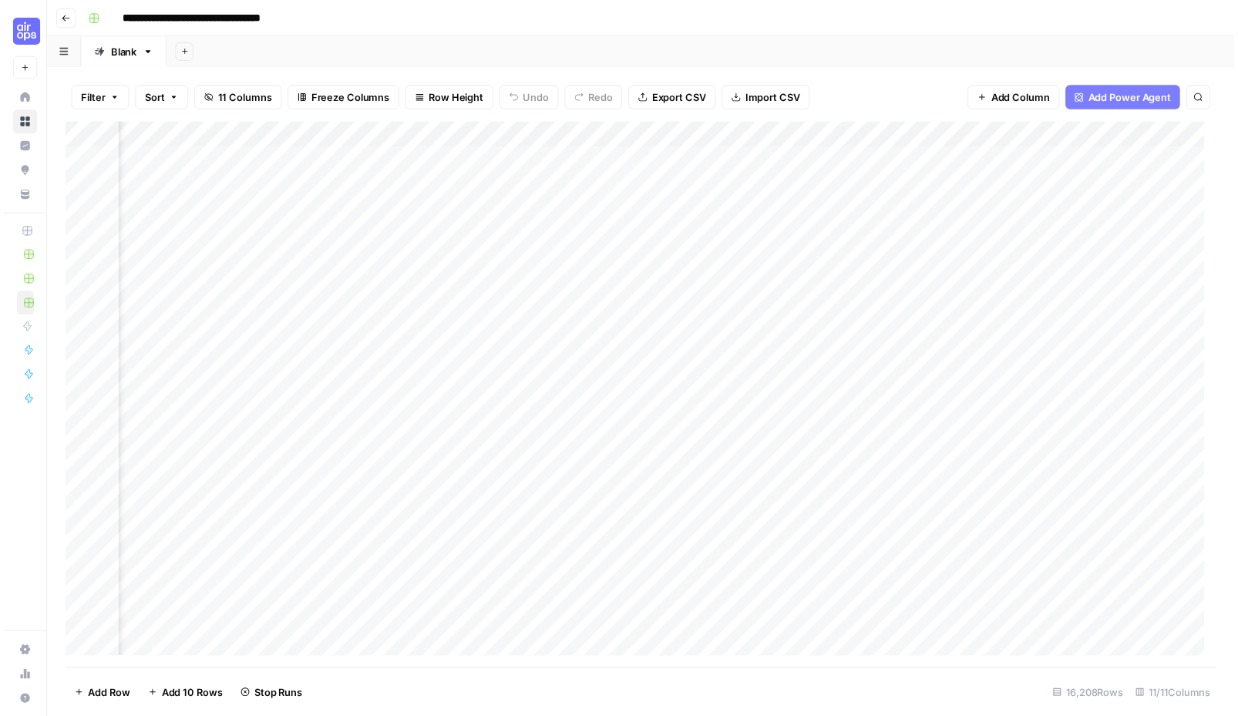
scroll to position [0, 783]
click at [634, 289] on div "Add Column" at bounding box center [646, 400] width 1169 height 554
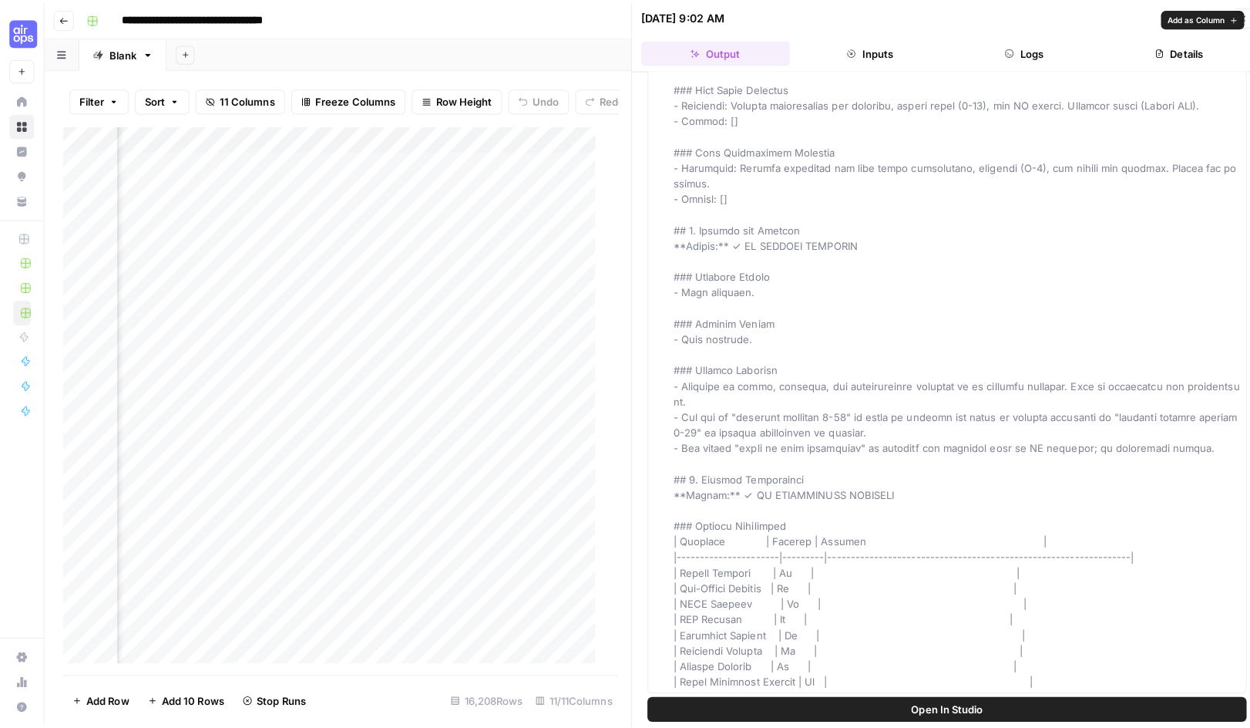
scroll to position [1159, 0]
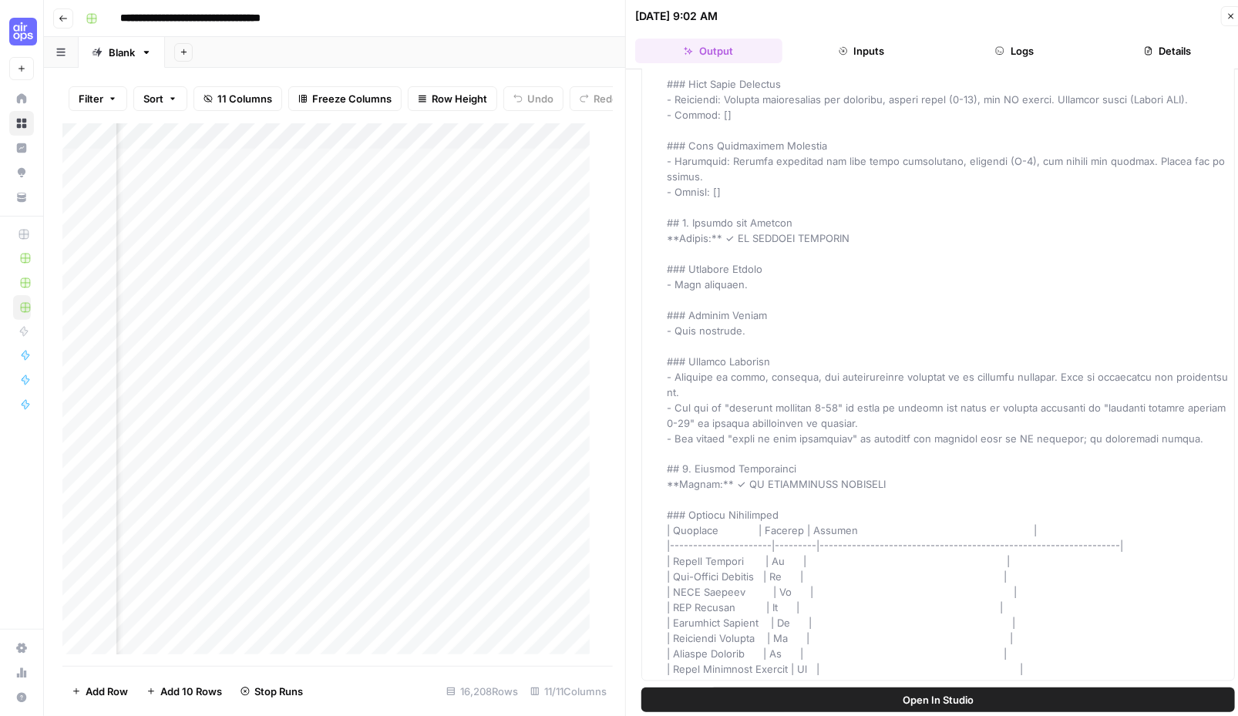
click at [71, 18] on button "Go back" at bounding box center [63, 18] width 20 height 20
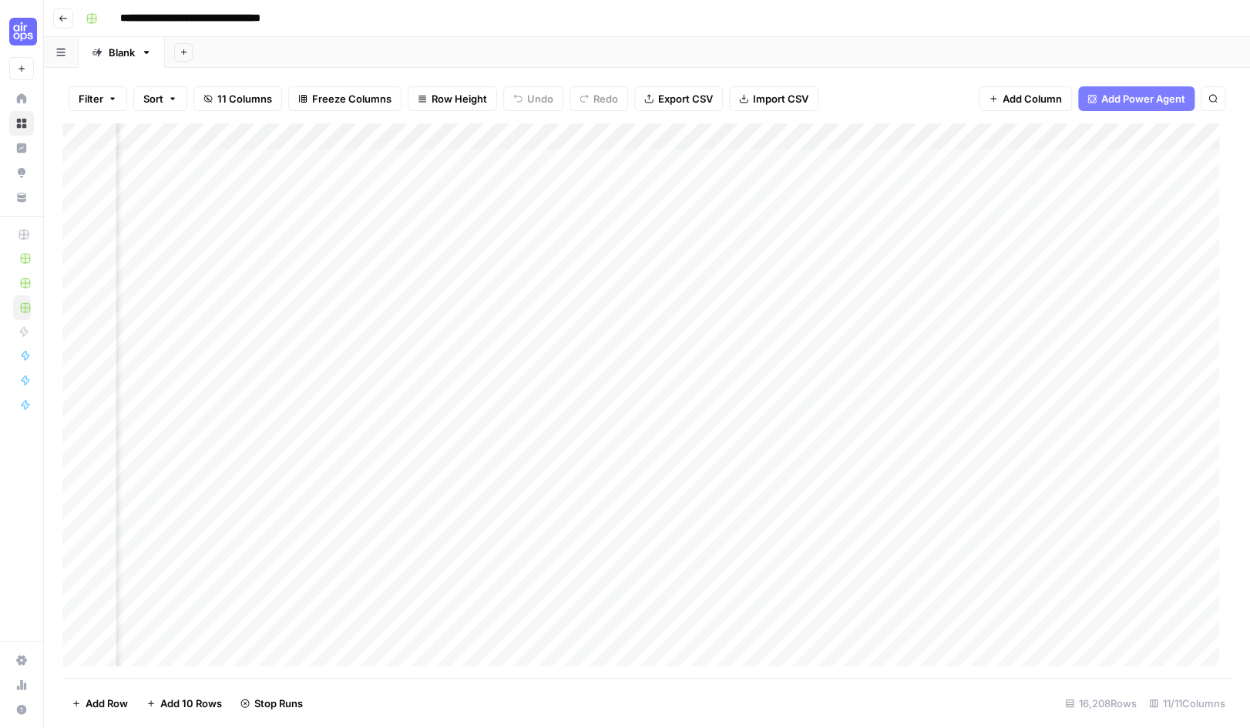
click at [68, 17] on button "Go back" at bounding box center [63, 18] width 20 height 20
